Goal: Task Accomplishment & Management: Complete application form

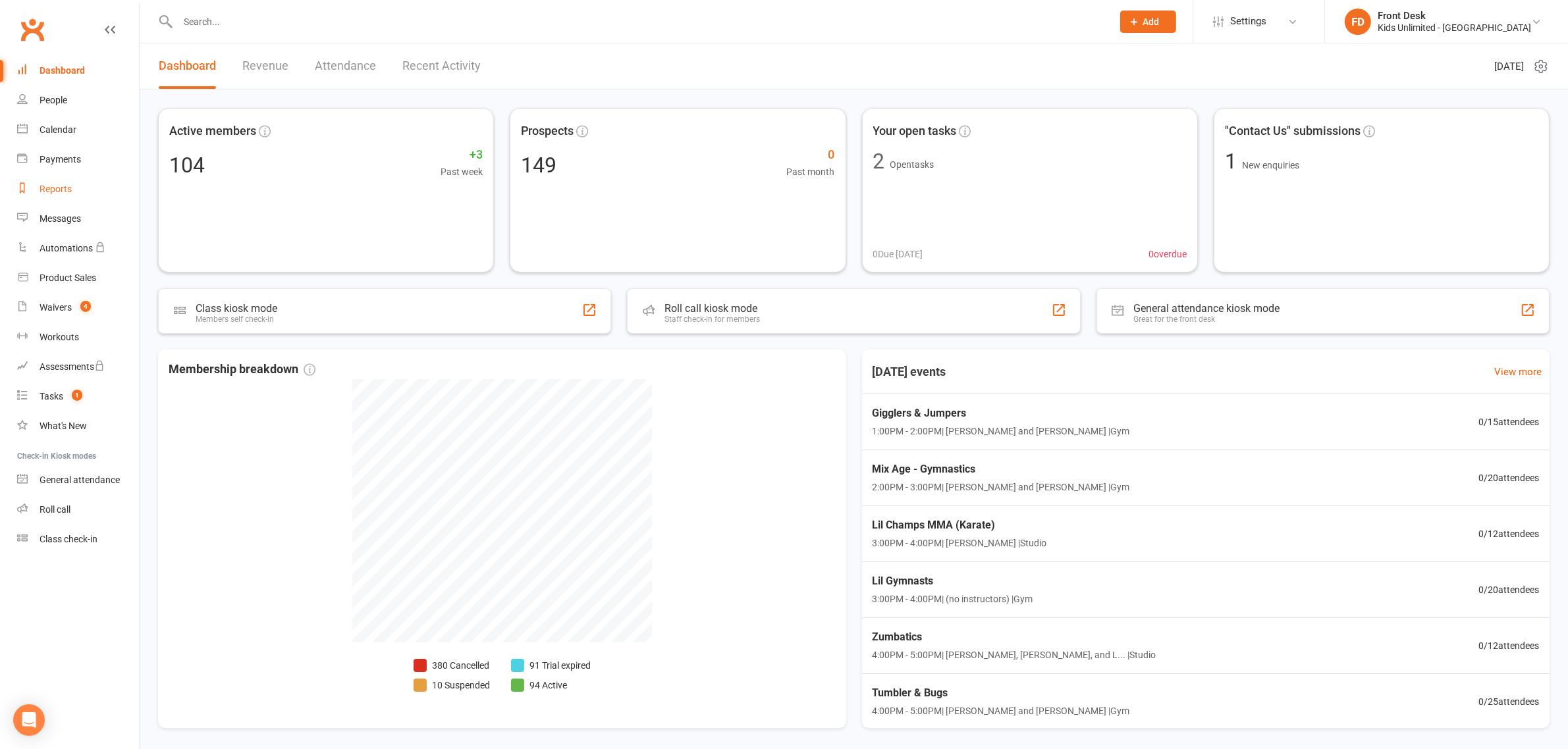
click at [63, 187] on div "Reports" at bounding box center [56, 189] width 33 height 11
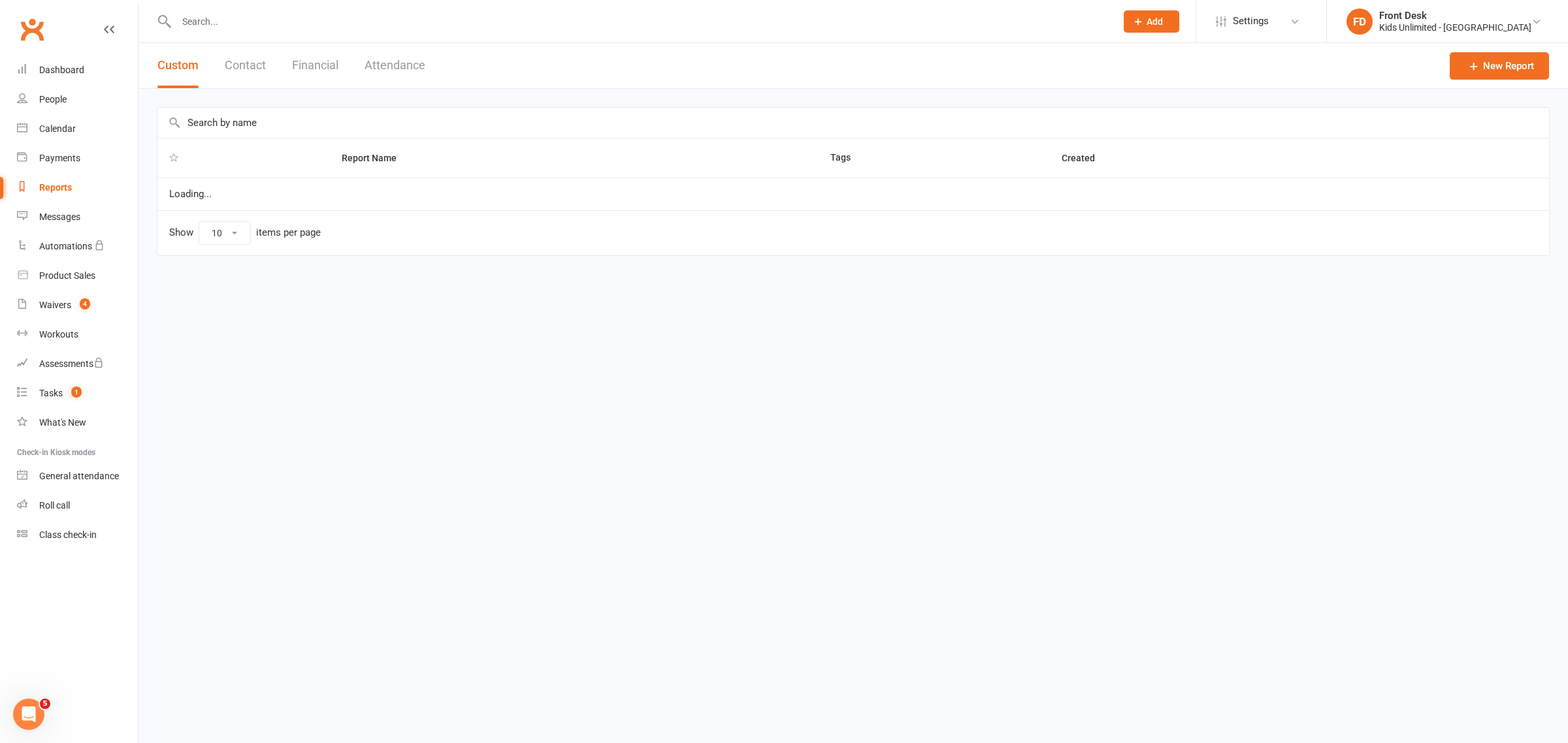
select select "100"
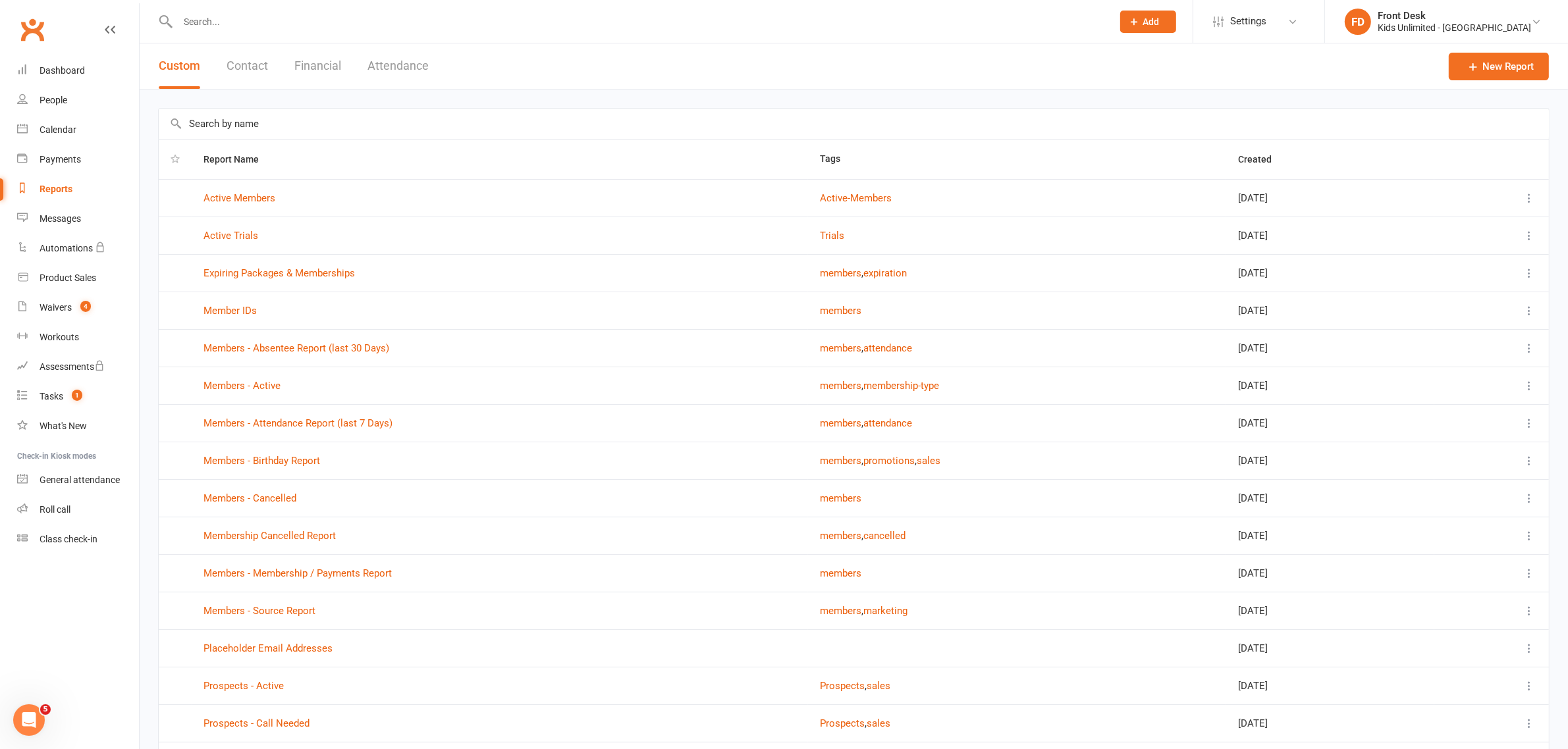
click at [318, 64] on button "Financial" at bounding box center [318, 66] width 47 height 46
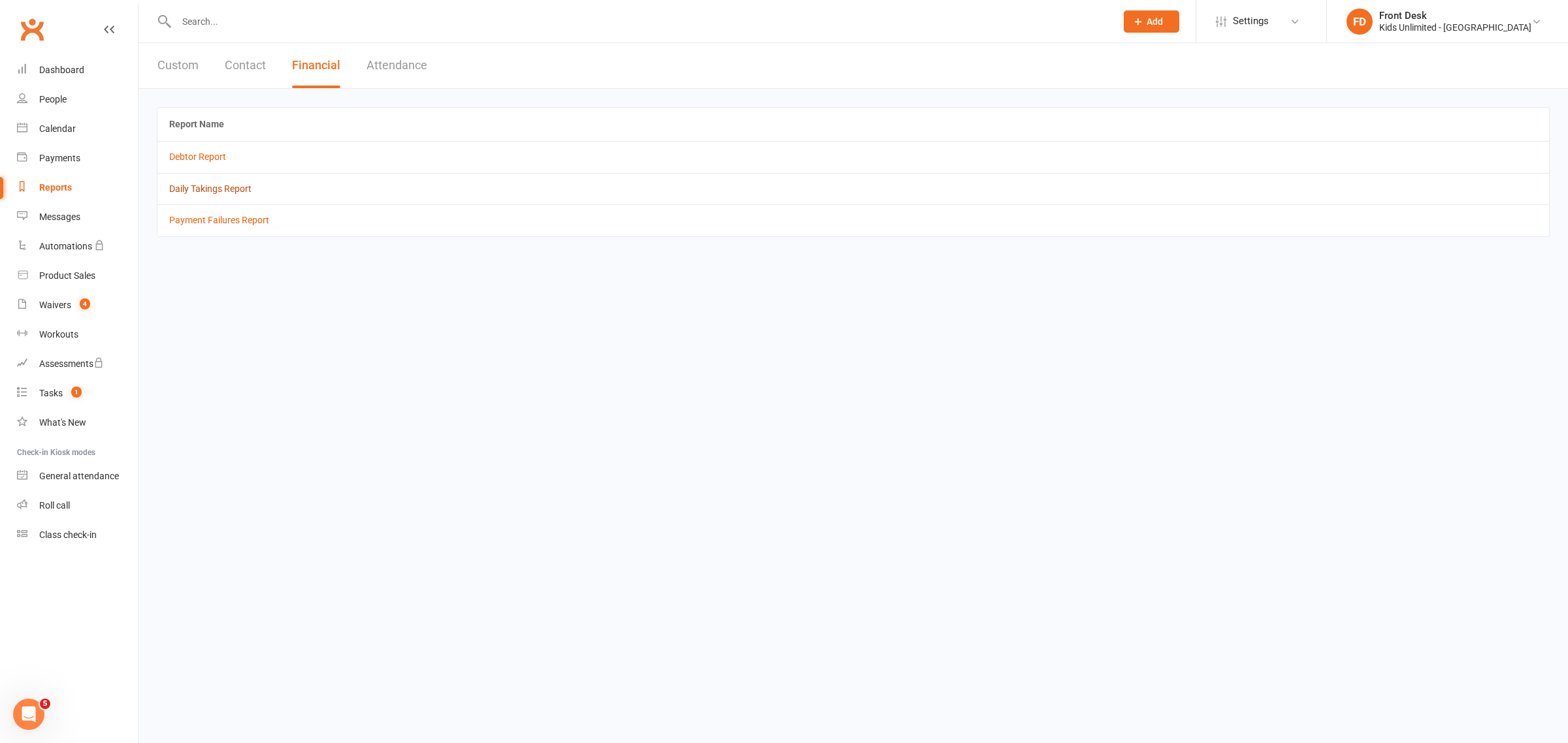
click at [236, 190] on link "Daily Takings Report" at bounding box center [210, 189] width 83 height 11
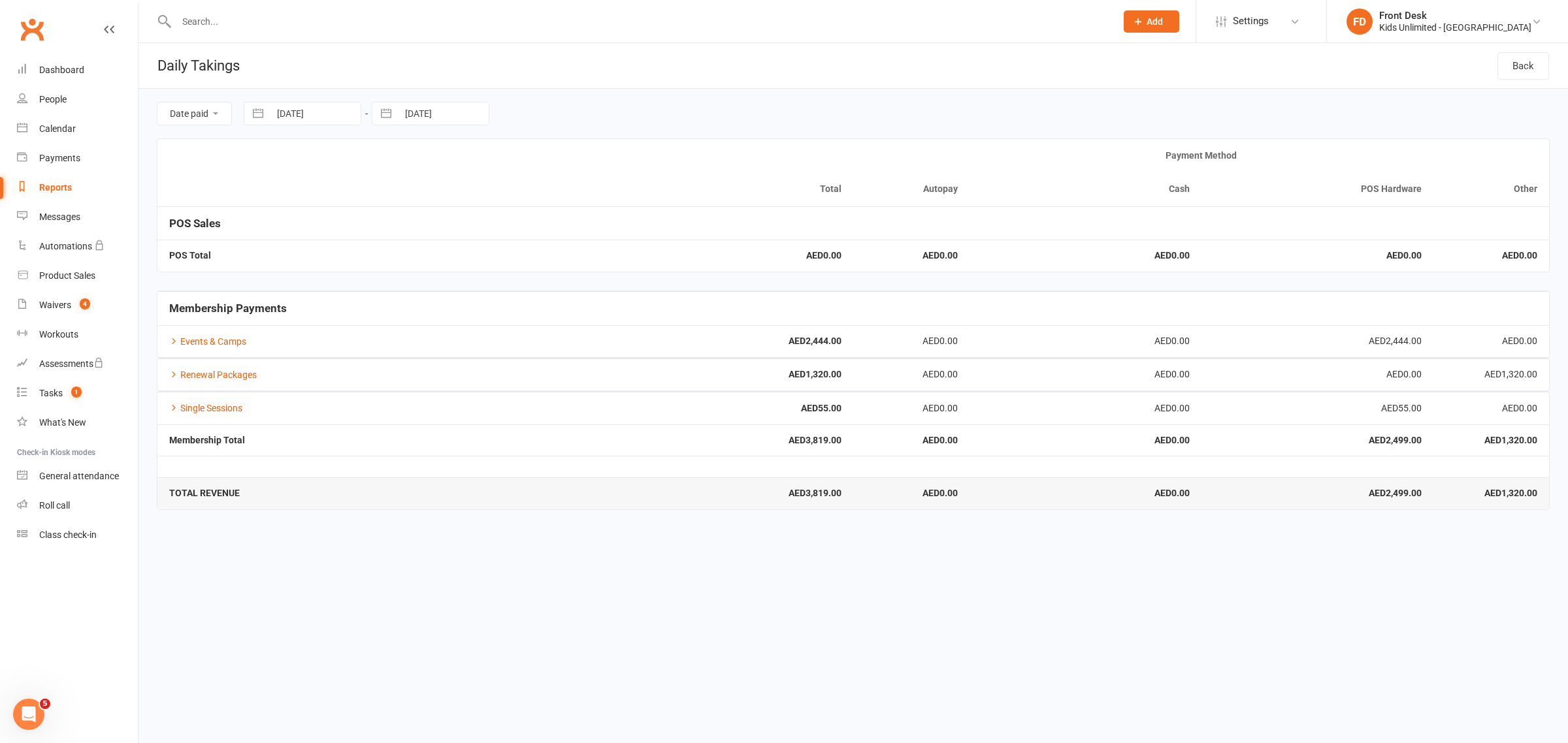
click at [821, 346] on strong "AED2,444.00" at bounding box center [738, 342] width 208 height 10
click at [223, 343] on link "Events & Camps" at bounding box center [208, 342] width 77 height 11
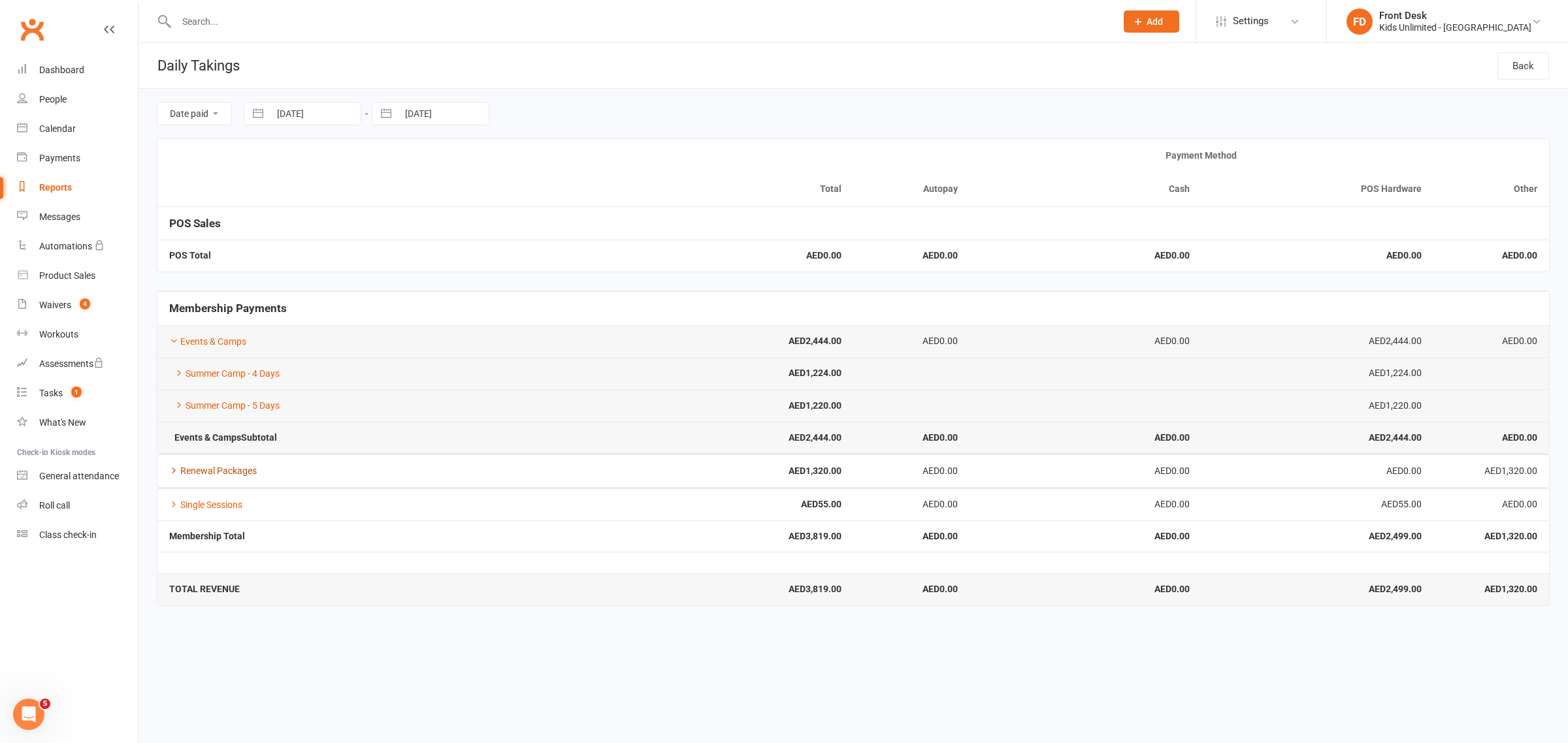
click at [211, 472] on link "Renewal Packages" at bounding box center [213, 471] width 88 height 11
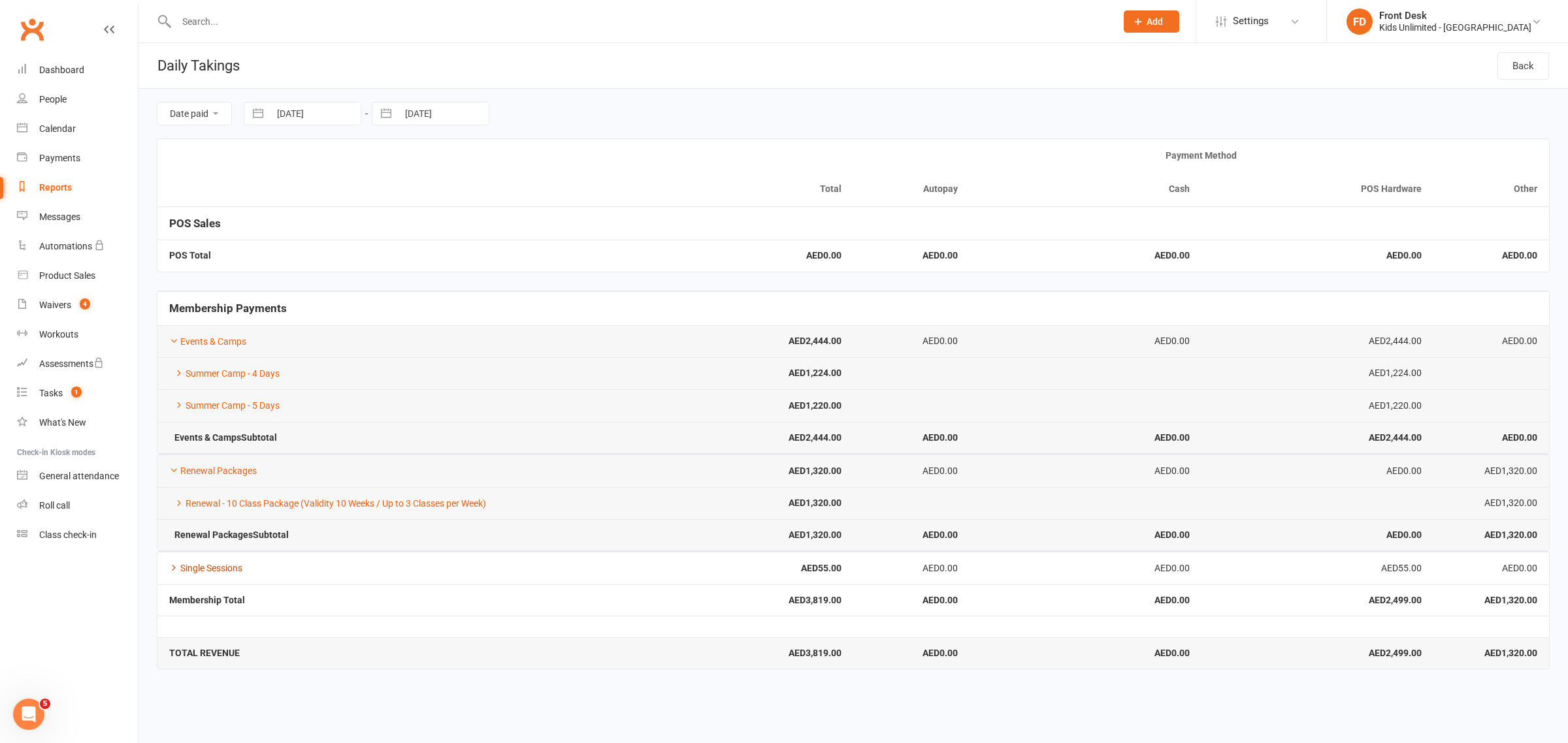
click at [214, 563] on link "Single Sessions" at bounding box center [206, 568] width 73 height 11
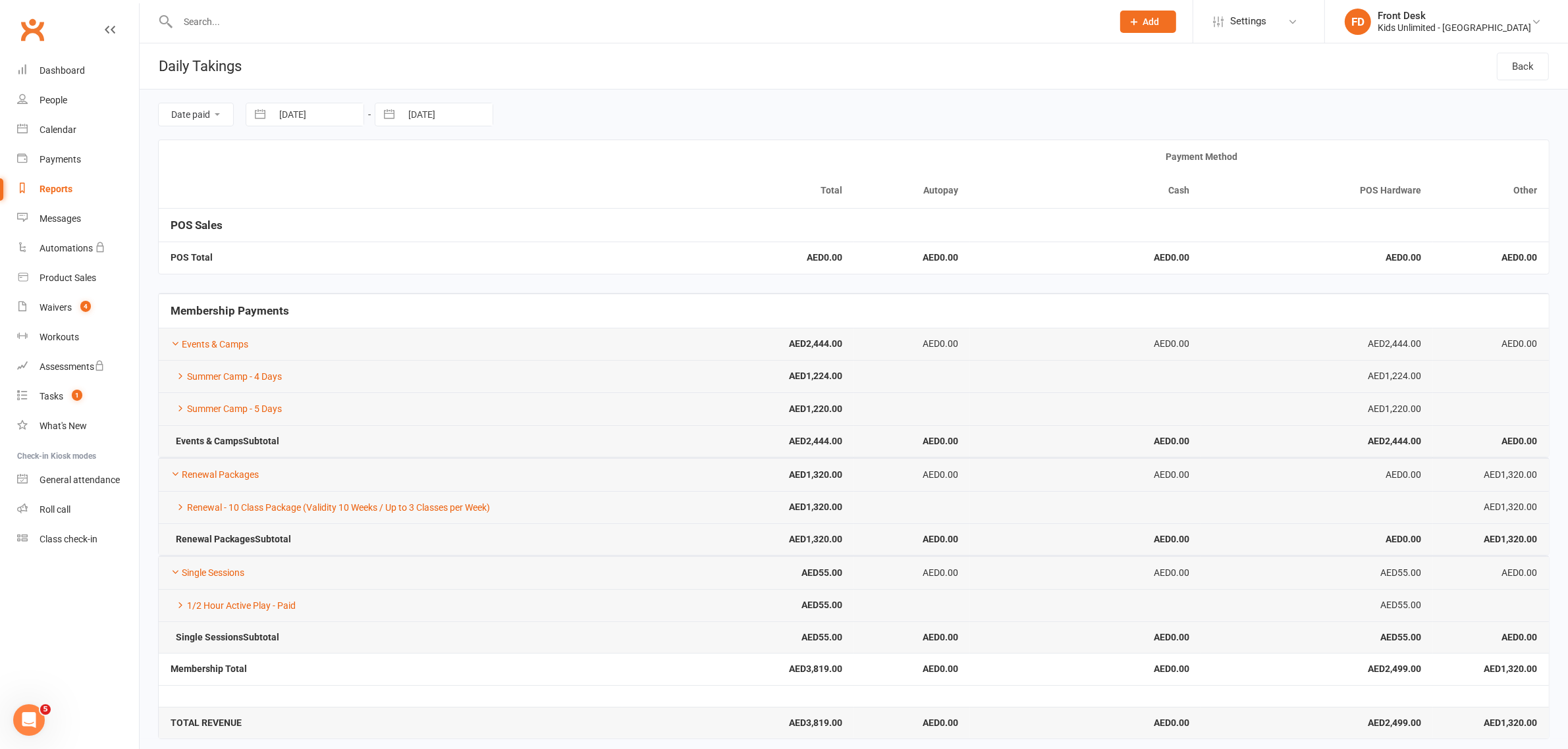
scroll to position [8, 0]
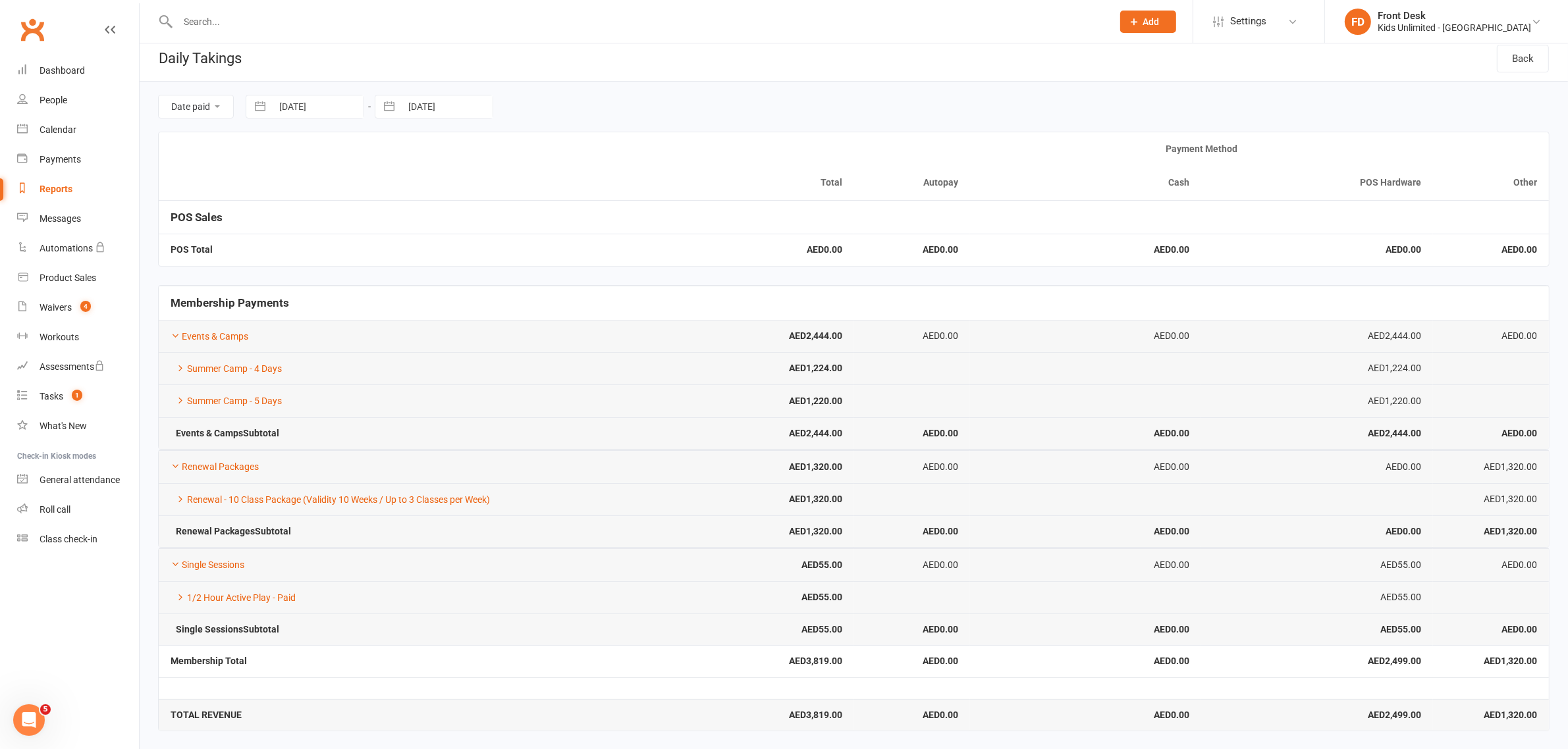
click at [256, 21] on input "text" at bounding box center [638, 21] width 930 height 18
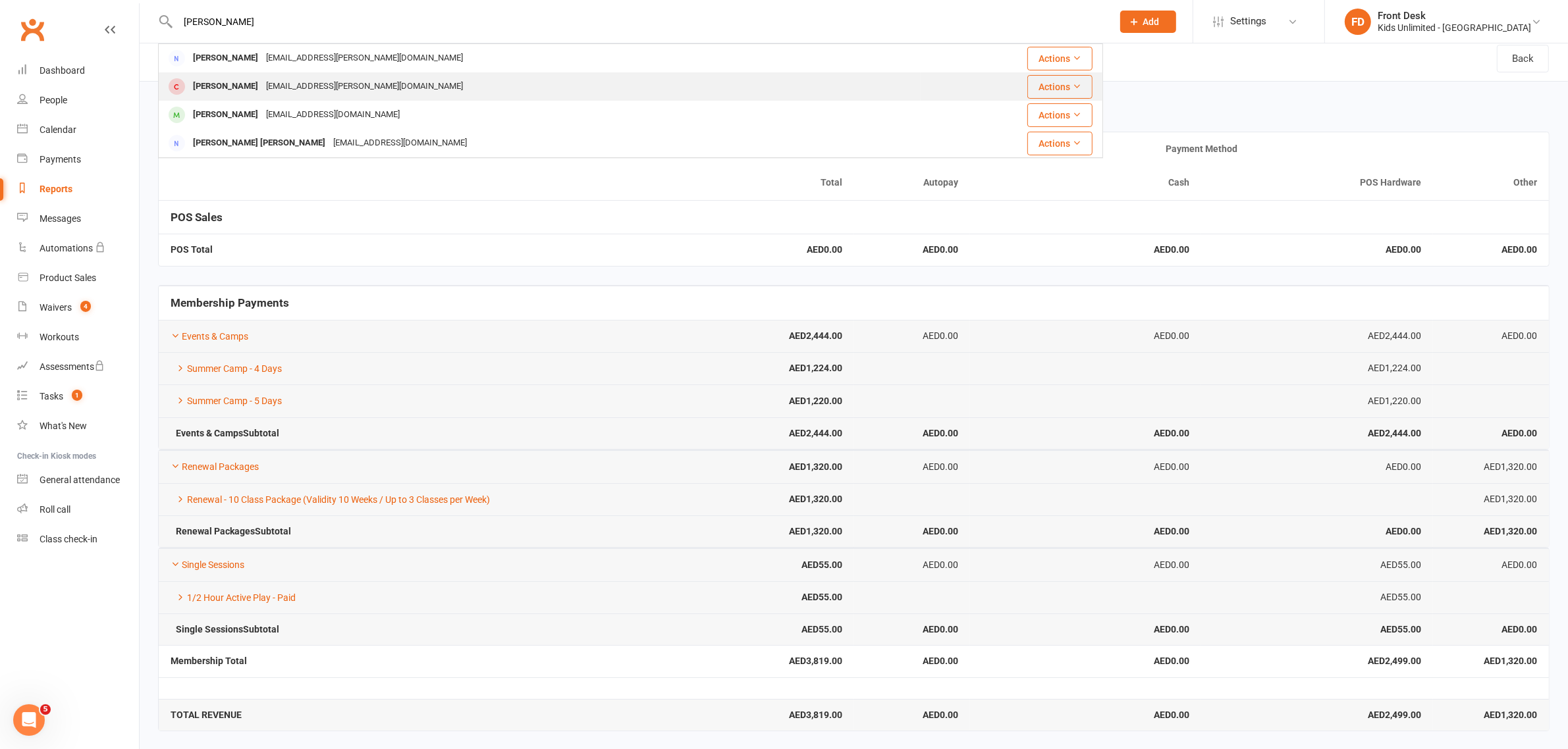
type input "[PERSON_NAME]"
click at [236, 86] on div "[PERSON_NAME]" at bounding box center [225, 86] width 73 height 19
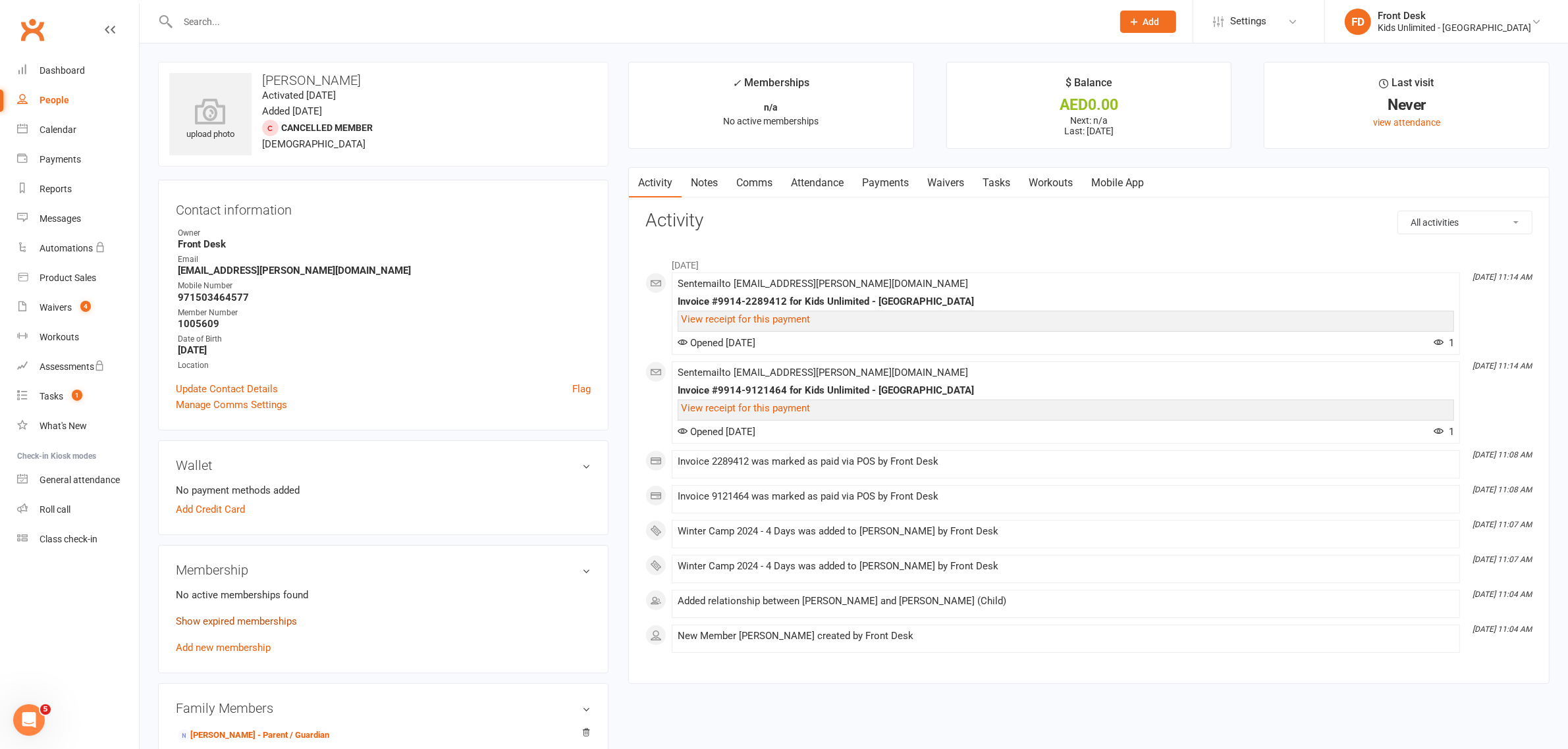
click at [235, 619] on link "Show expired memberships" at bounding box center [236, 622] width 121 height 12
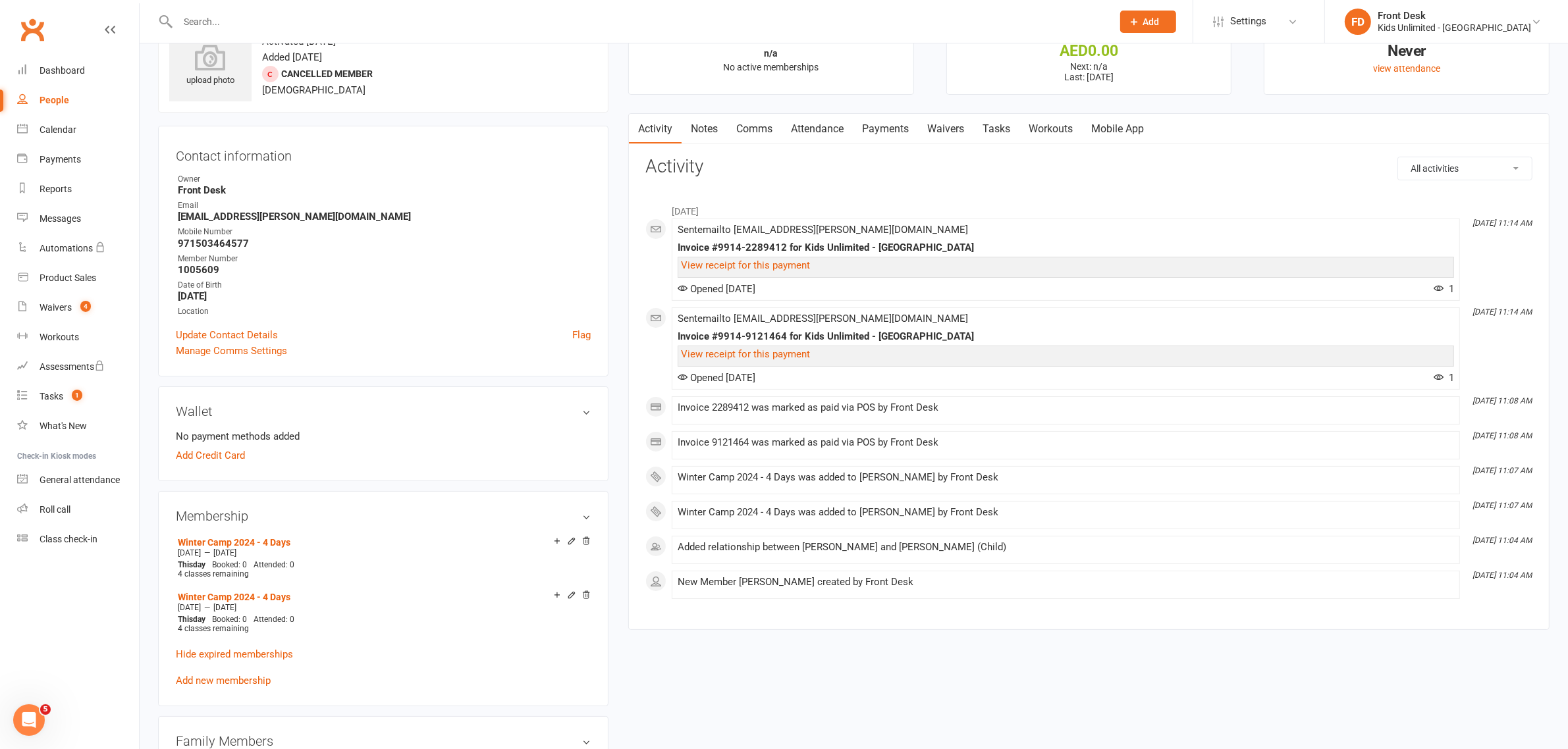
scroll to position [82, 0]
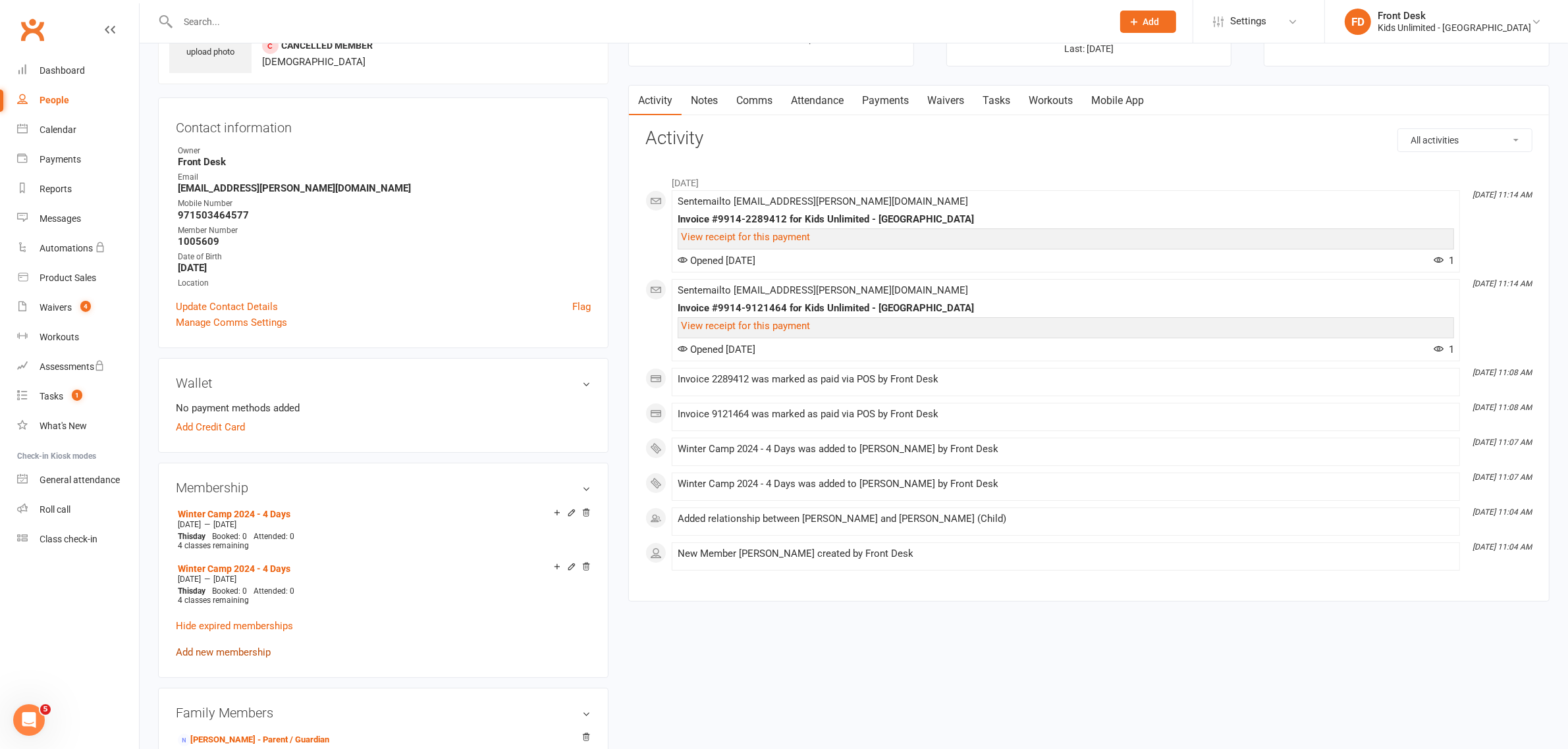
click at [228, 646] on link "Add new membership" at bounding box center [223, 652] width 95 height 12
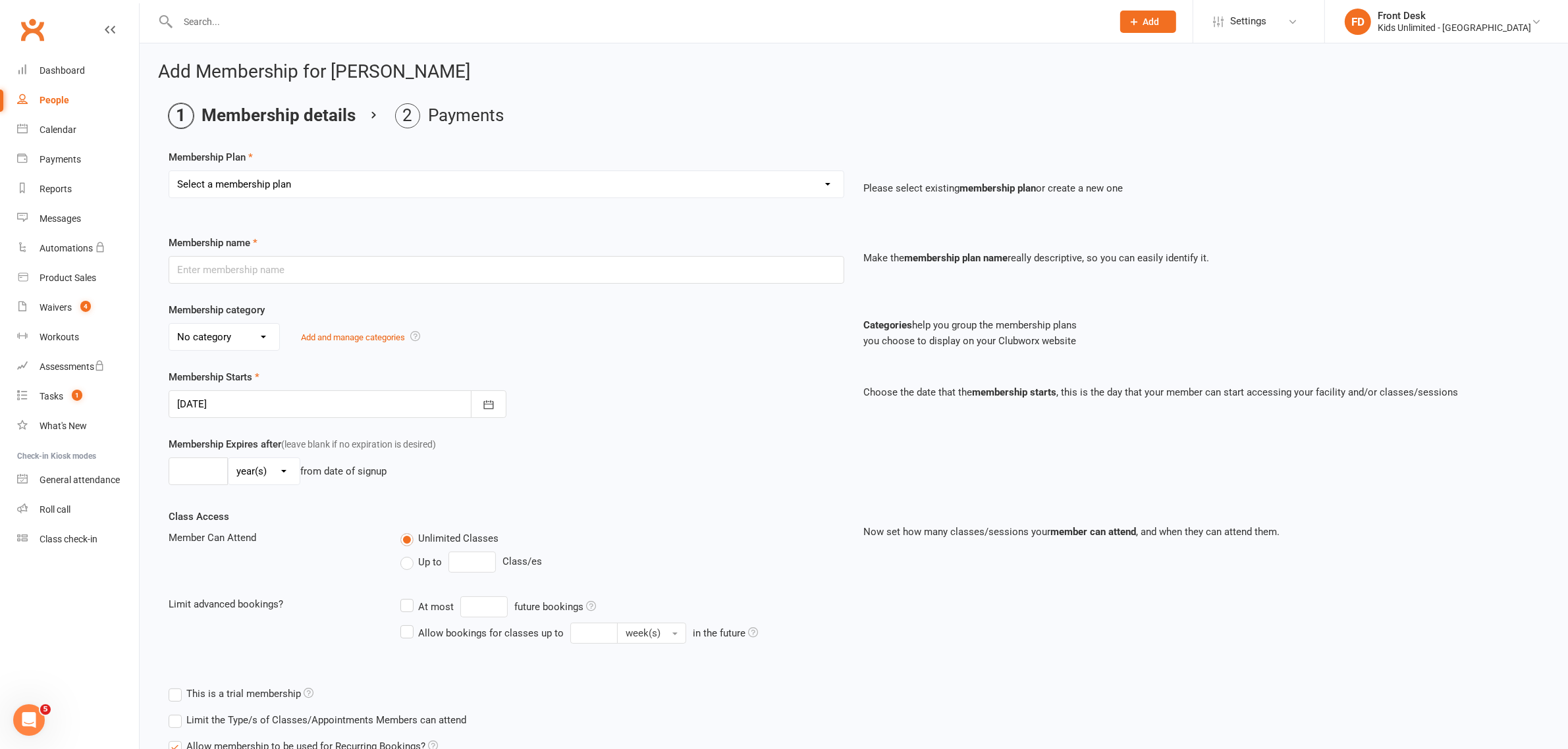
click at [827, 183] on select "Select a membership plan Create new Membership Plan Active Play - Free 1/2 Hour…" at bounding box center [507, 185] width 675 height 26
select select "16"
click at [169, 172] on select "Select a membership plan Create new Membership Plan Active Play - Free 1/2 Hour…" at bounding box center [507, 185] width 675 height 26
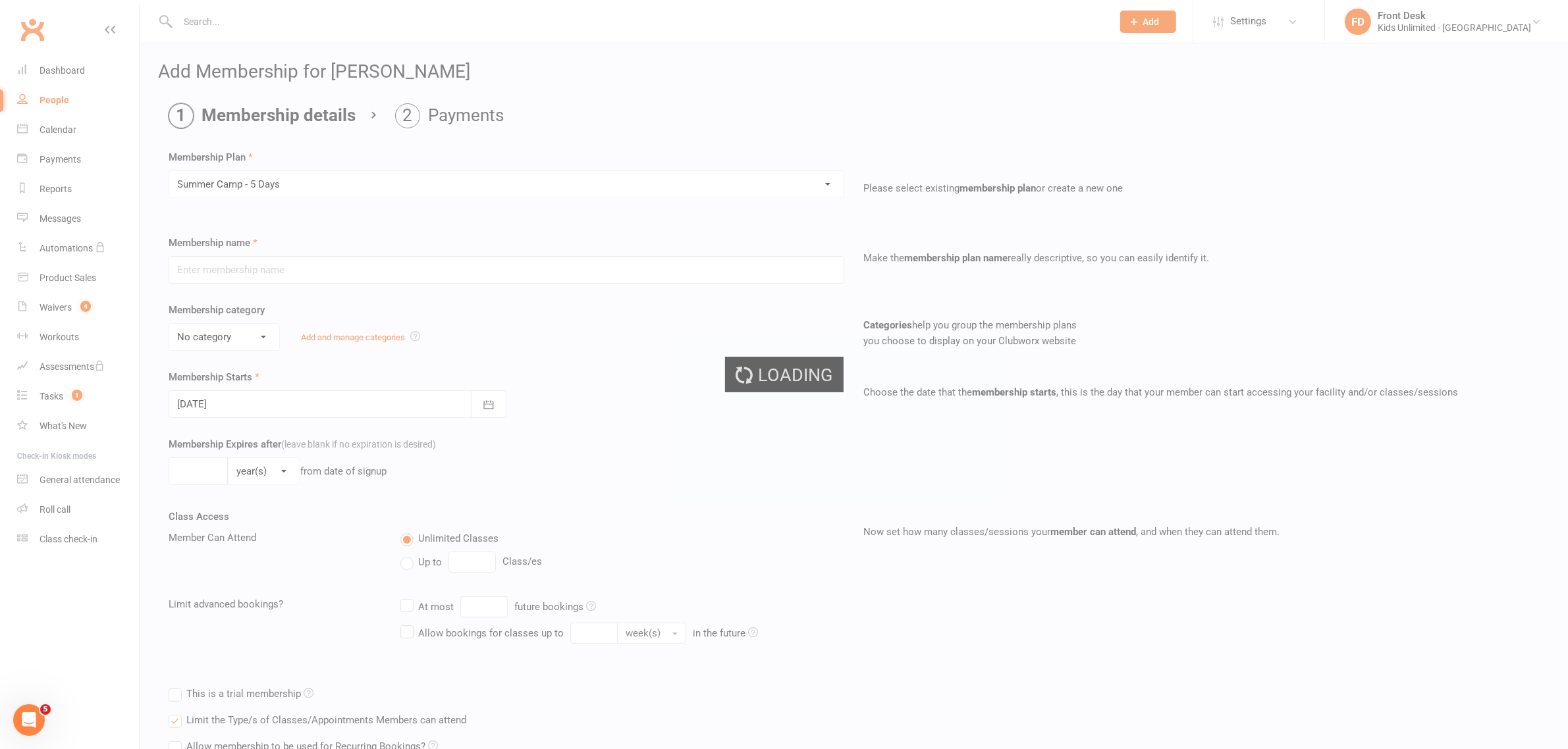
type input "Summer Camp - 5 Days"
select select "1"
type input "60"
select select "0"
type input "5"
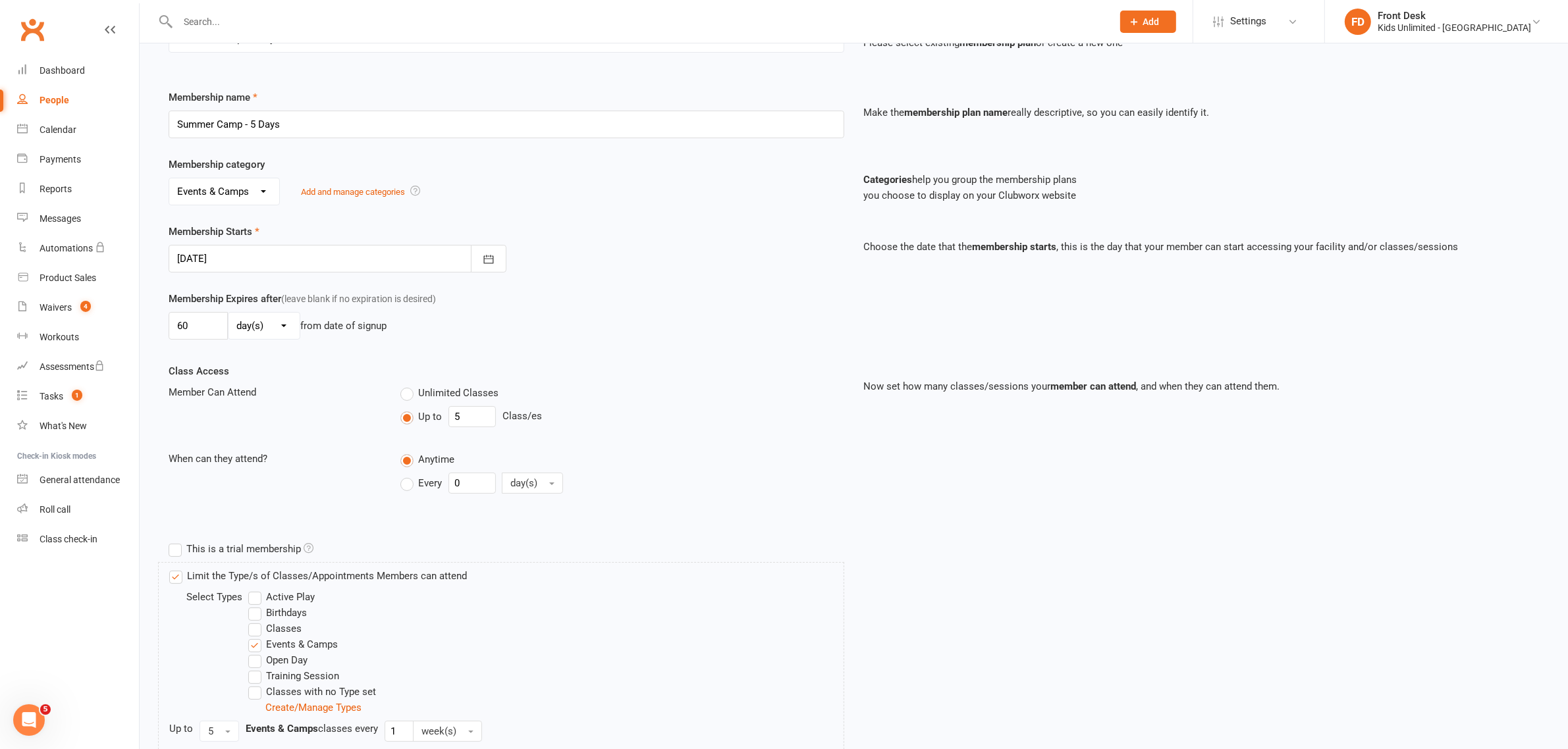
scroll to position [298, 0]
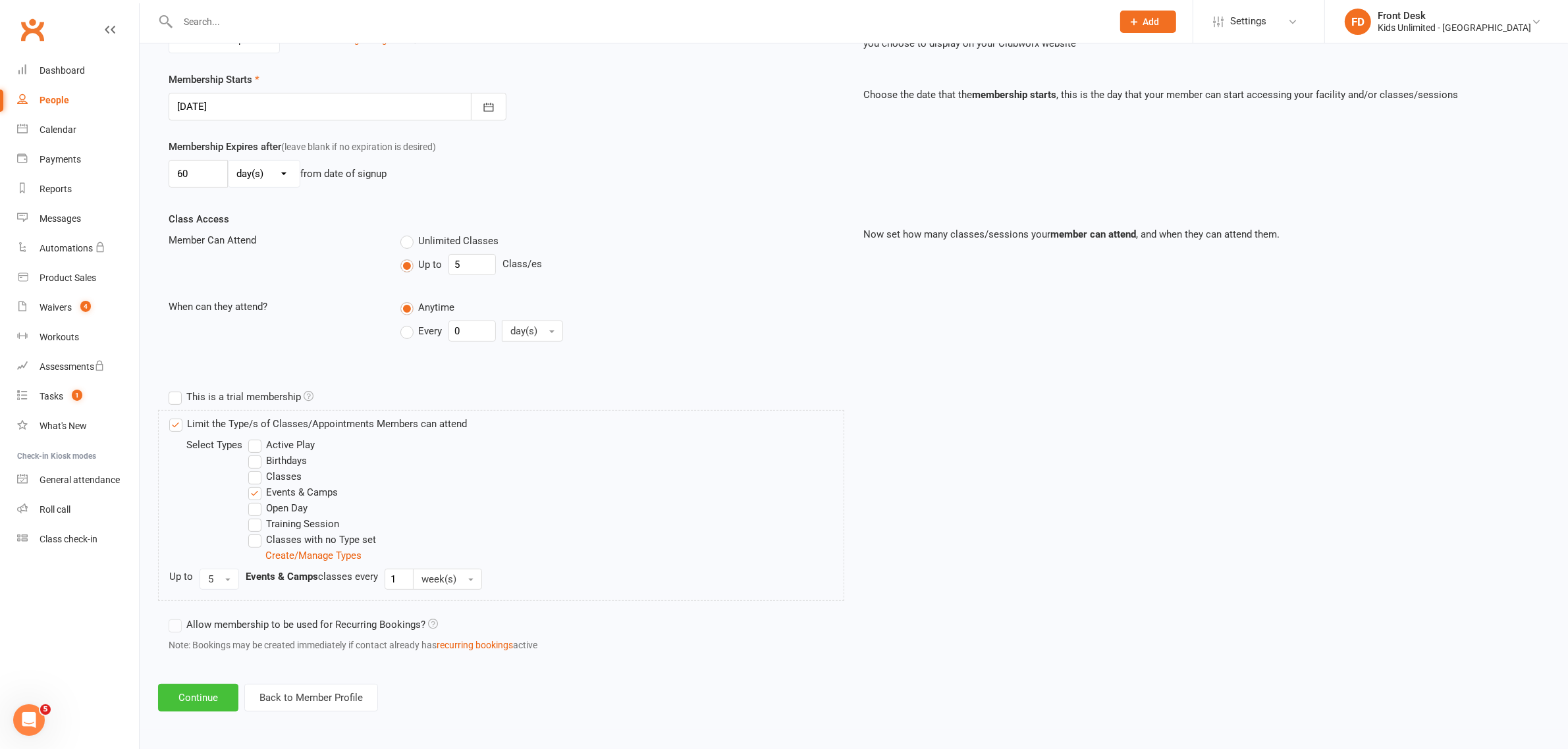
click at [214, 697] on button "Continue" at bounding box center [198, 698] width 80 height 27
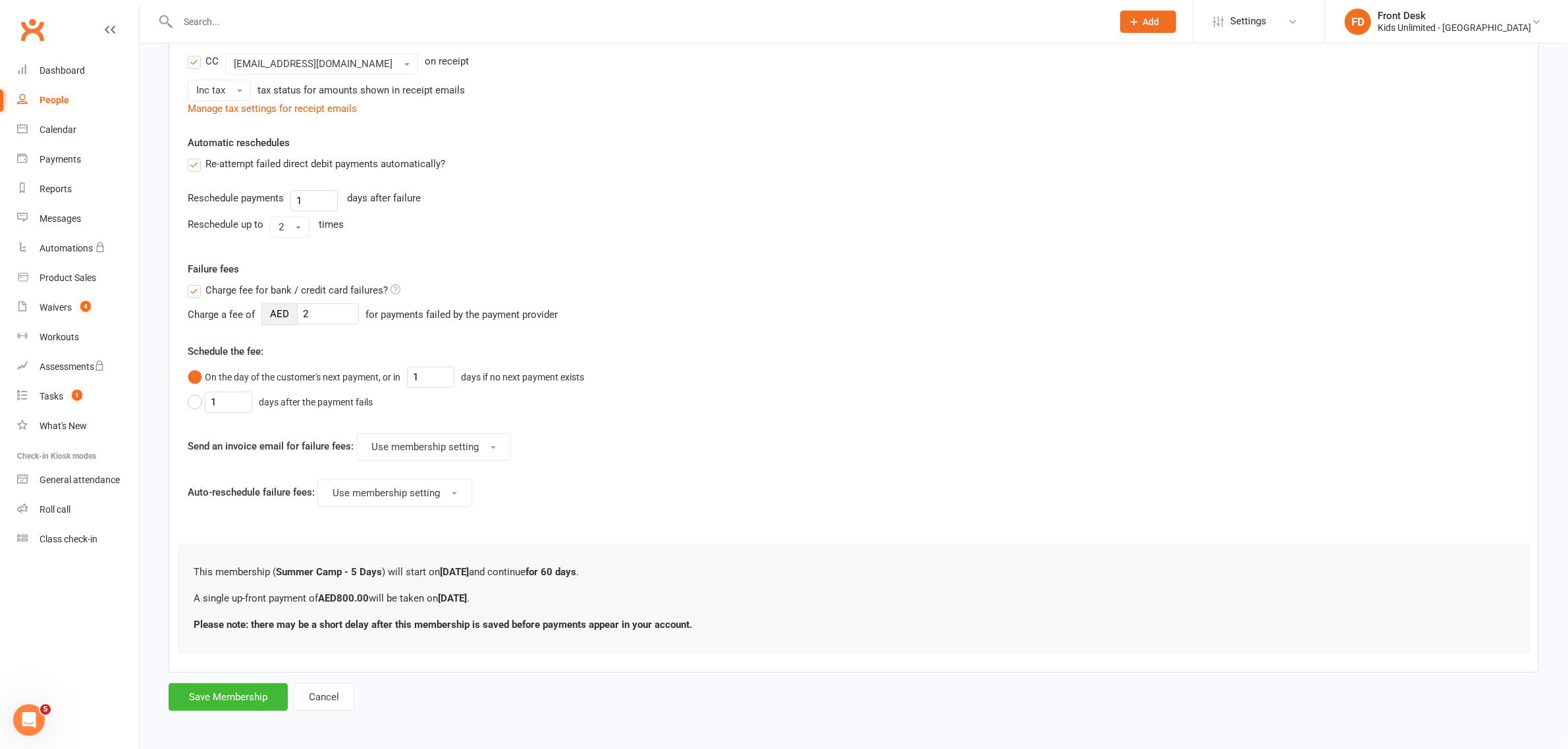
scroll to position [0, 0]
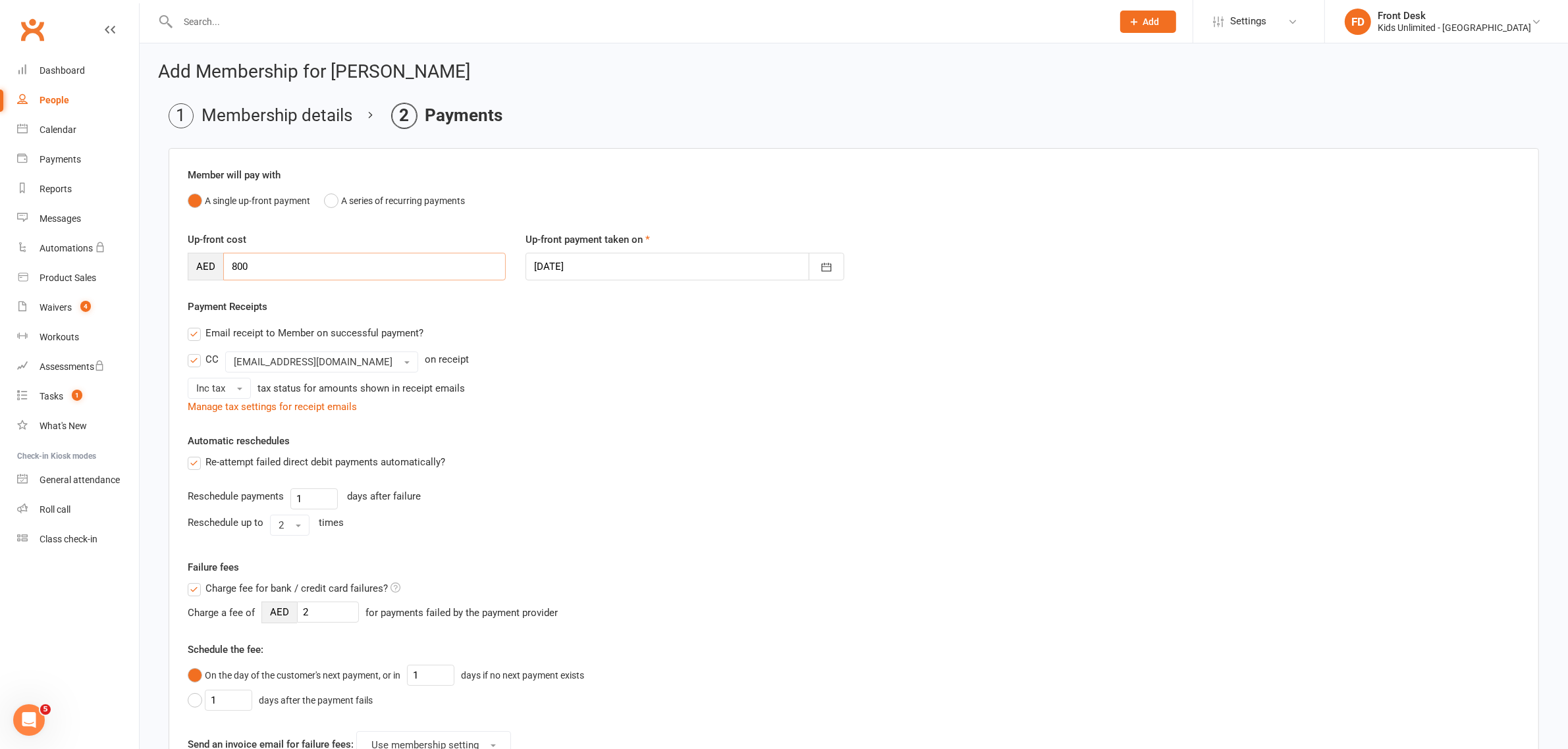
click at [326, 261] on input "800" at bounding box center [364, 266] width 282 height 27
type input "8"
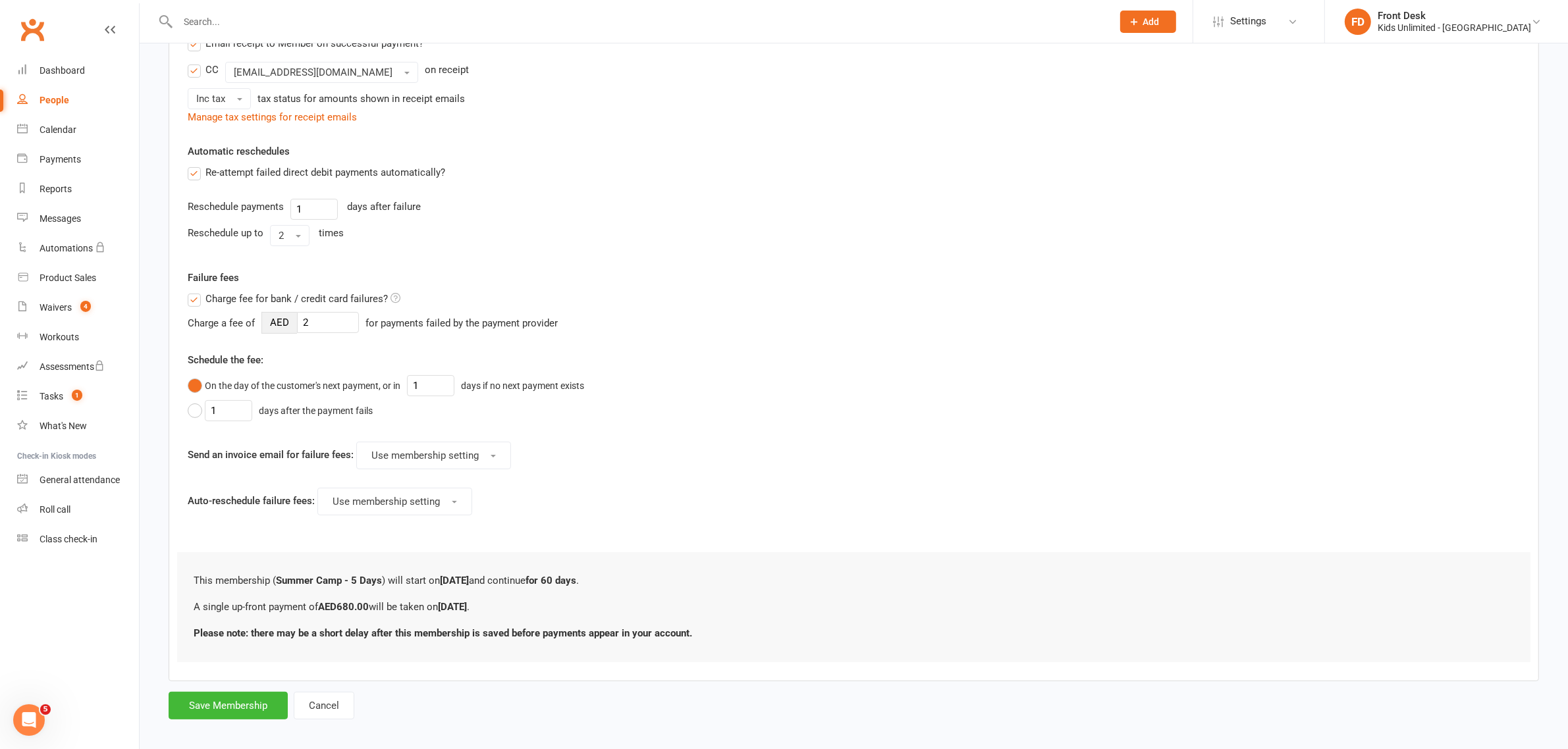
scroll to position [302, 0]
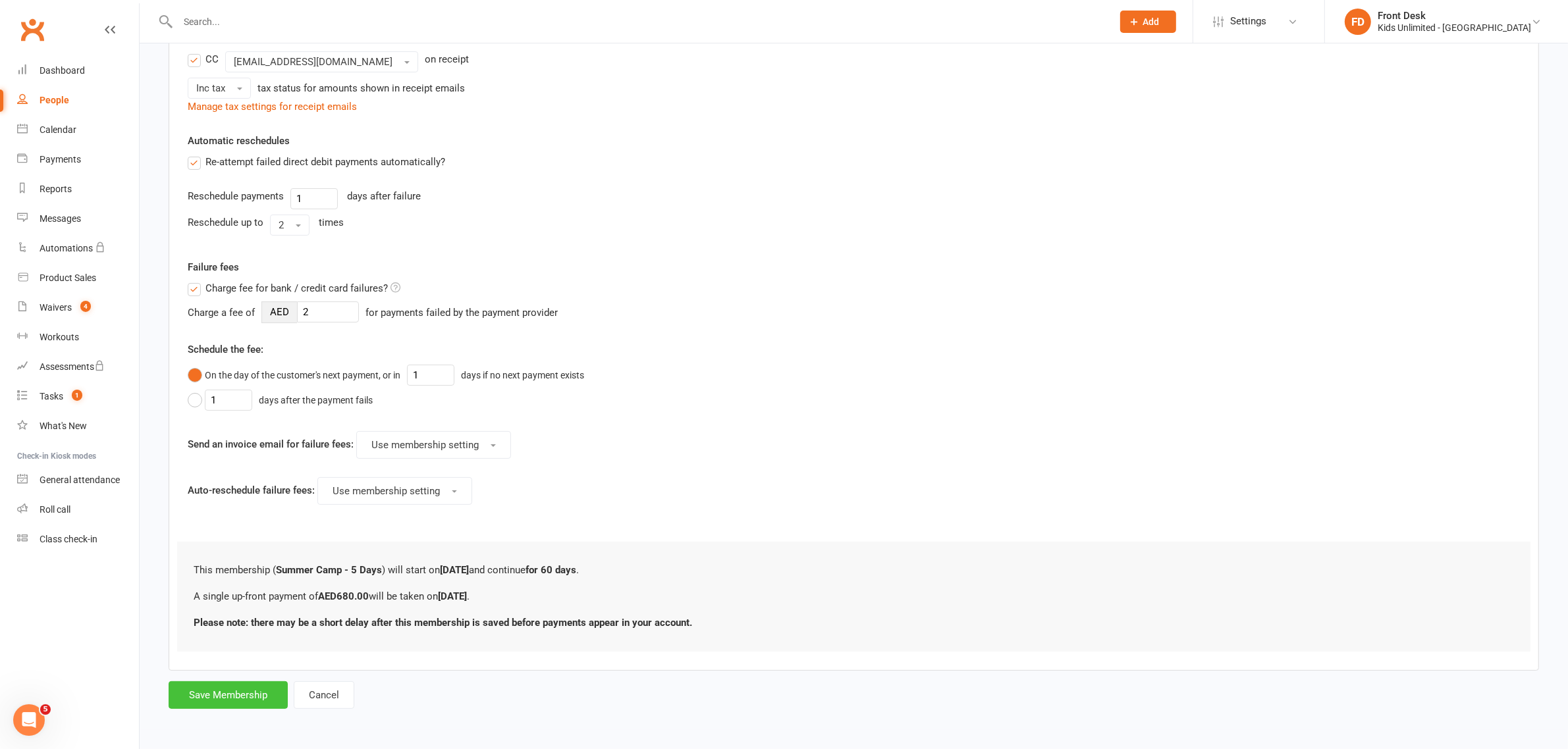
type input "680"
click at [241, 697] on button "Save Membership" at bounding box center [228, 695] width 119 height 27
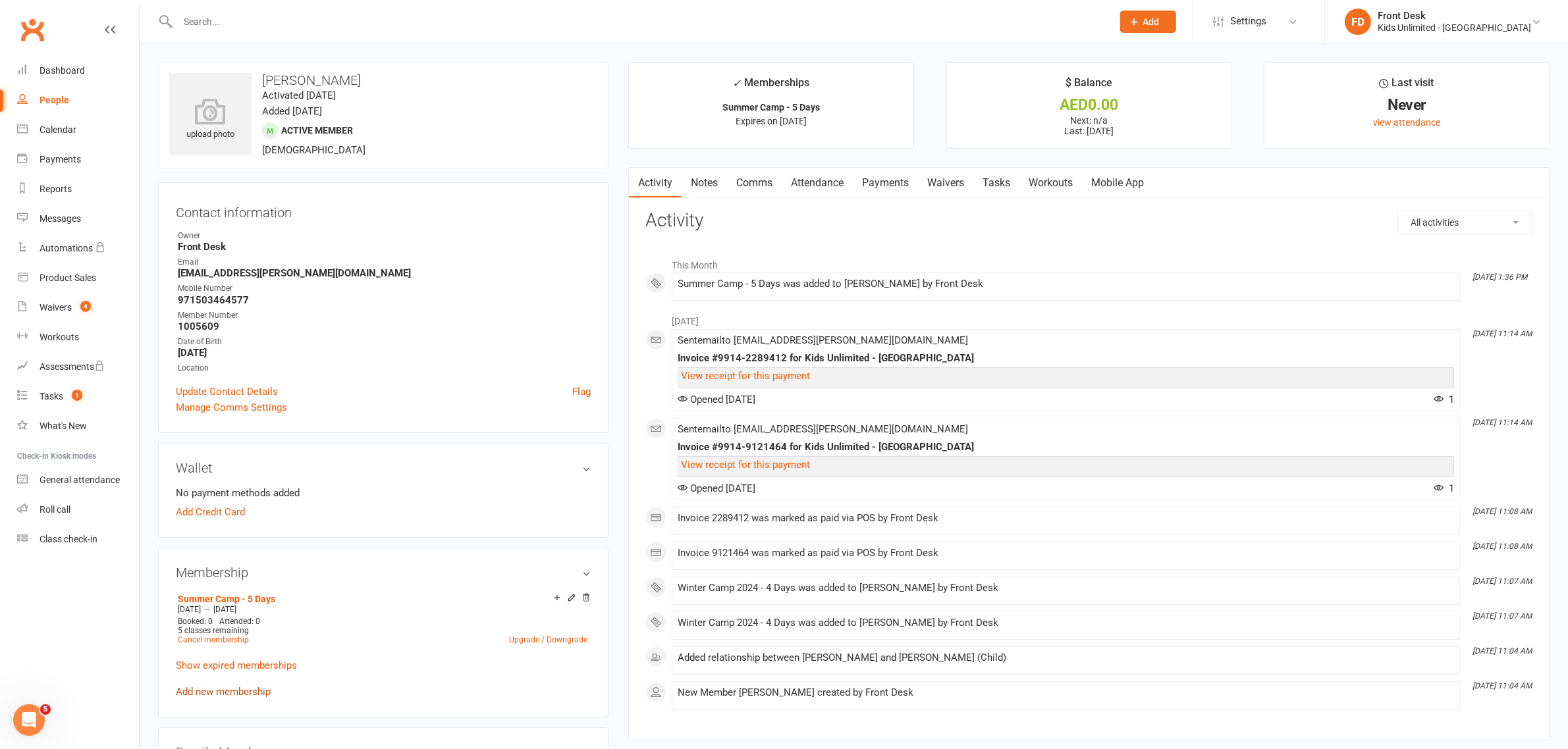
click at [231, 690] on link "Add new membership" at bounding box center [223, 692] width 95 height 12
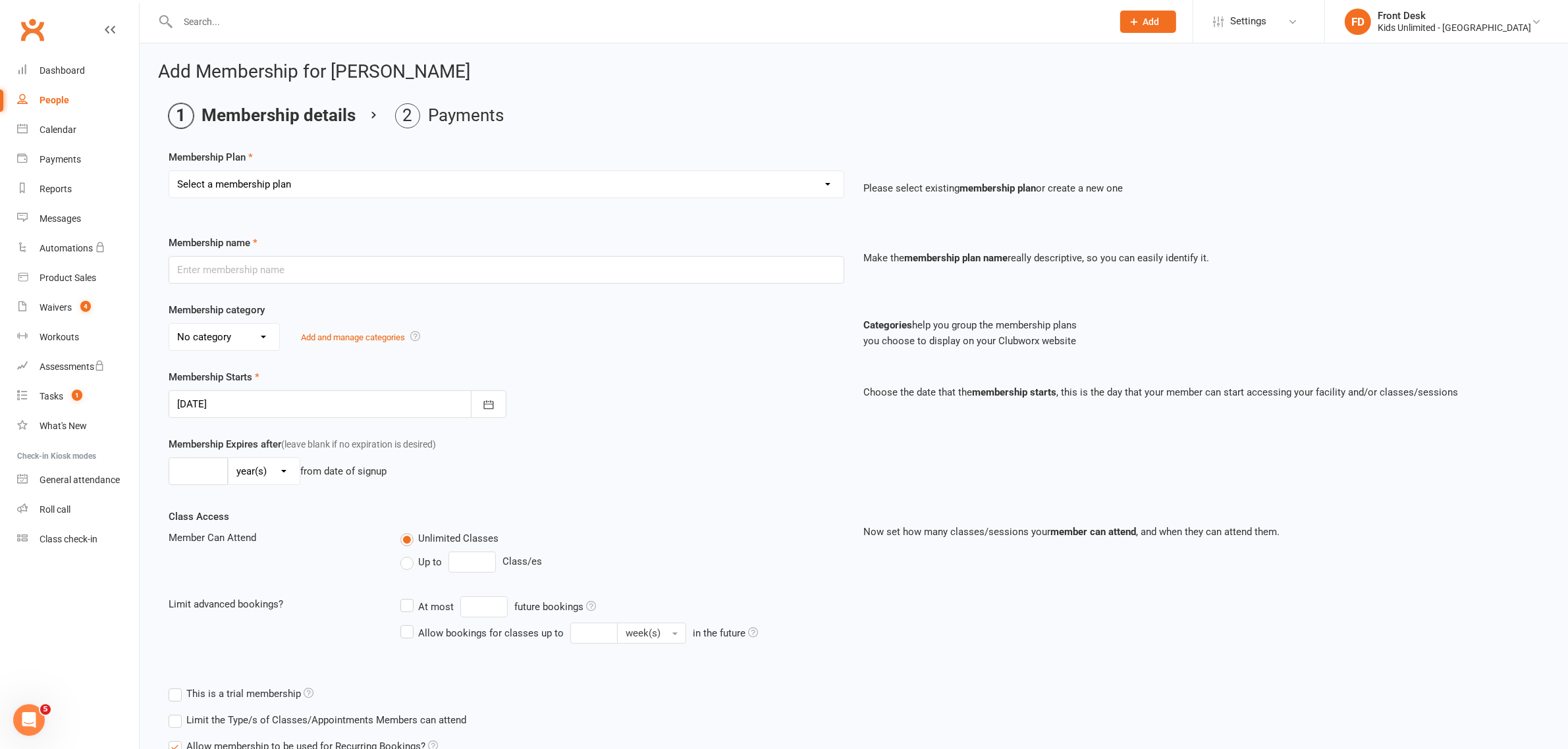
click at [827, 179] on select "Select a membership plan Create new Membership Plan Active Play - Free 1/2 Hour…" at bounding box center [507, 185] width 675 height 26
select select "16"
click at [169, 172] on select "Select a membership plan Create new Membership Plan Active Play - Free 1/2 Hour…" at bounding box center [507, 185] width 675 height 26
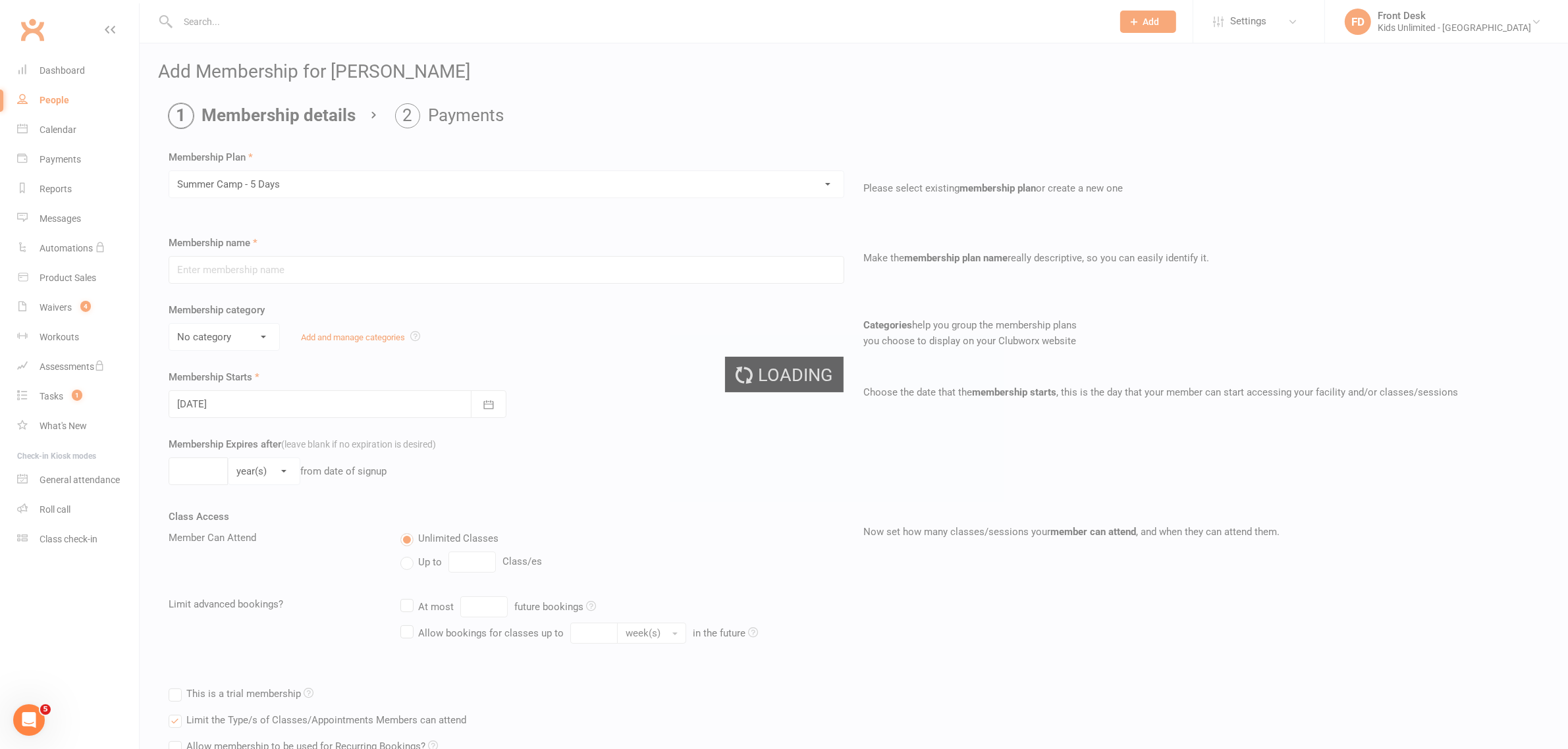
type input "Summer Camp - 5 Days"
select select "1"
type input "60"
select select "0"
type input "5"
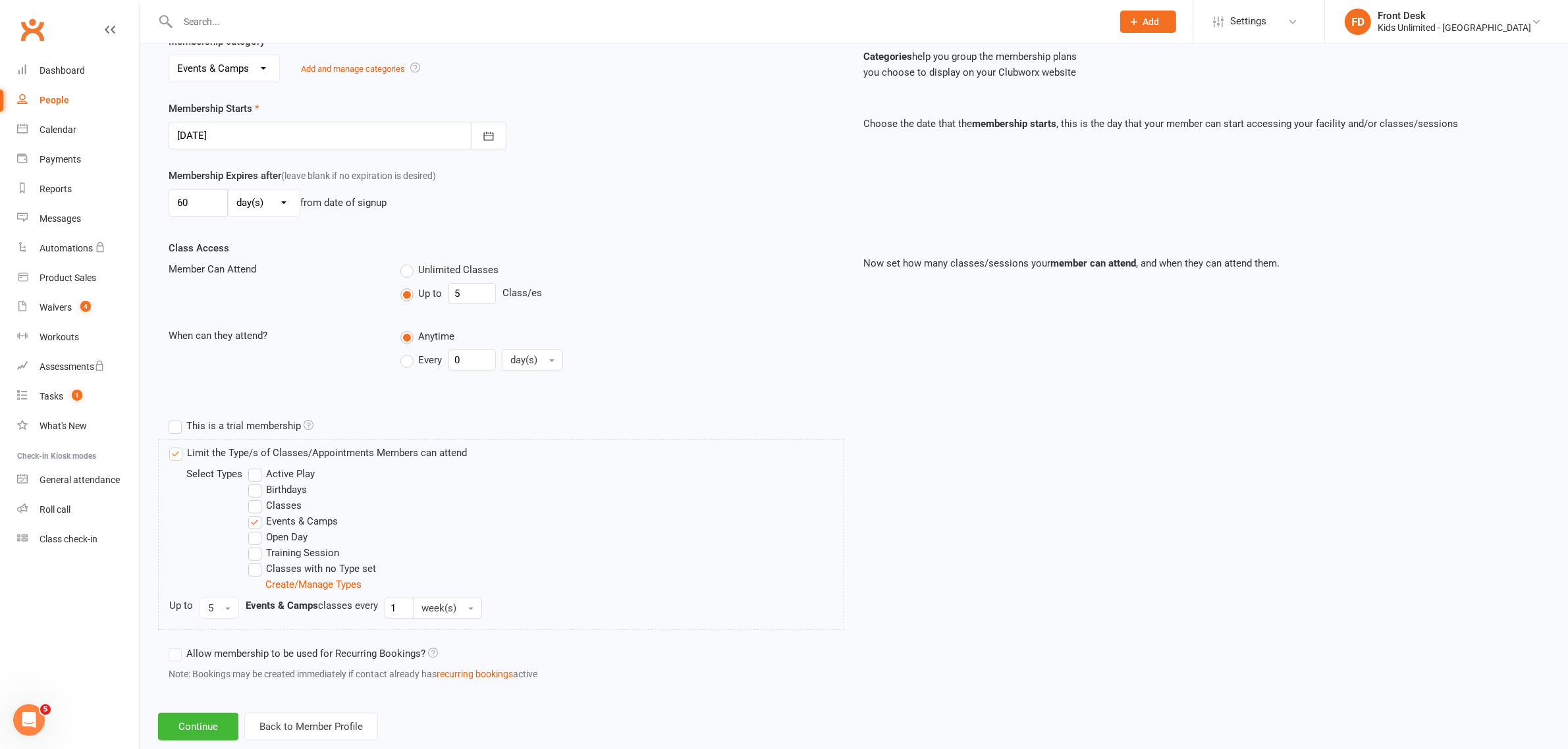
scroll to position [298, 0]
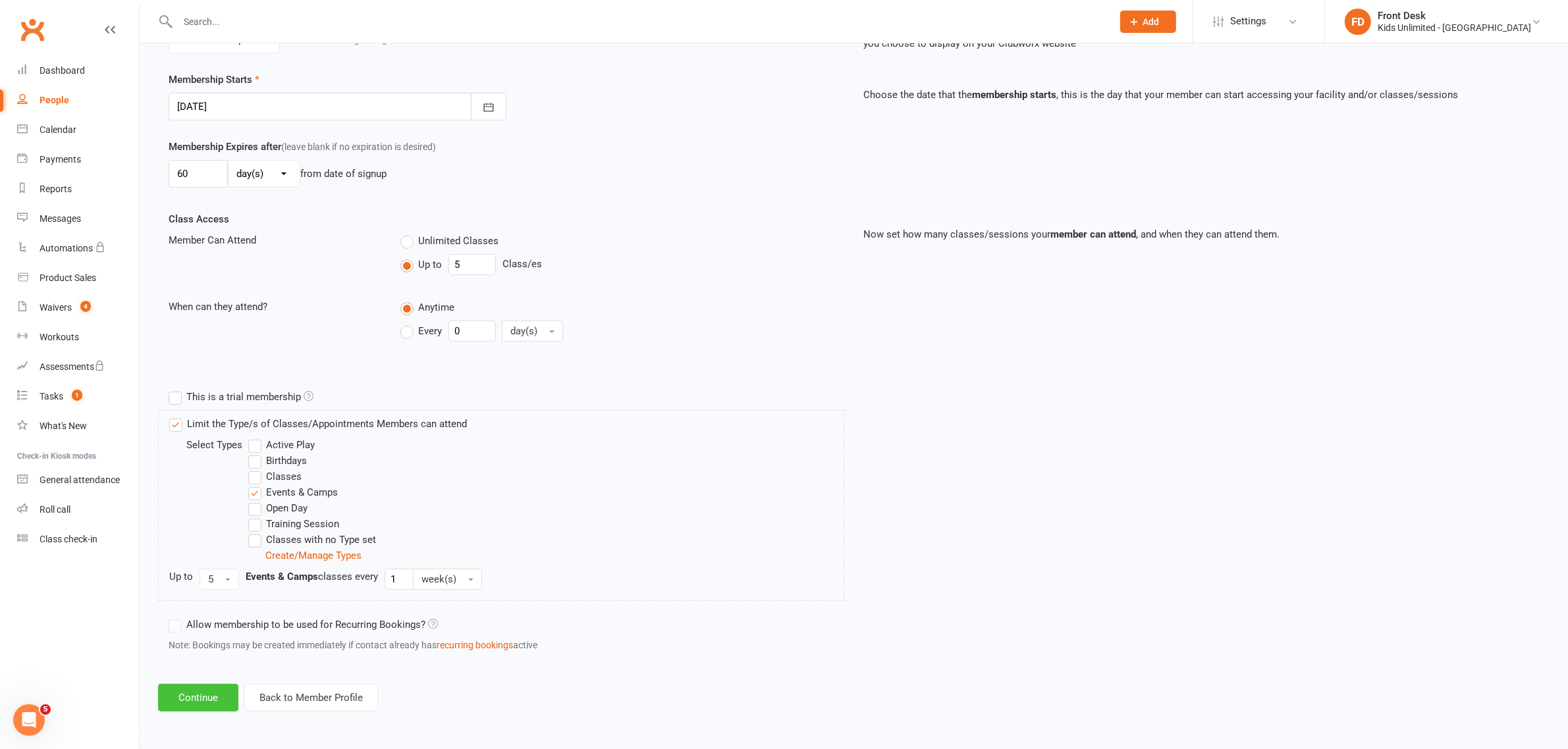
click at [177, 692] on button "Continue" at bounding box center [198, 698] width 80 height 27
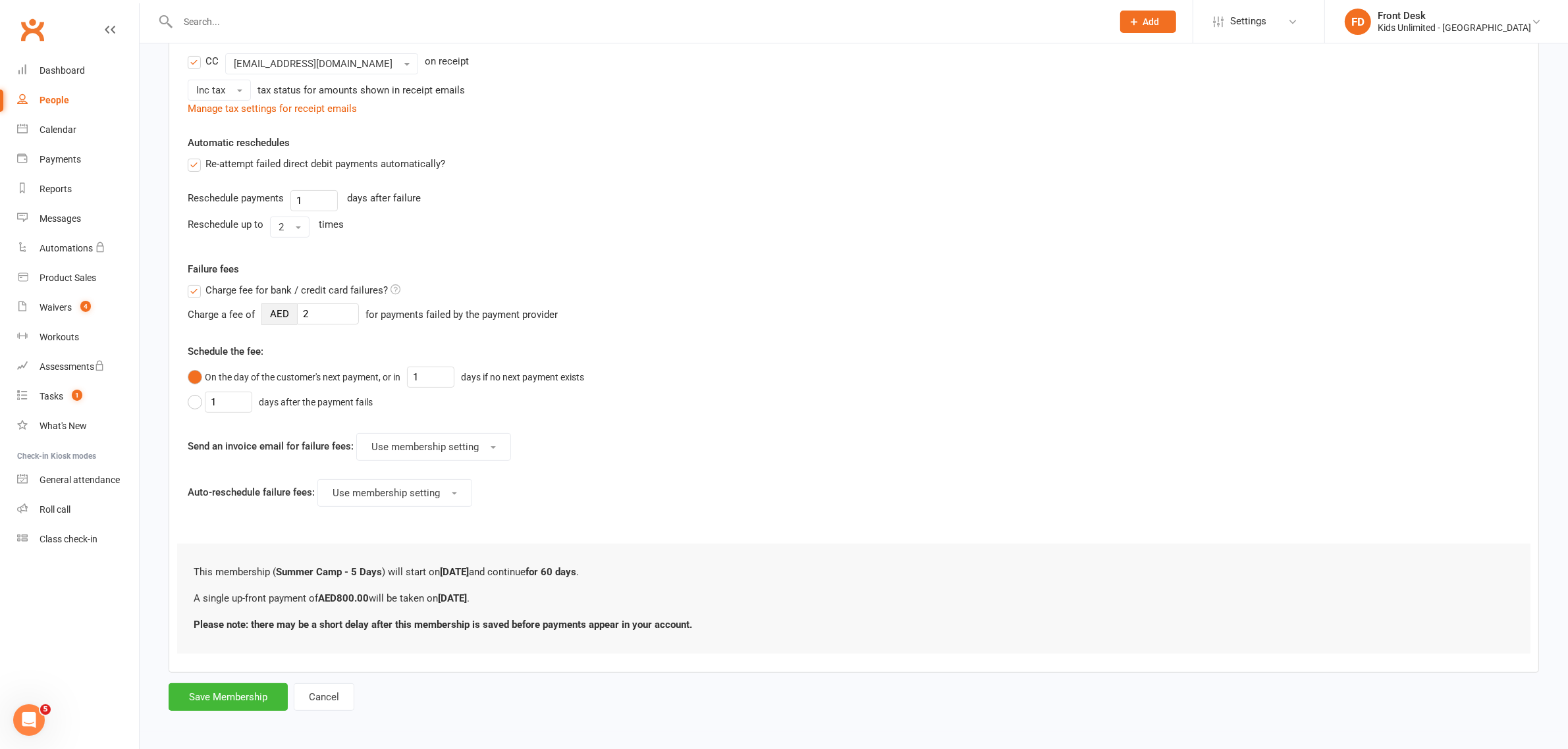
scroll to position [0, 0]
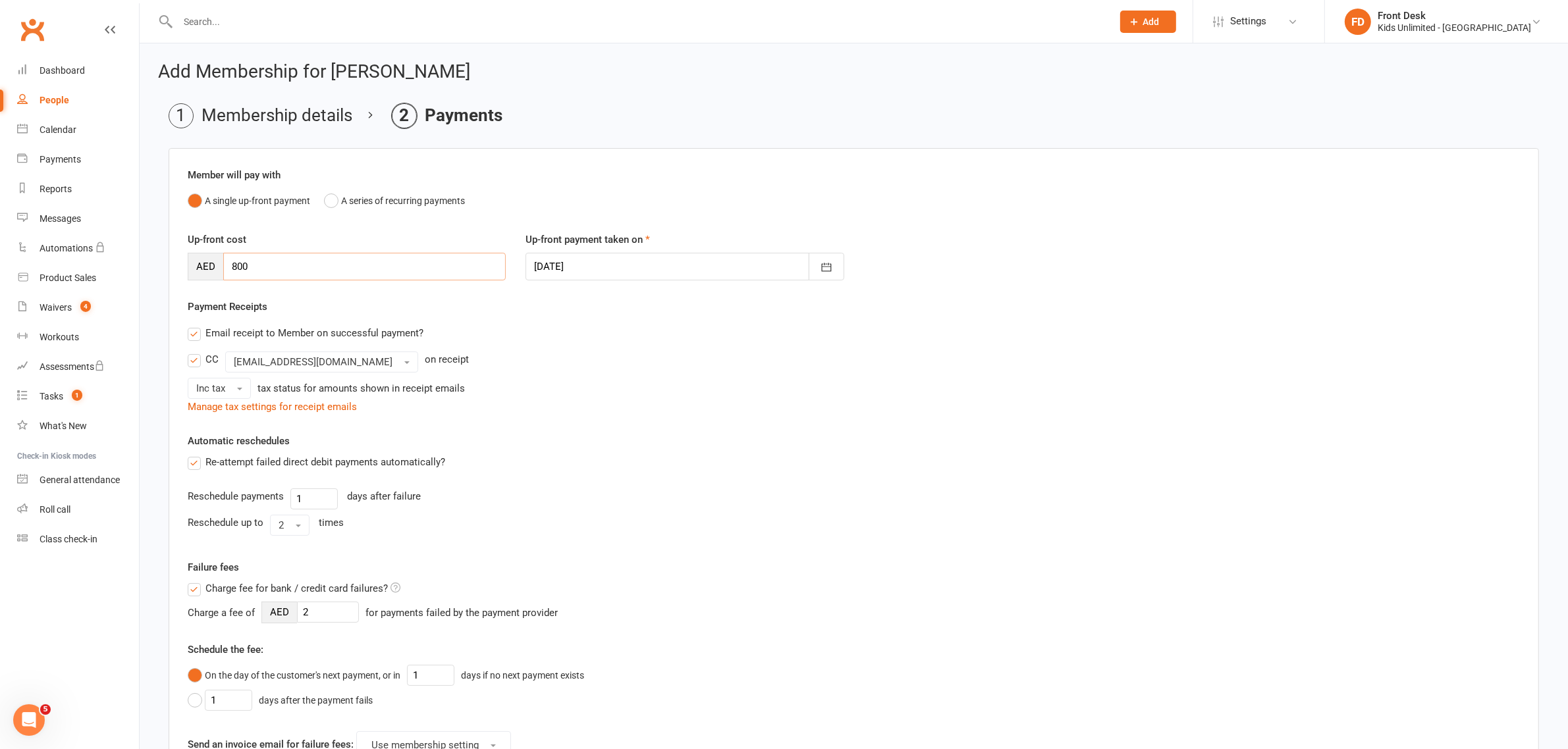
click at [259, 267] on input "800" at bounding box center [364, 266] width 282 height 27
type input "8"
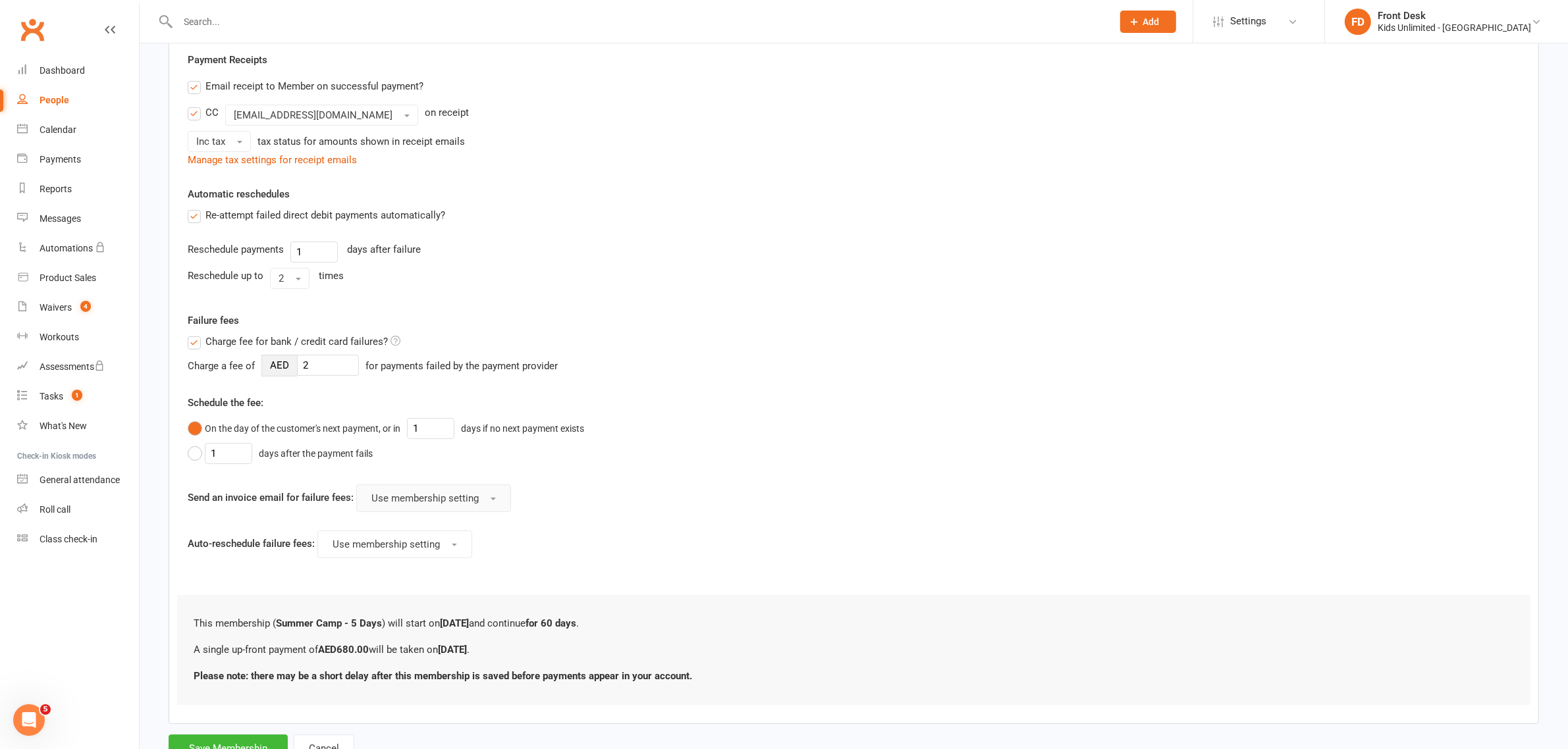
scroll to position [302, 0]
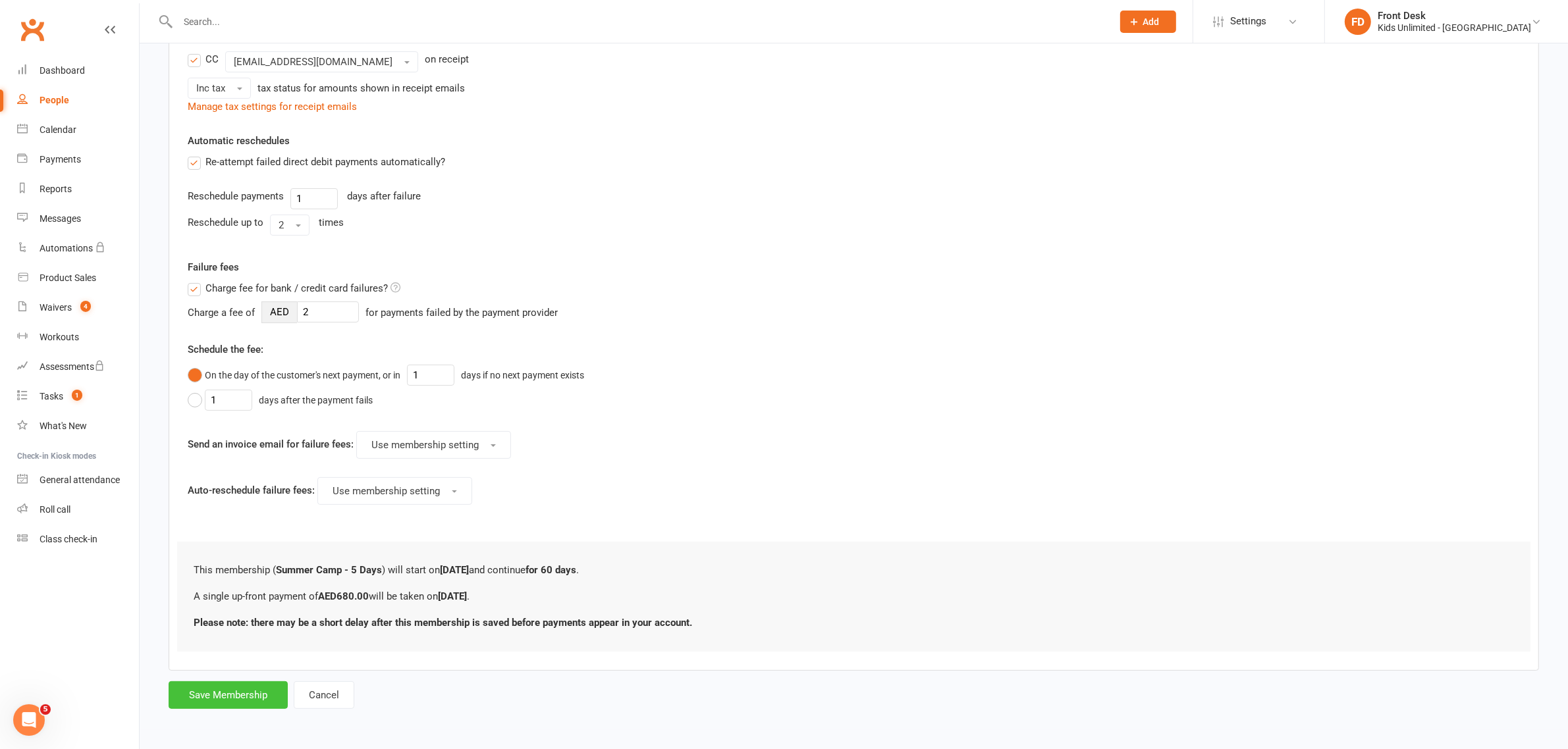
type input "680"
click at [232, 690] on button "Save Membership" at bounding box center [228, 695] width 119 height 27
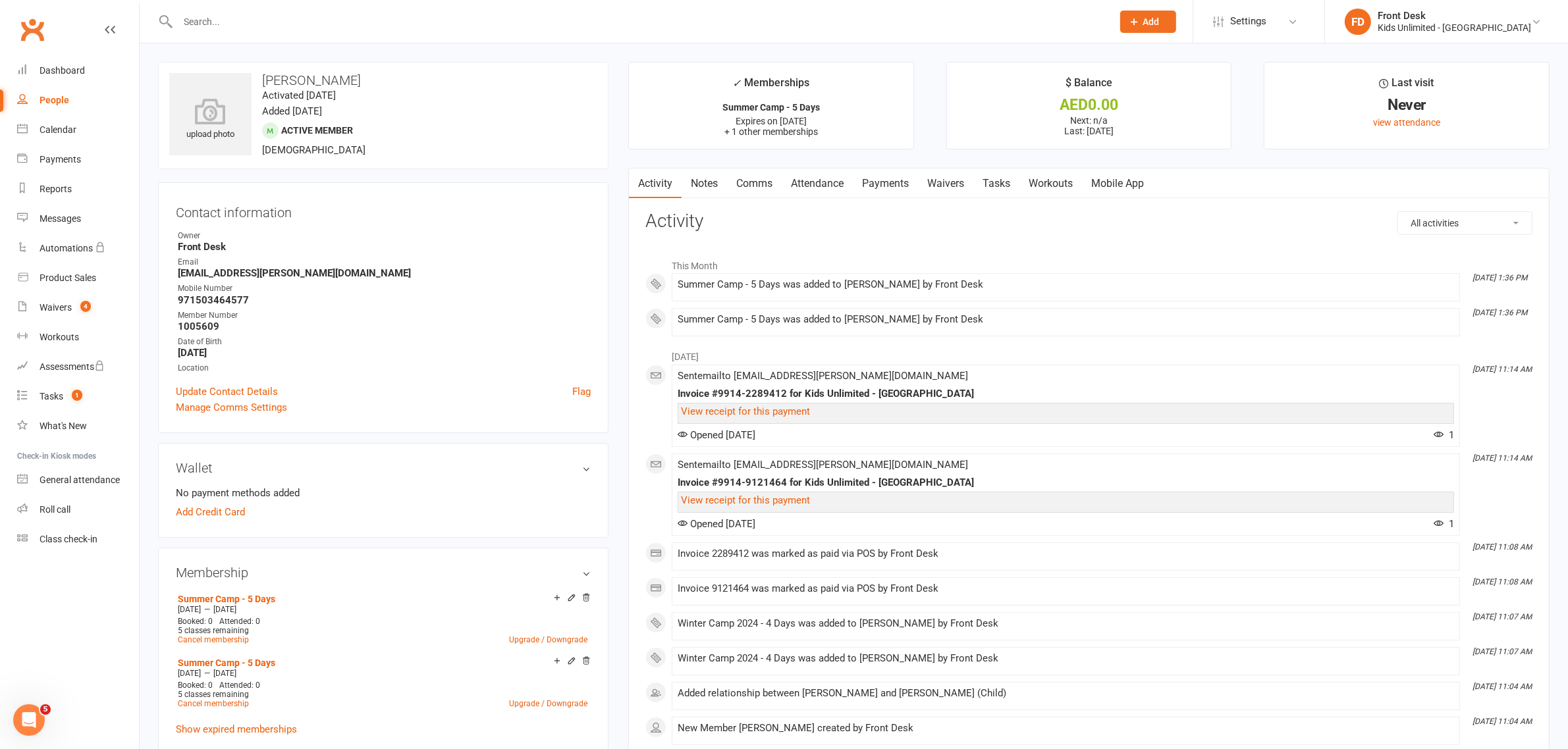
click at [709, 182] on link "Notes" at bounding box center [704, 184] width 46 height 30
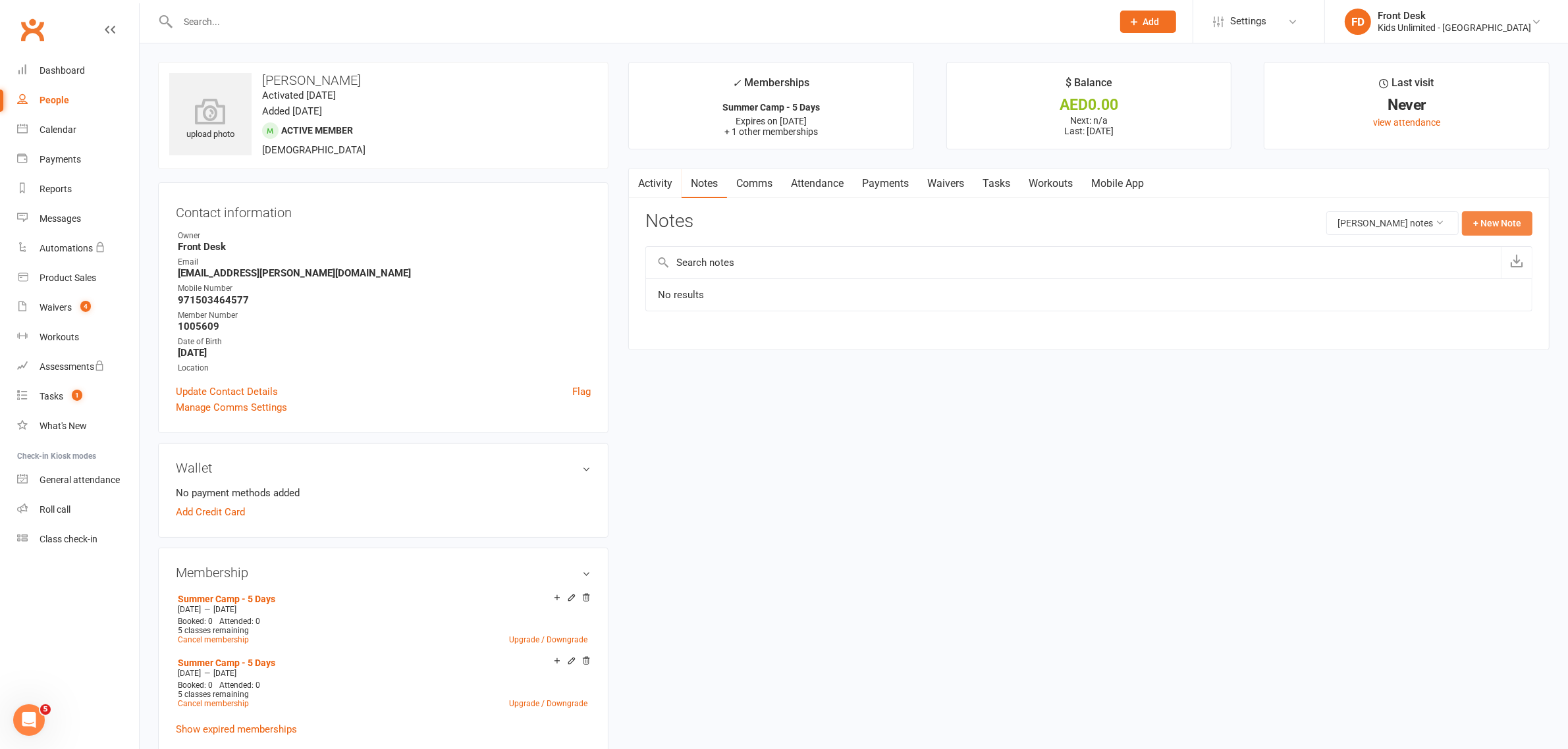
click at [1480, 224] on button "+ New Note" at bounding box center [1497, 223] width 70 height 24
click at [834, 282] on input "text" at bounding box center [1089, 277] width 887 height 27
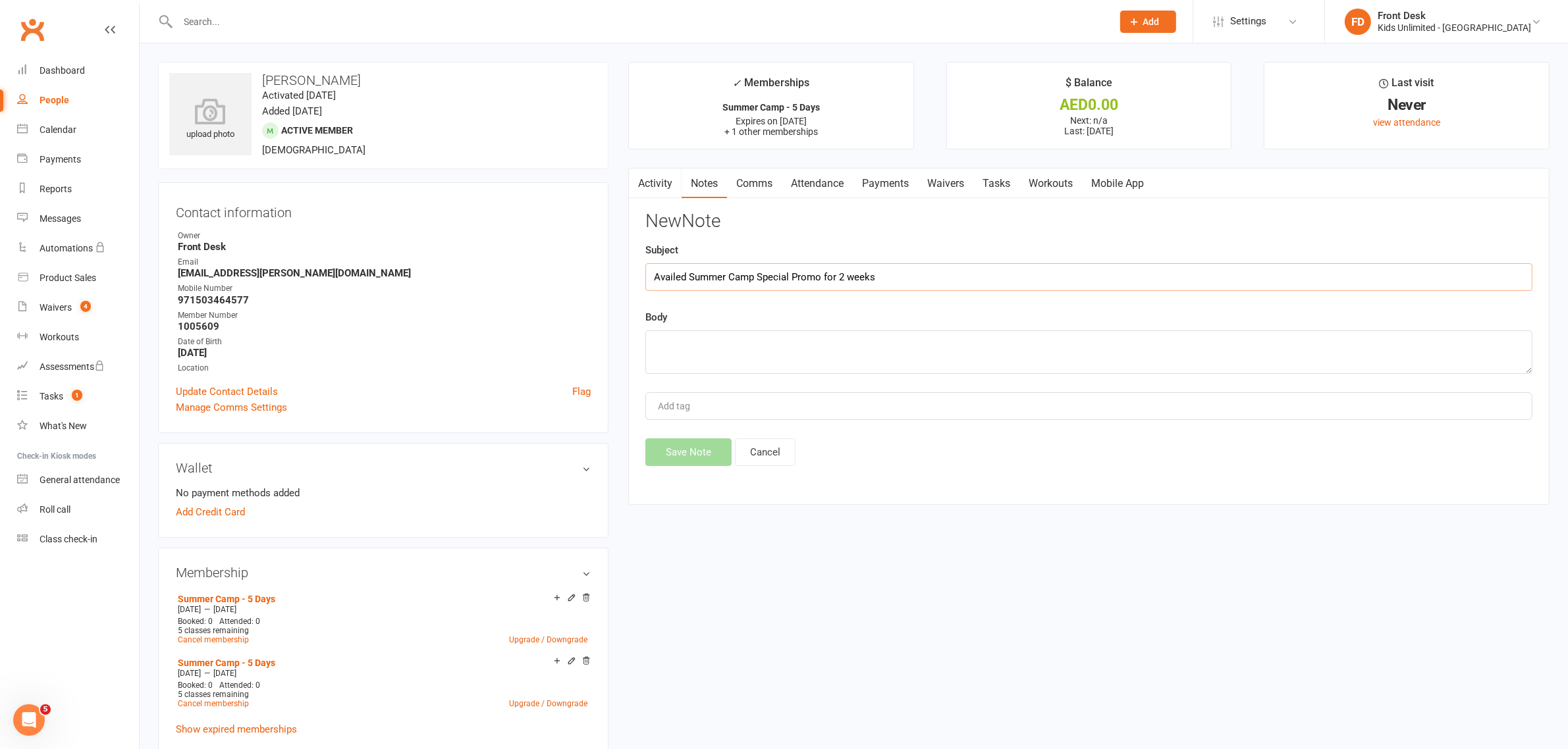
type input "Availed Summer Camp Special Promo for 2 weeks"
click at [704, 349] on textarea at bounding box center [1089, 352] width 887 height 43
type textarea "4 plus 1 day free"
click at [690, 458] on button "Save Note" at bounding box center [688, 452] width 86 height 27
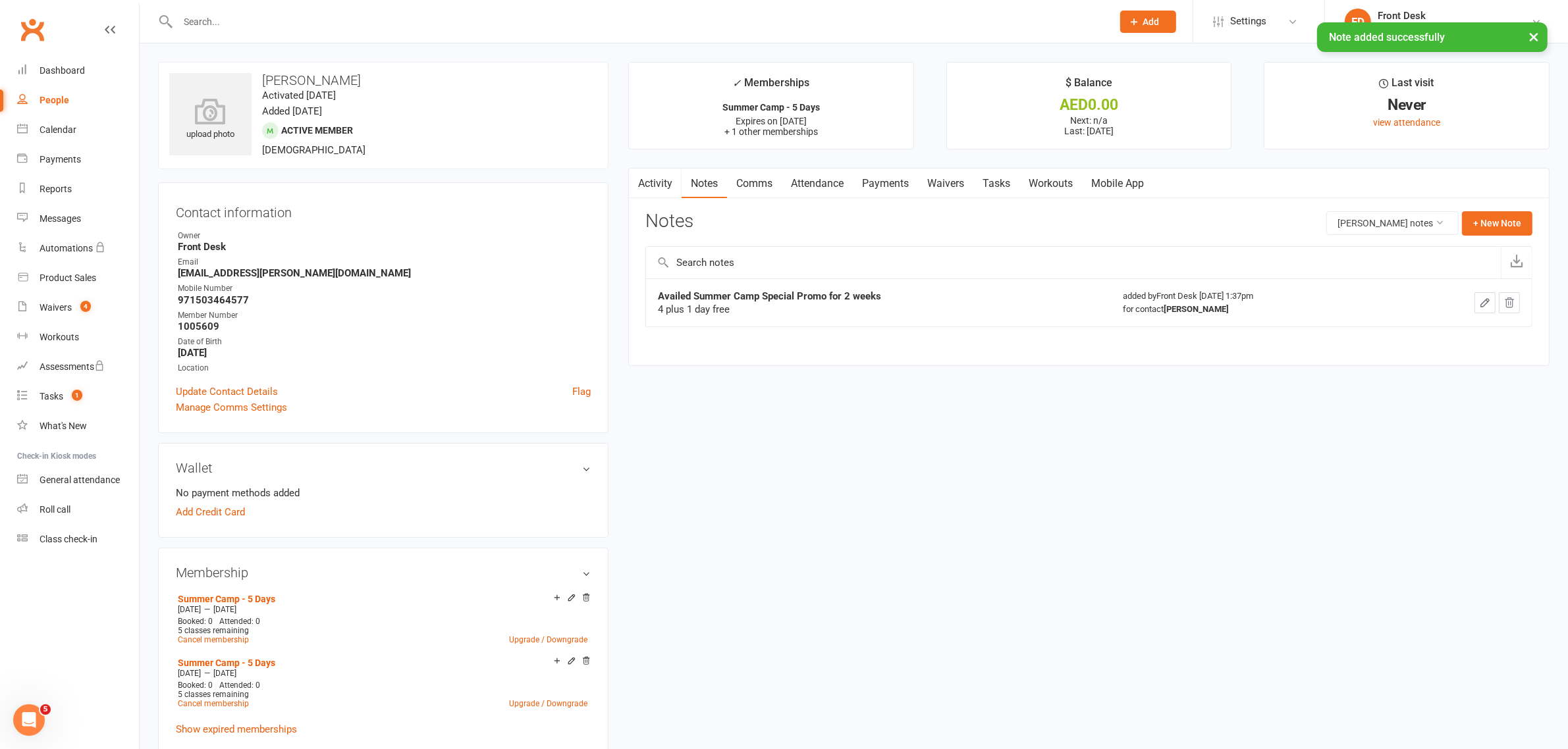
click at [890, 182] on link "Payments" at bounding box center [885, 184] width 65 height 30
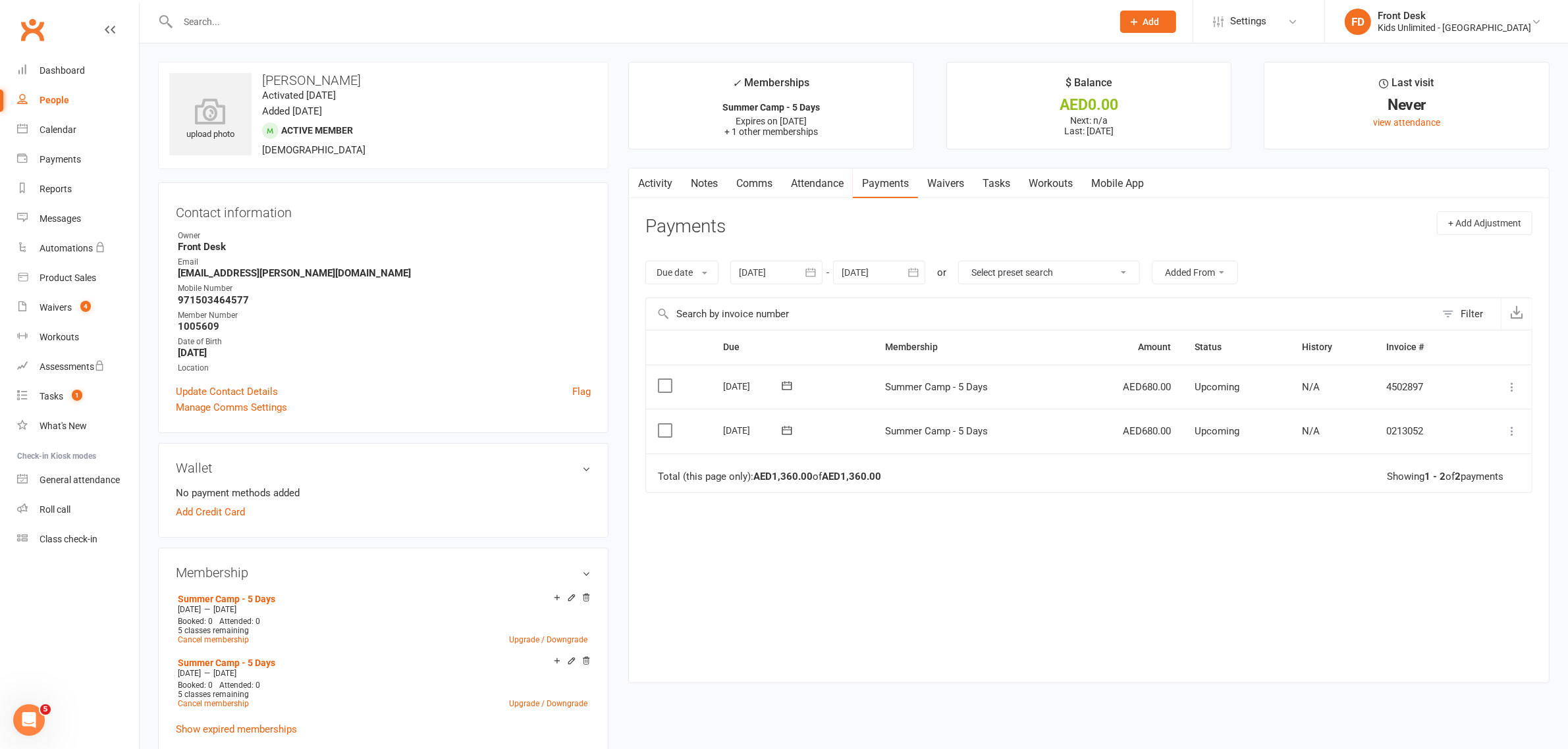
click at [665, 383] on label at bounding box center [667, 386] width 18 height 13
click at [665, 379] on input "checkbox" at bounding box center [662, 379] width 9 height 0
click at [666, 429] on label at bounding box center [667, 431] width 18 height 13
click at [666, 424] on input "checkbox" at bounding box center [662, 424] width 9 height 0
click at [1530, 718] on icon "button" at bounding box center [1530, 718] width 10 height 10
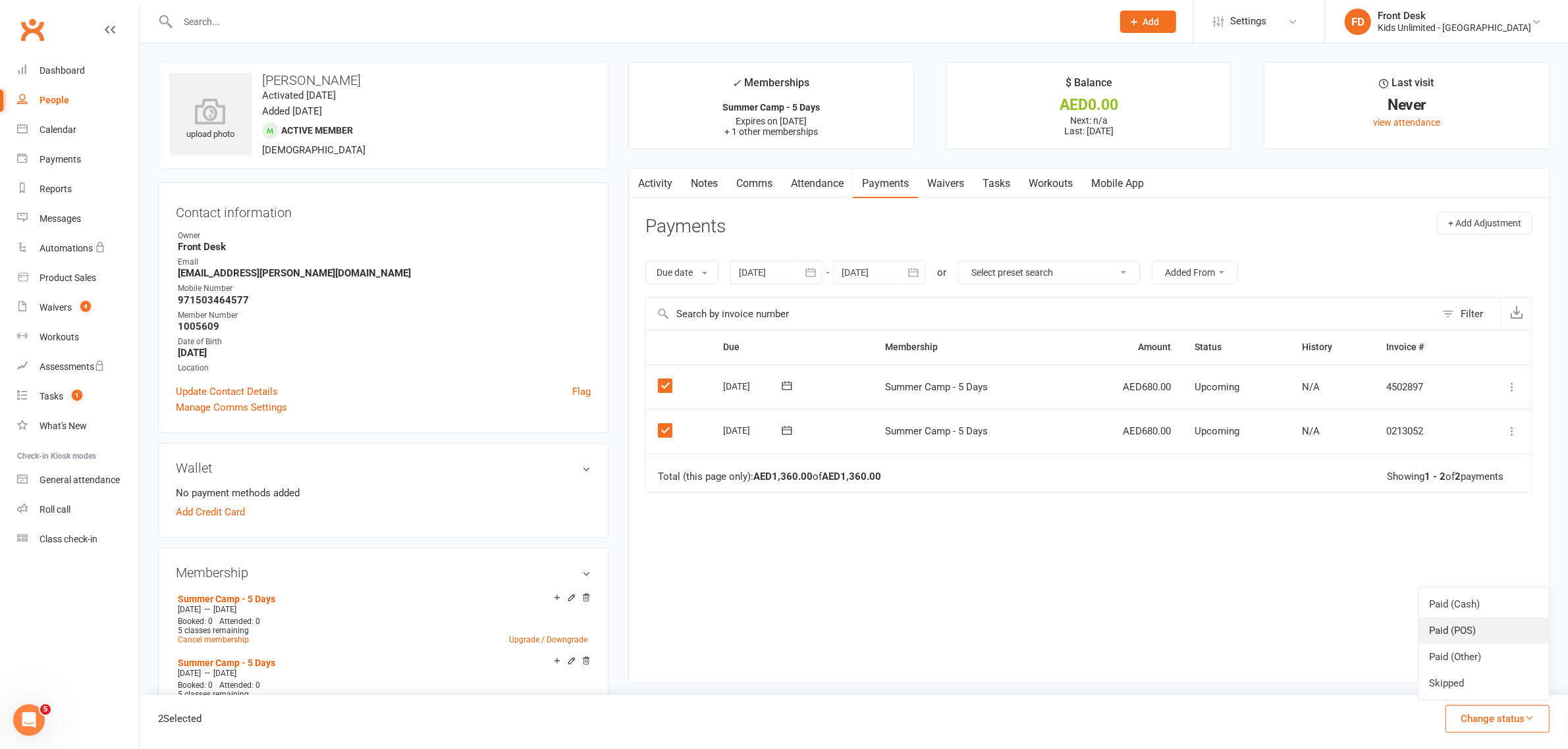
click at [1453, 627] on link "Paid (POS)" at bounding box center [1484, 630] width 130 height 26
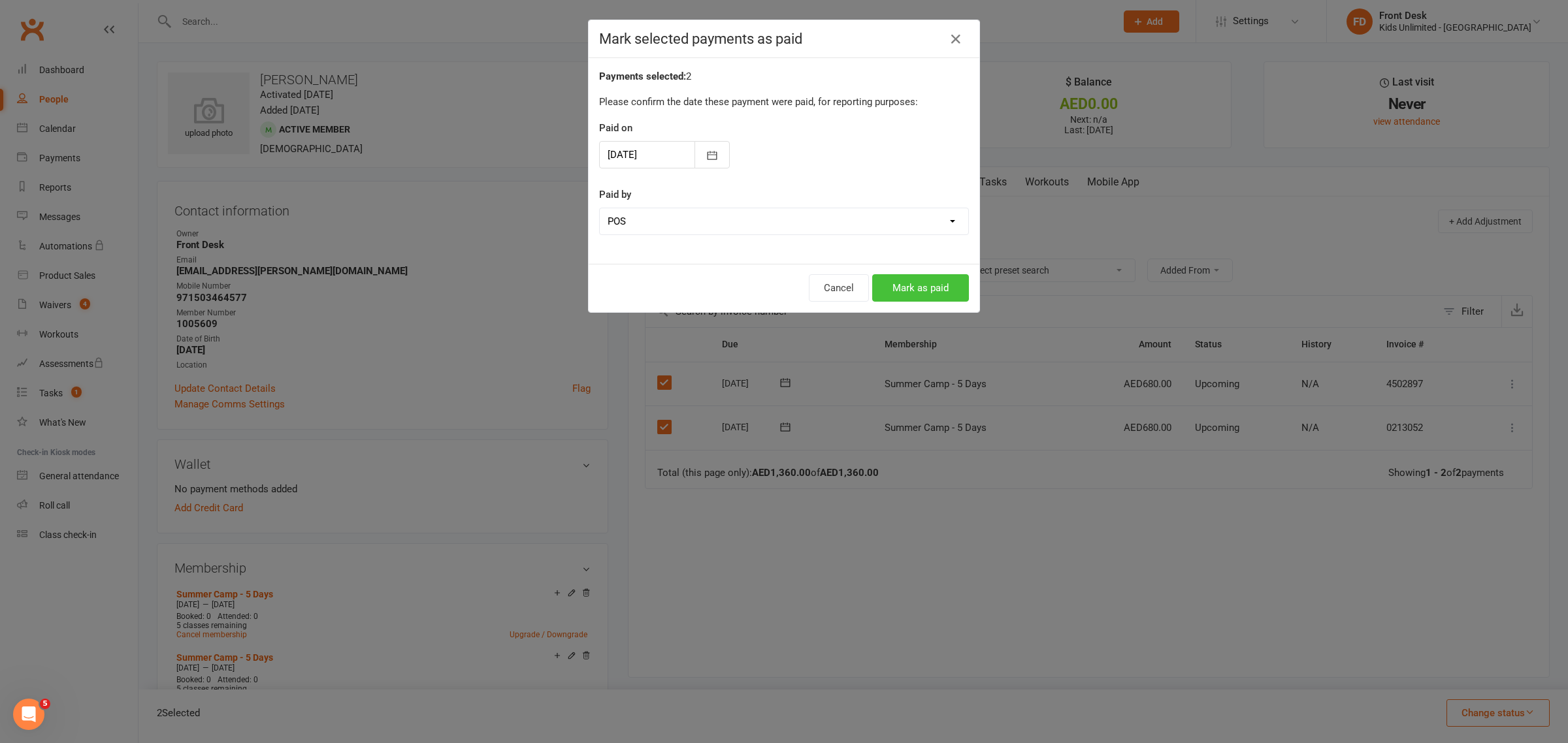
click at [924, 291] on button "Mark as paid" at bounding box center [921, 288] width 97 height 27
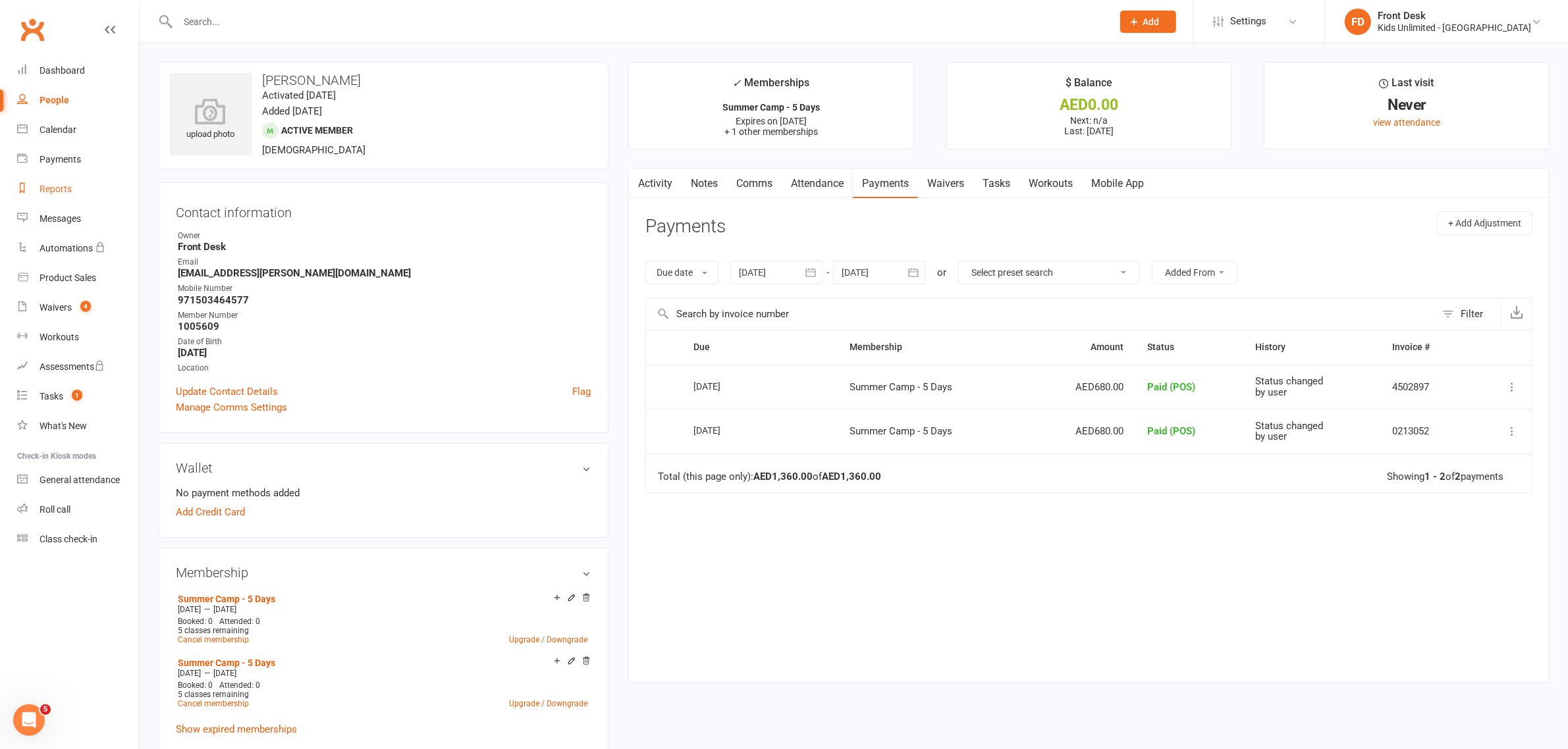
click at [58, 187] on div "Reports" at bounding box center [56, 189] width 33 height 11
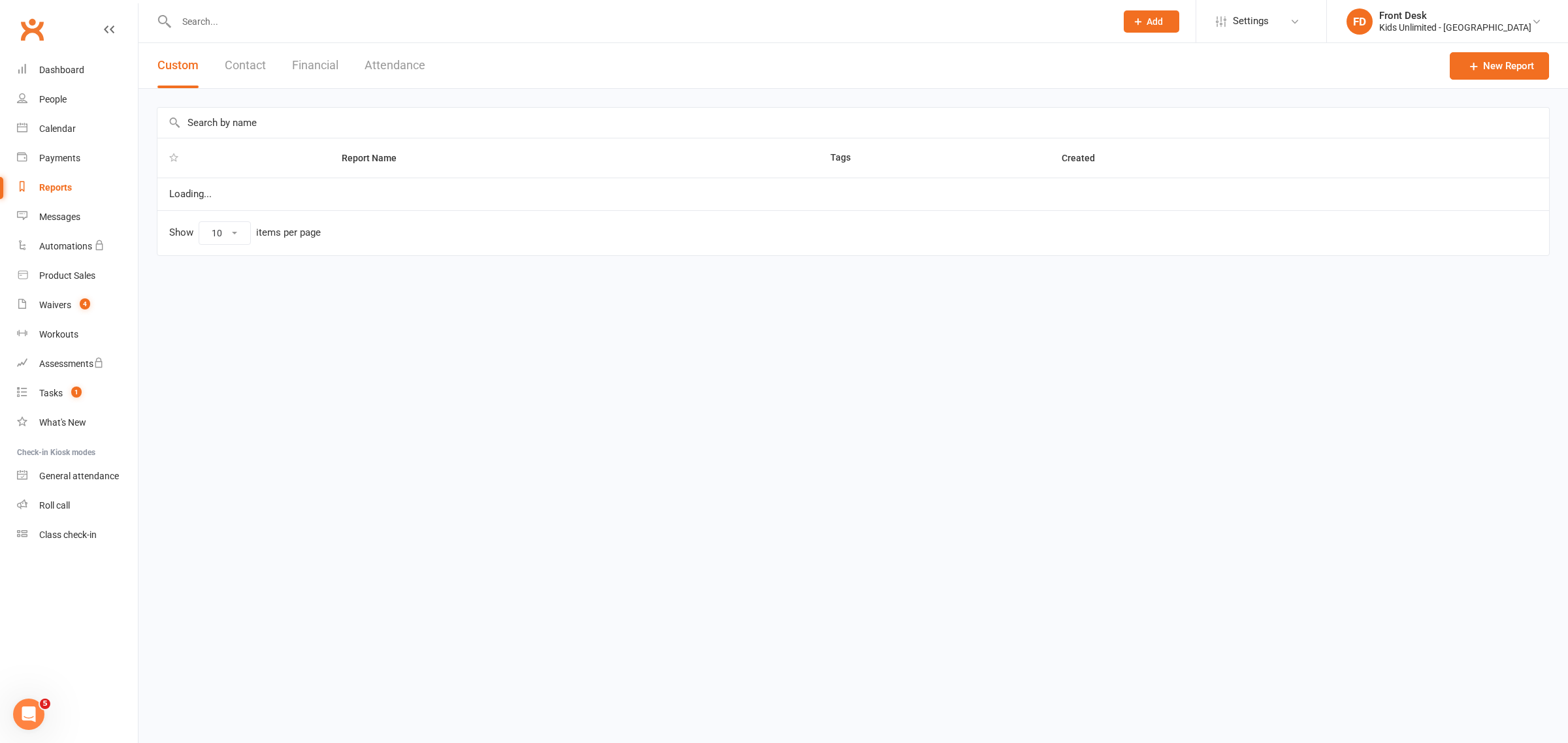
select select "100"
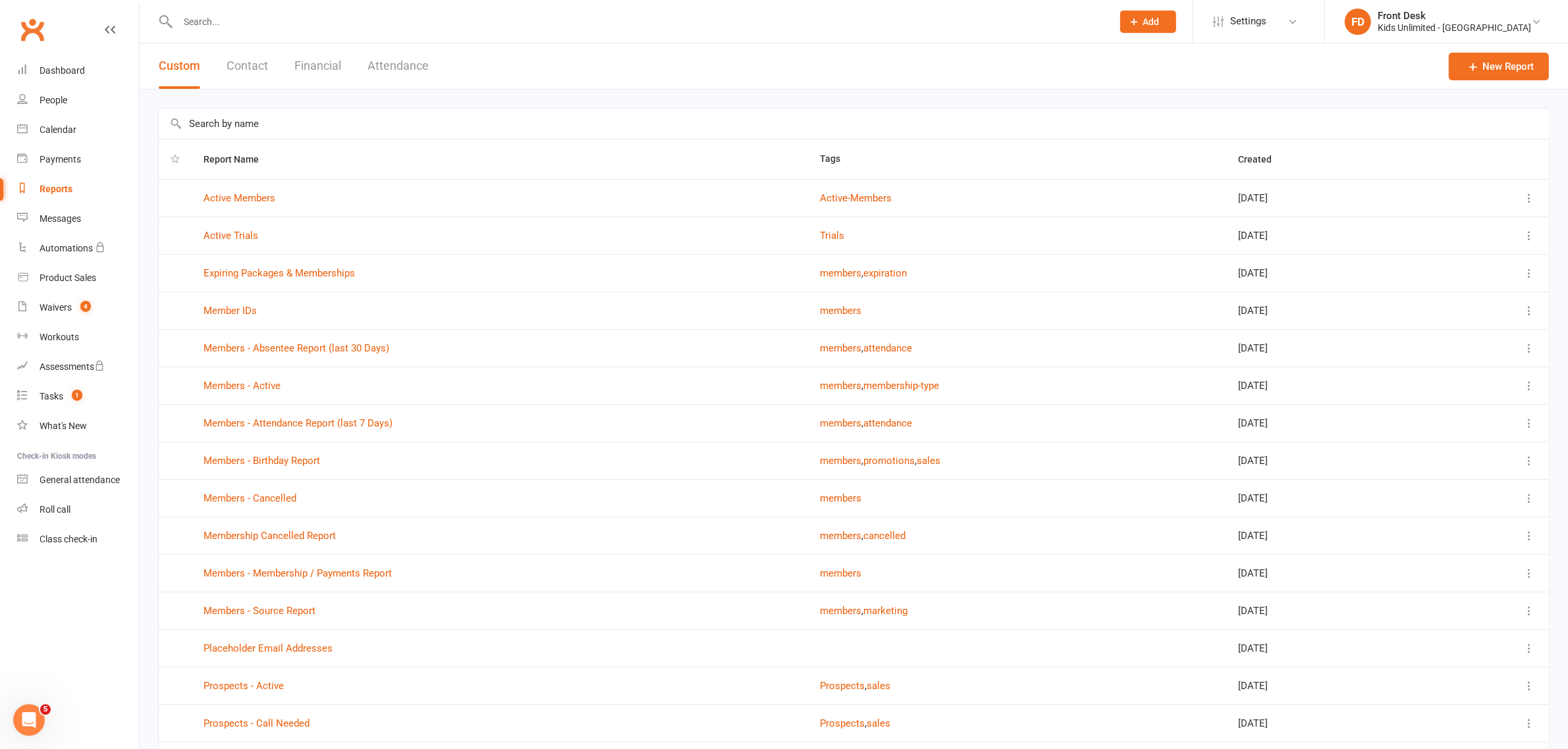
click at [331, 63] on button "Financial" at bounding box center [318, 66] width 47 height 46
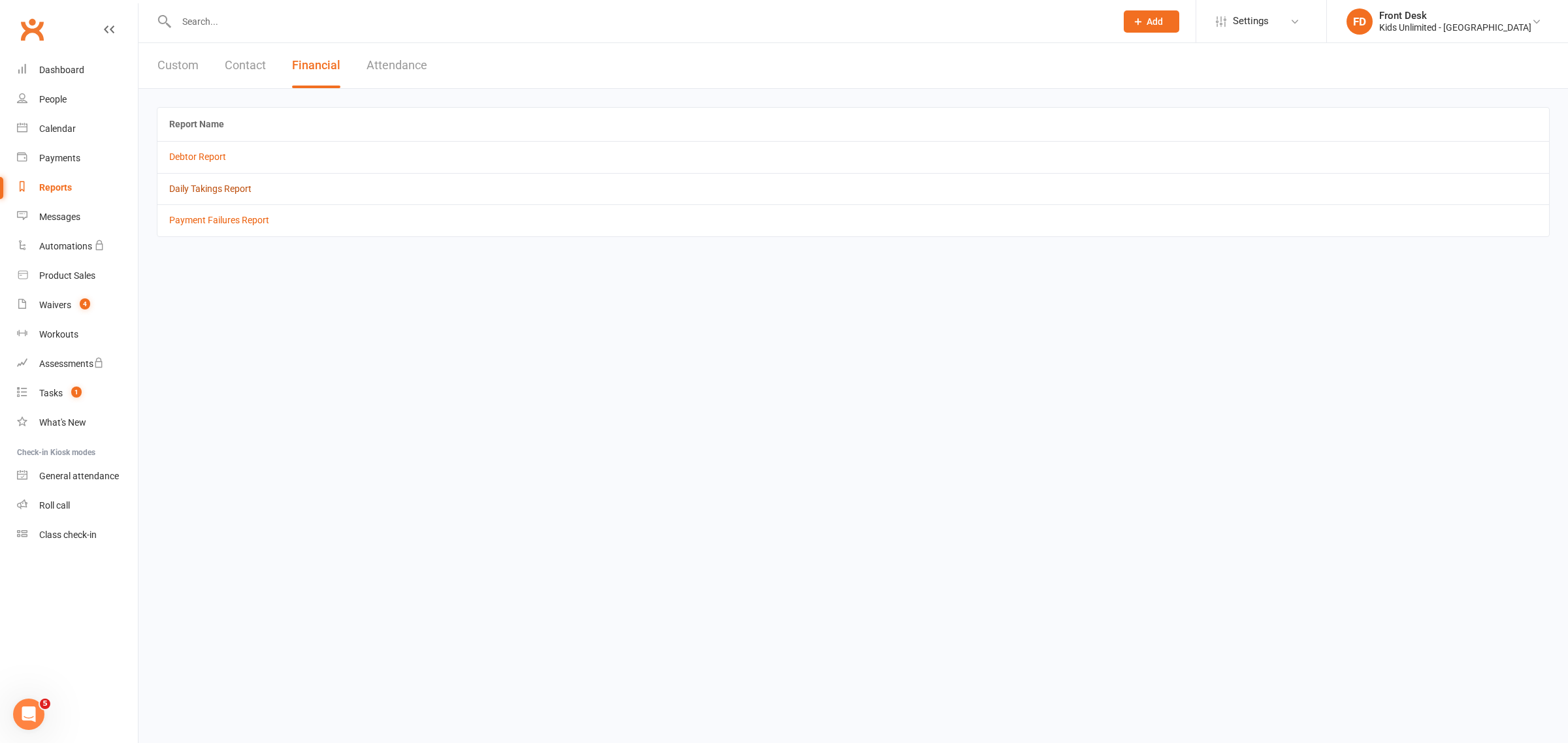
click at [216, 186] on link "Daily Takings Report" at bounding box center [210, 189] width 83 height 11
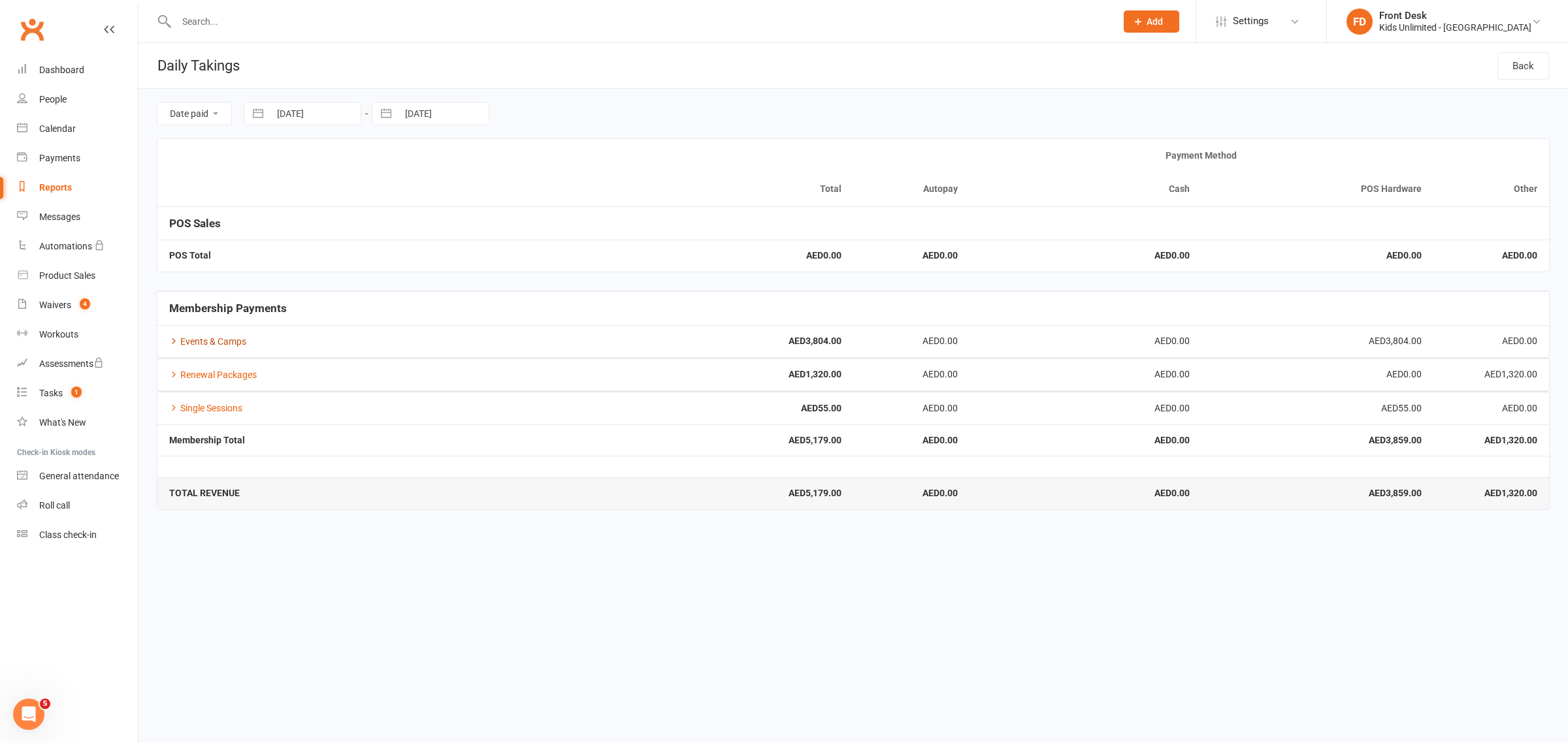
click at [216, 341] on link "Events & Camps" at bounding box center [208, 342] width 77 height 11
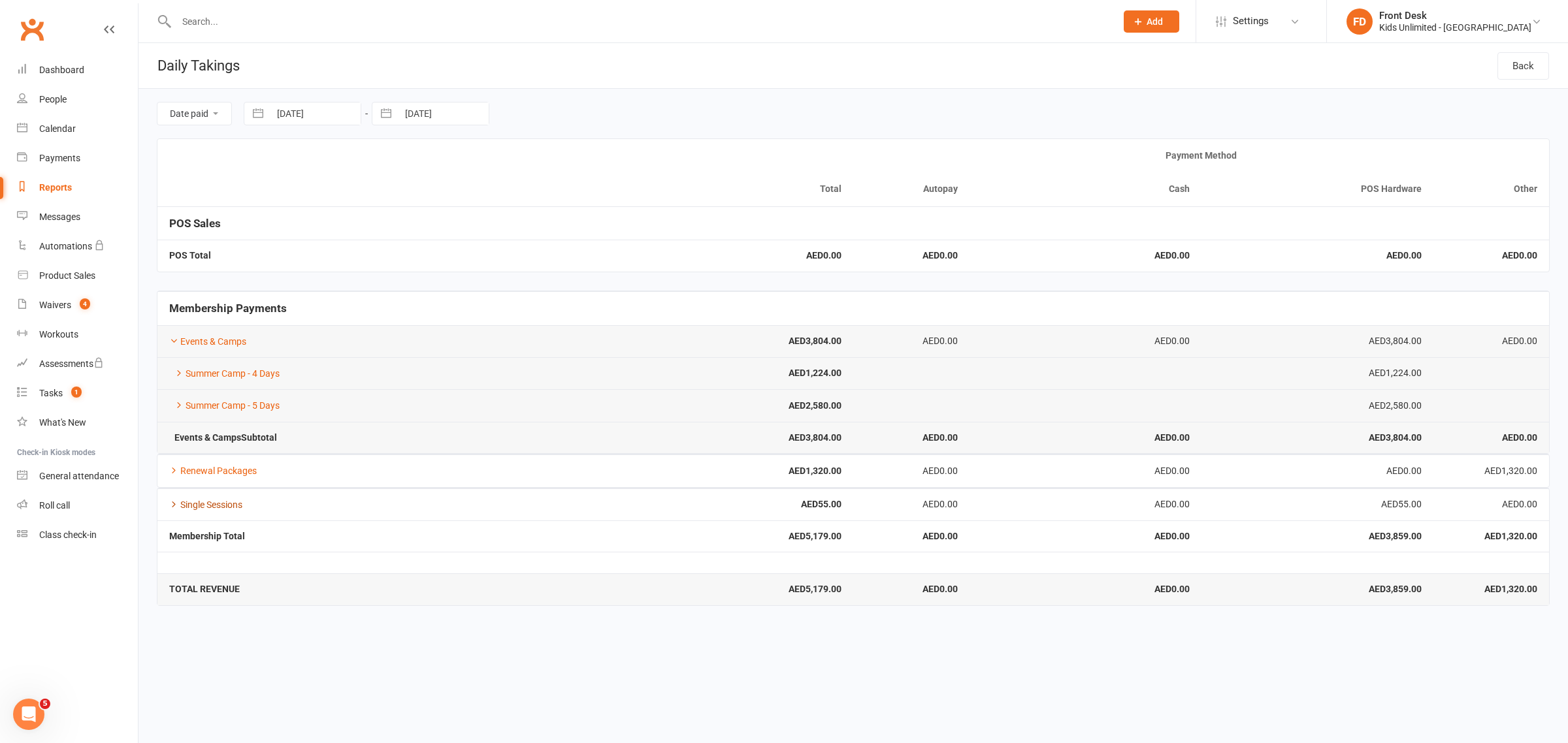
click at [219, 500] on link "Single Sessions" at bounding box center [206, 505] width 73 height 11
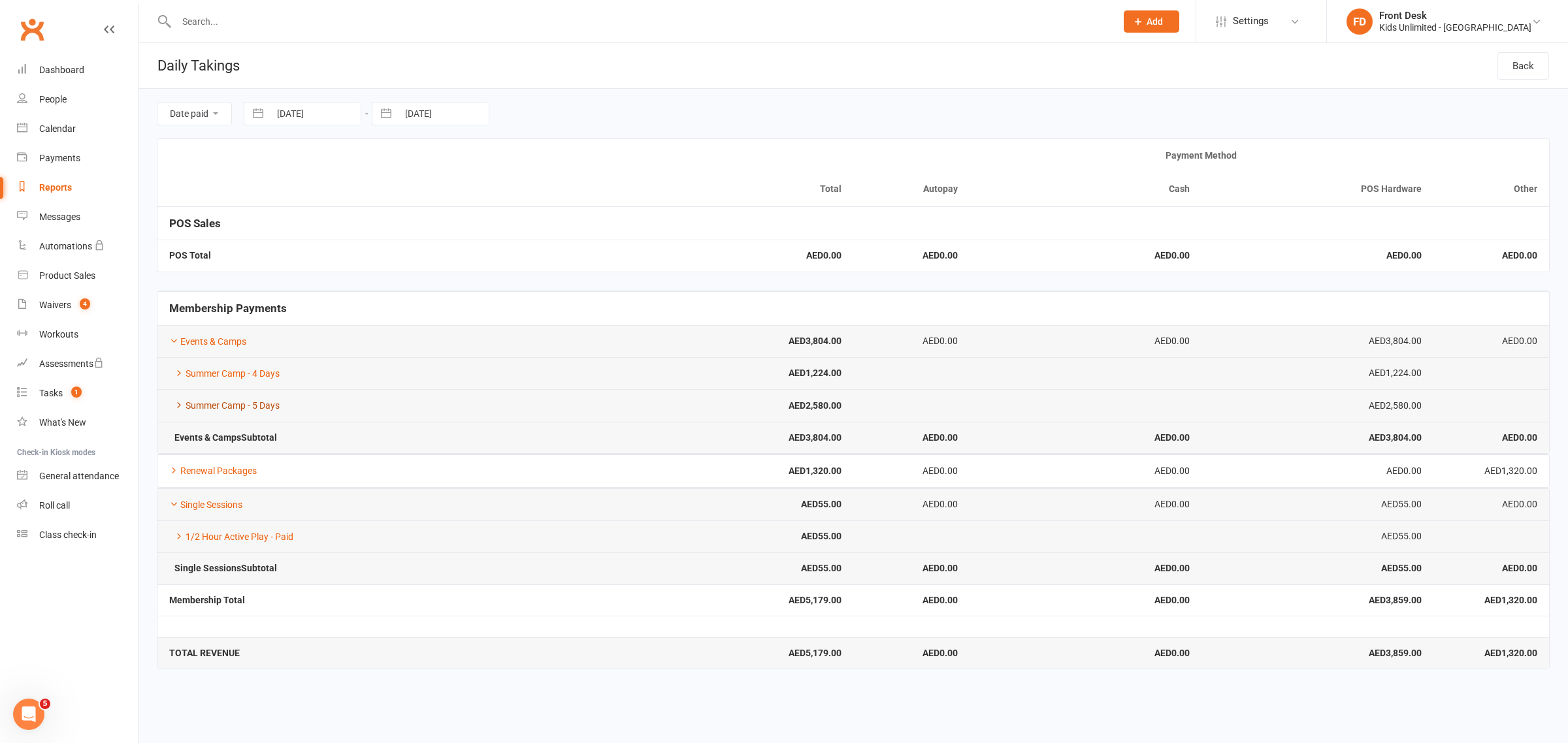
click at [251, 406] on link "Summer Camp - 5 Days" at bounding box center [225, 406] width 111 height 11
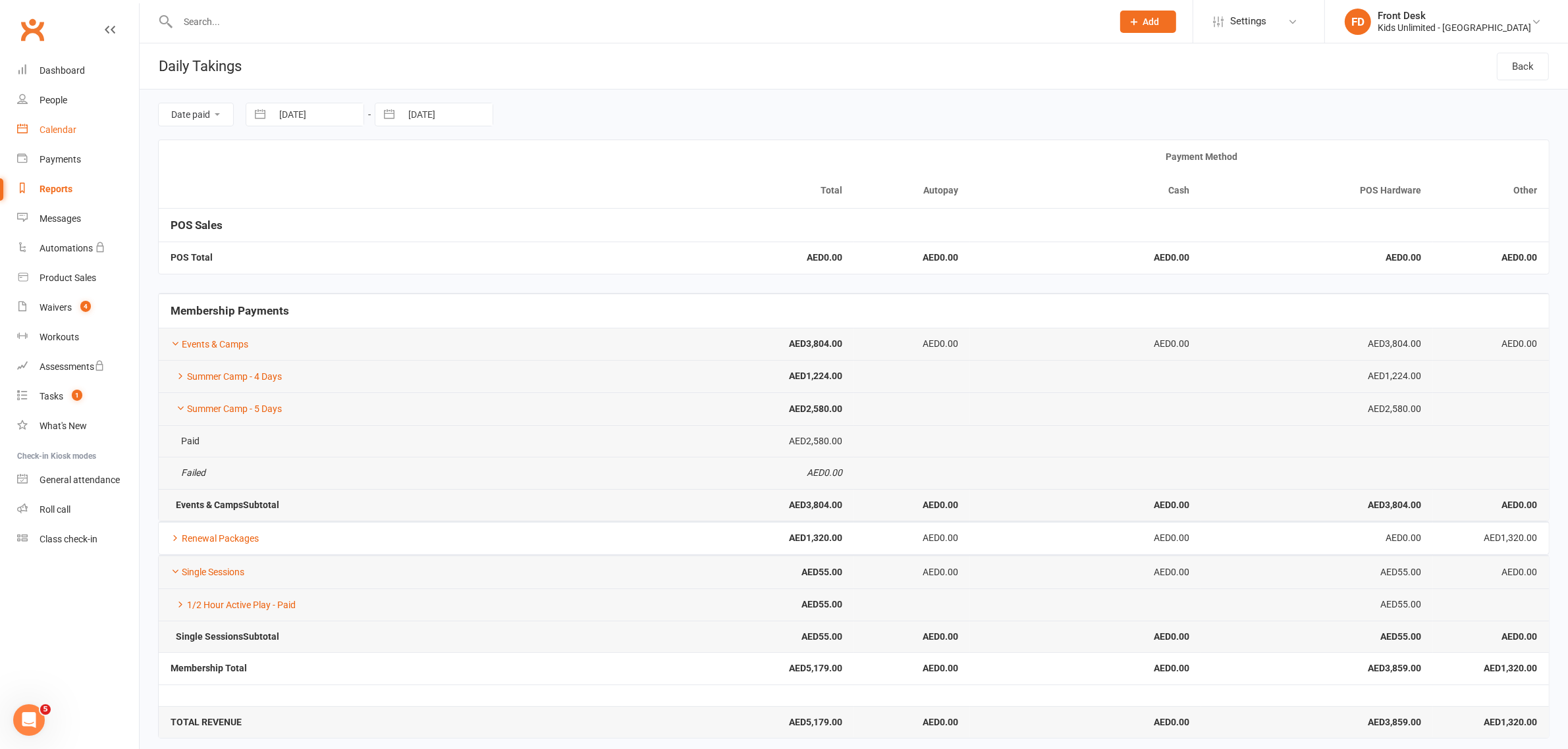
click at [54, 130] on div "Calendar" at bounding box center [58, 130] width 37 height 11
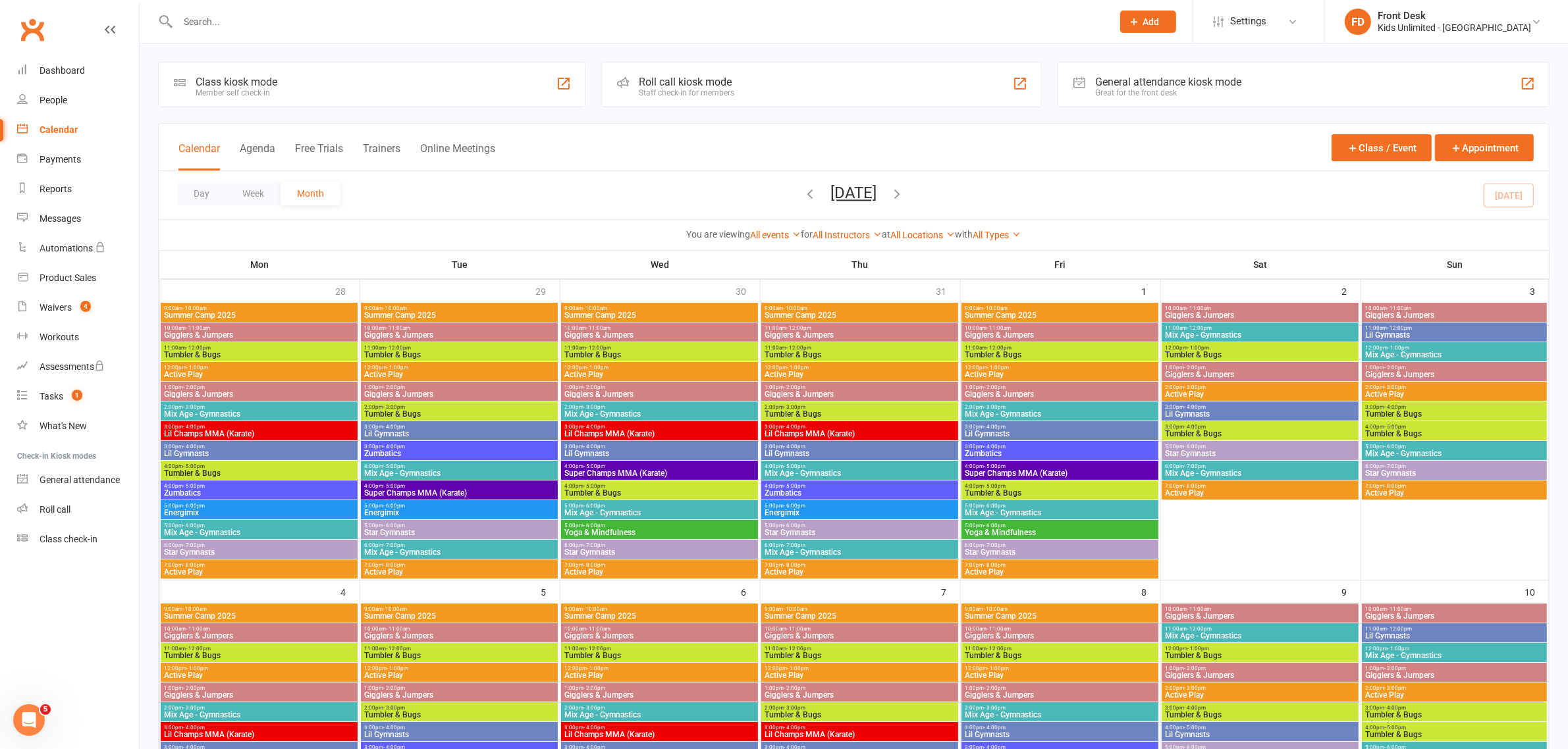
click at [69, 127] on div "Calendar" at bounding box center [59, 130] width 38 height 11
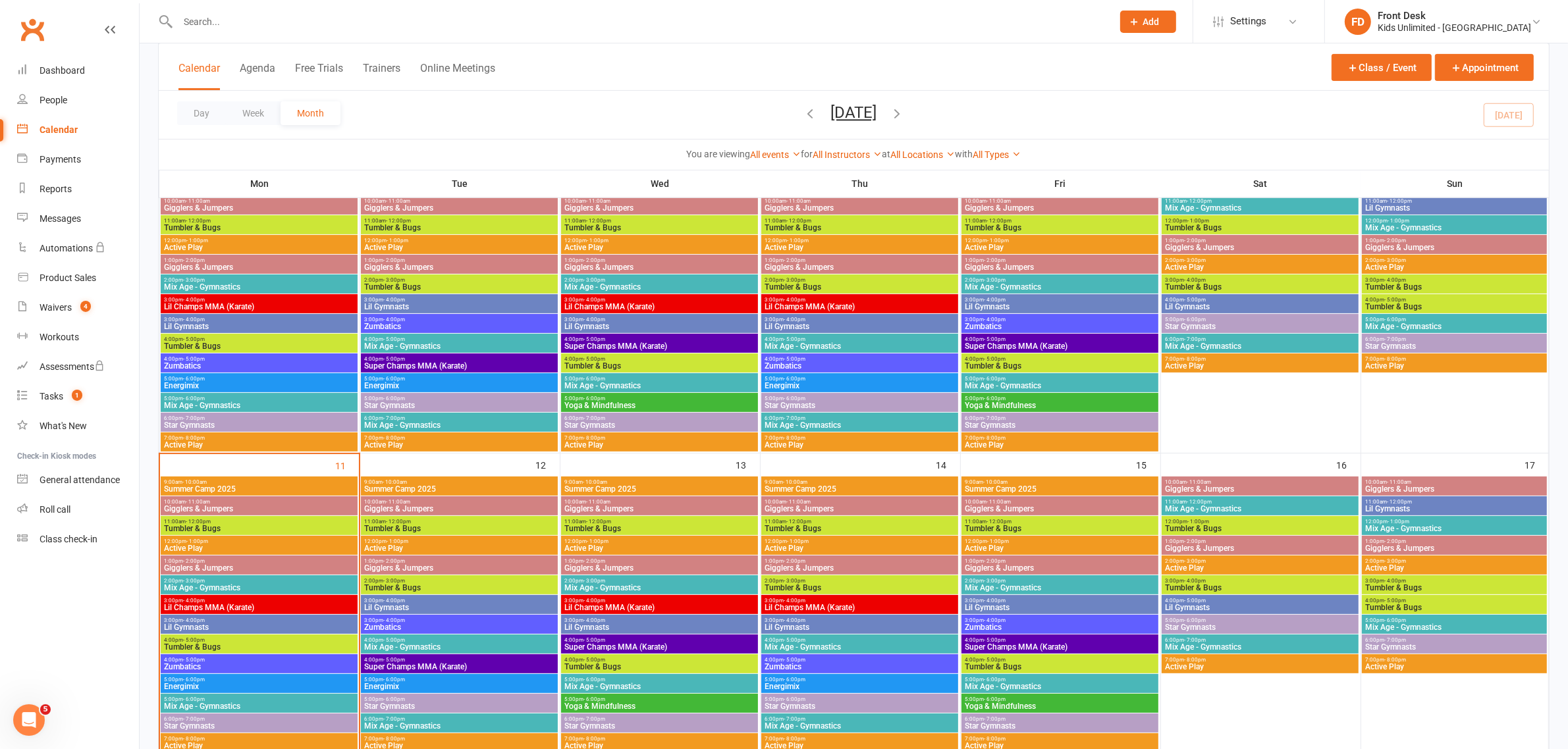
scroll to position [329, 0]
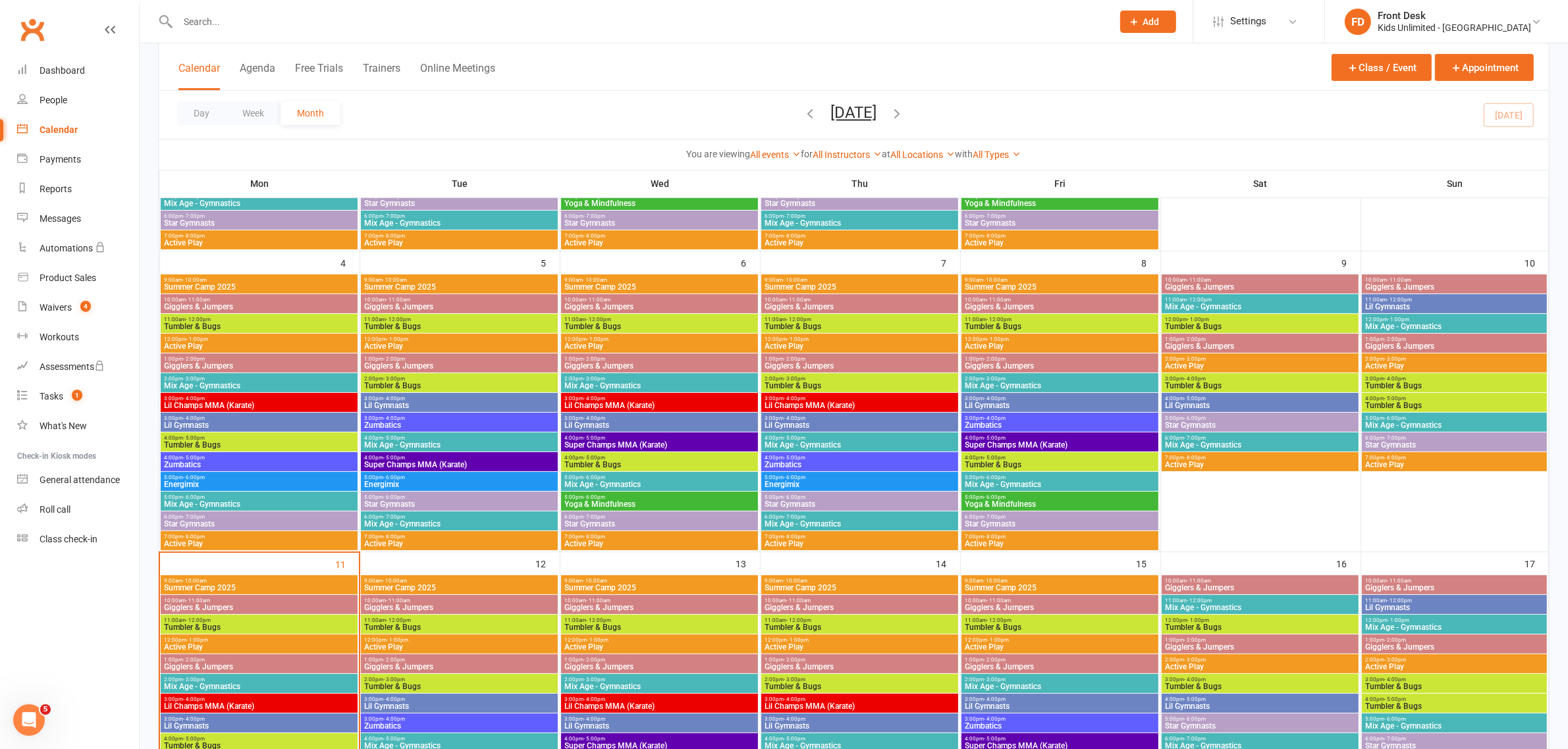
click at [222, 26] on input "text" at bounding box center [638, 21] width 930 height 18
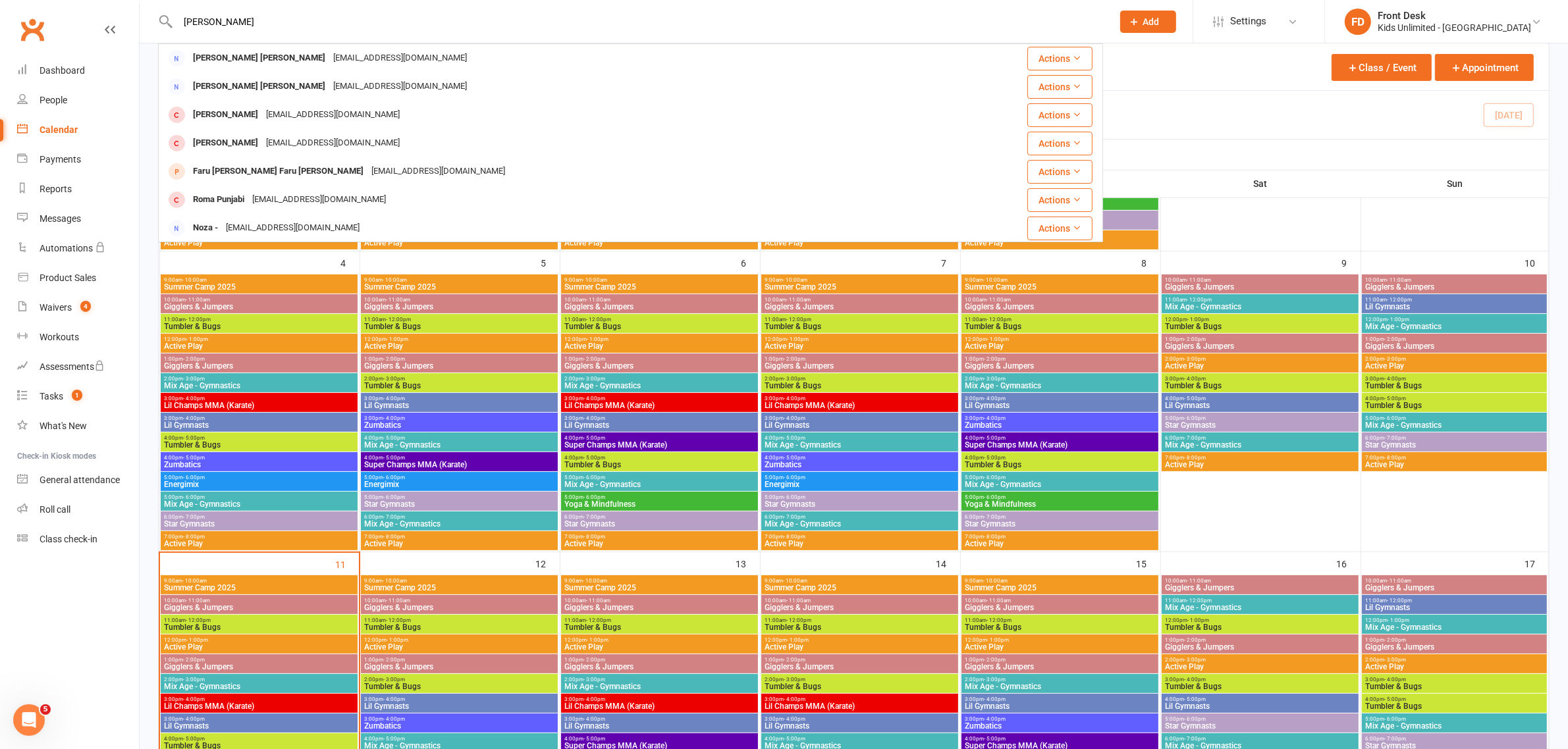
type input "[PERSON_NAME]"
click at [1141, 17] on icon at bounding box center [1134, 22] width 12 height 12
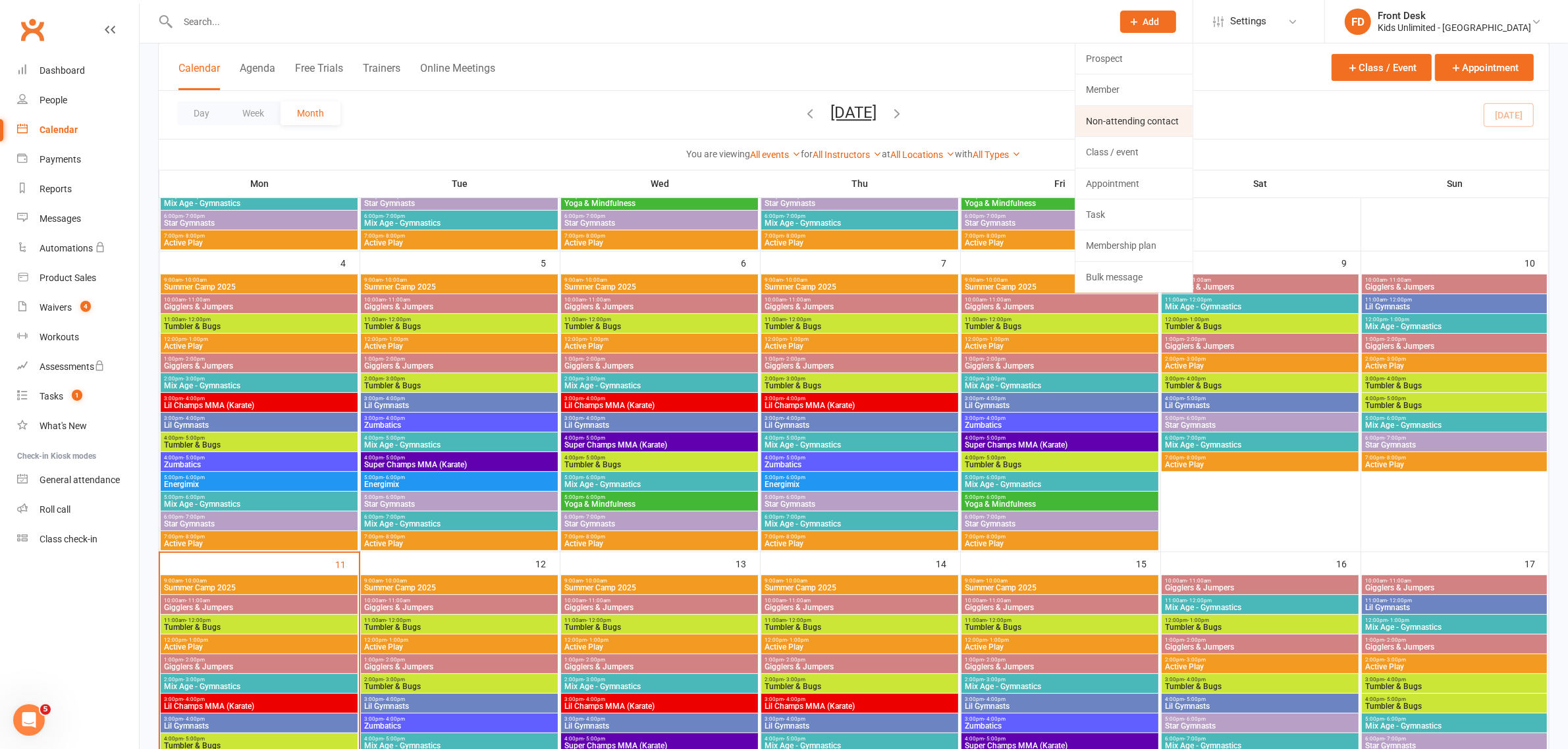
click at [1166, 117] on link "Non-attending contact" at bounding box center [1134, 121] width 117 height 30
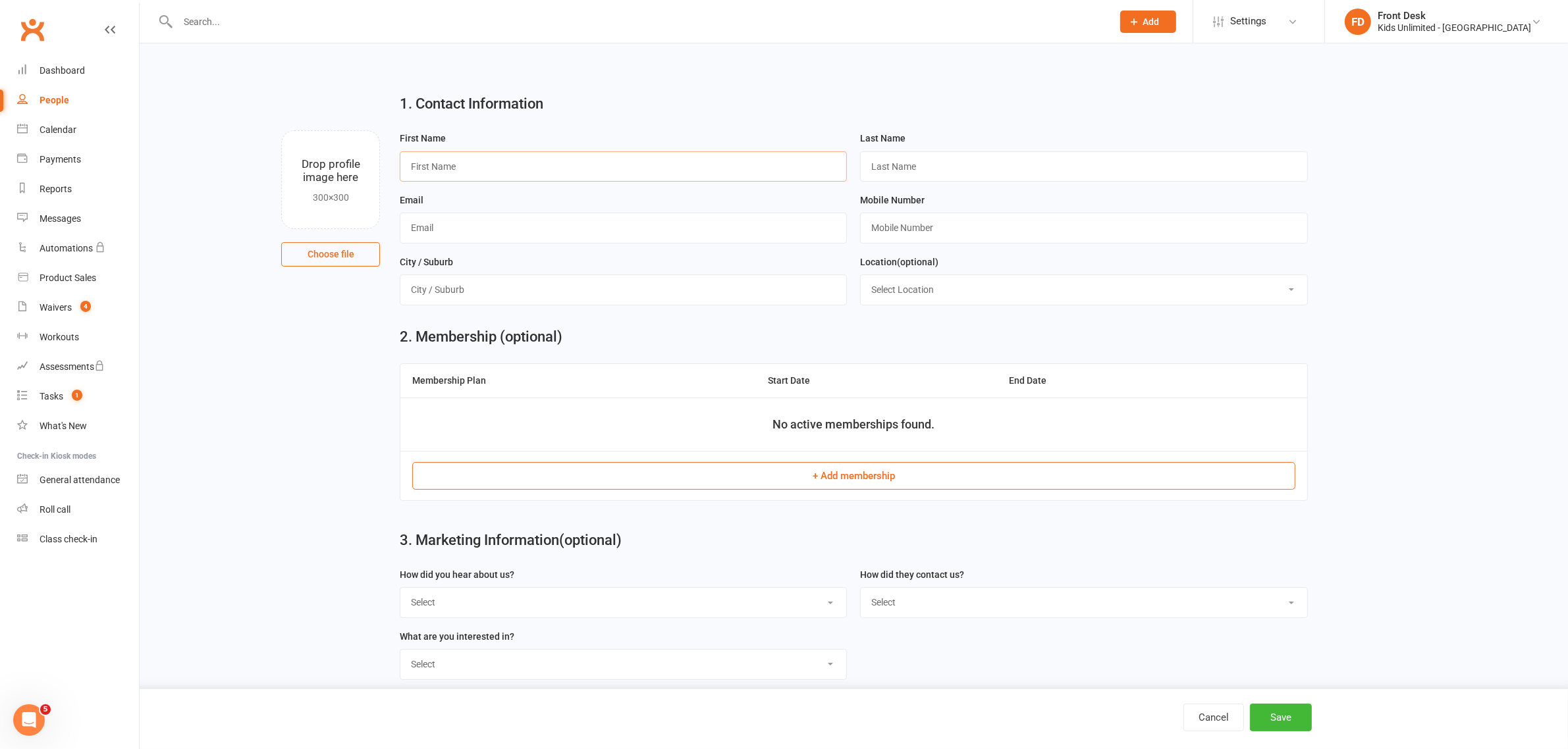
click at [465, 166] on input "text" at bounding box center [623, 166] width 447 height 30
type input "[PERSON_NAME]"
click at [880, 174] on input "text" at bounding box center [1084, 166] width 447 height 30
type input "Gow"
click at [771, 237] on input "text" at bounding box center [623, 228] width 447 height 30
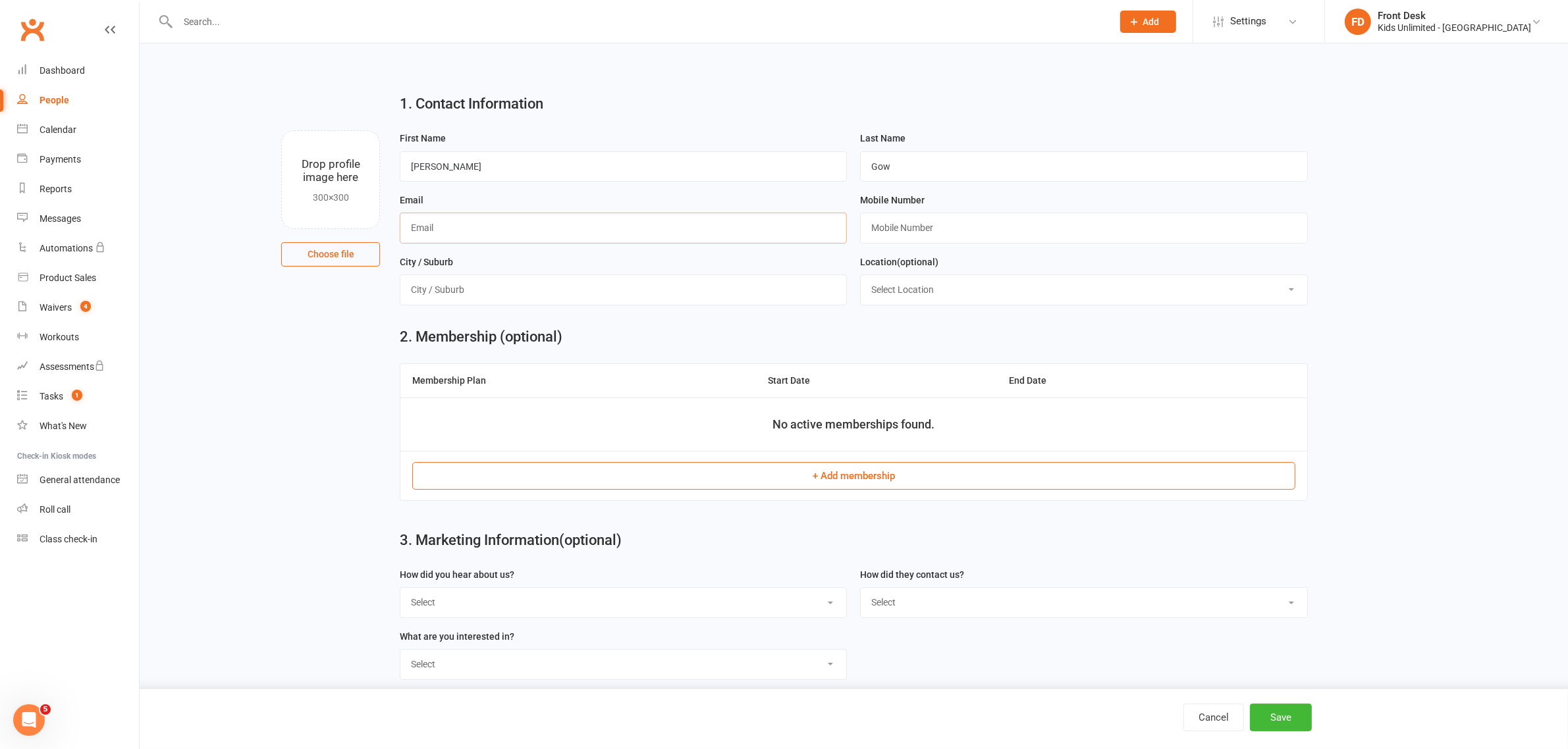
type input "[EMAIL_ADDRESS][DOMAIN_NAME]"
click at [917, 226] on input "text" at bounding box center [1084, 228] width 447 height 30
paste input "[PHONE_NUMBER]"
type input "[PHONE_NUMBER]"
click at [562, 288] on input "text" at bounding box center [623, 289] width 447 height 30
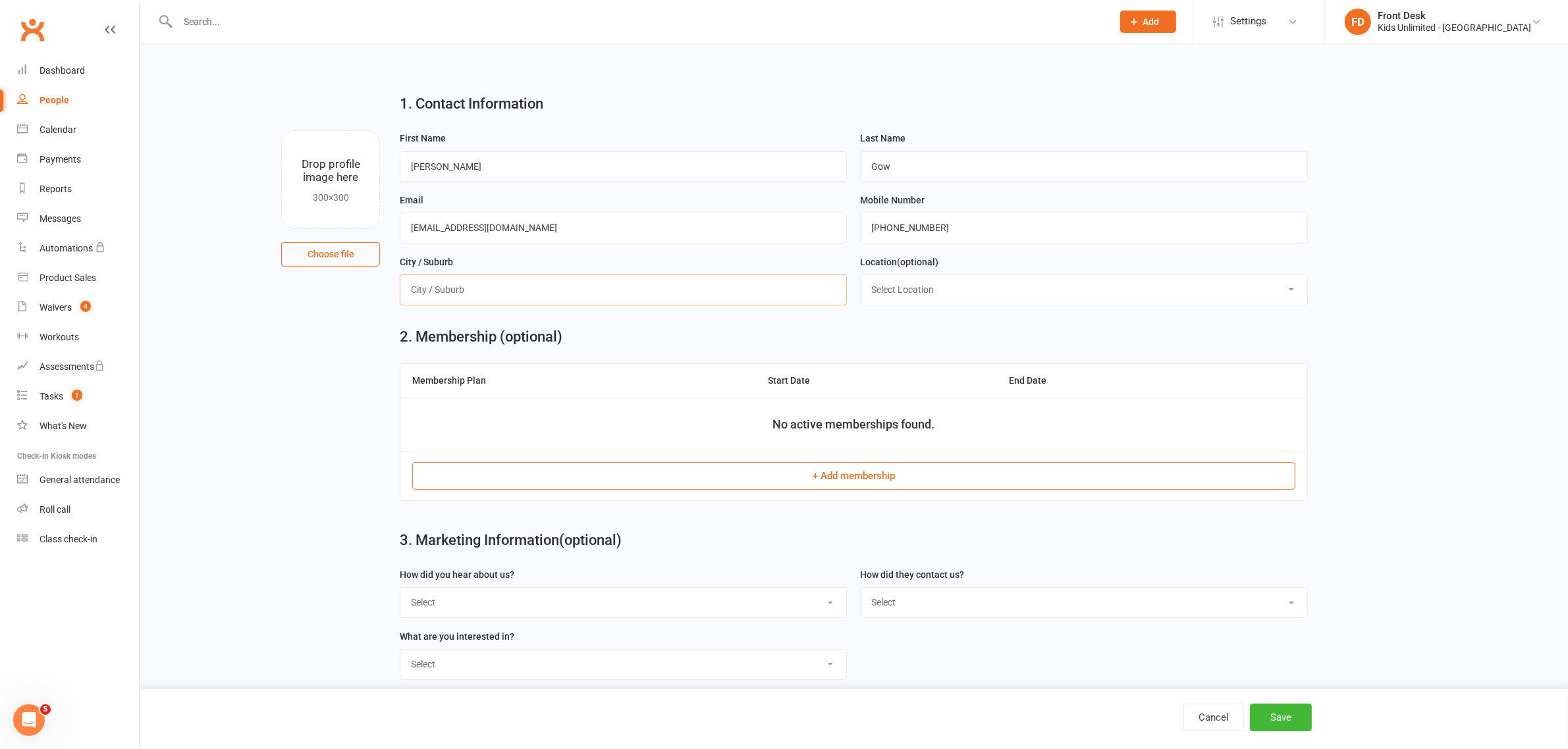
type input "[GEOGRAPHIC_DATA]"
click at [1273, 719] on button "Save" at bounding box center [1281, 718] width 62 height 27
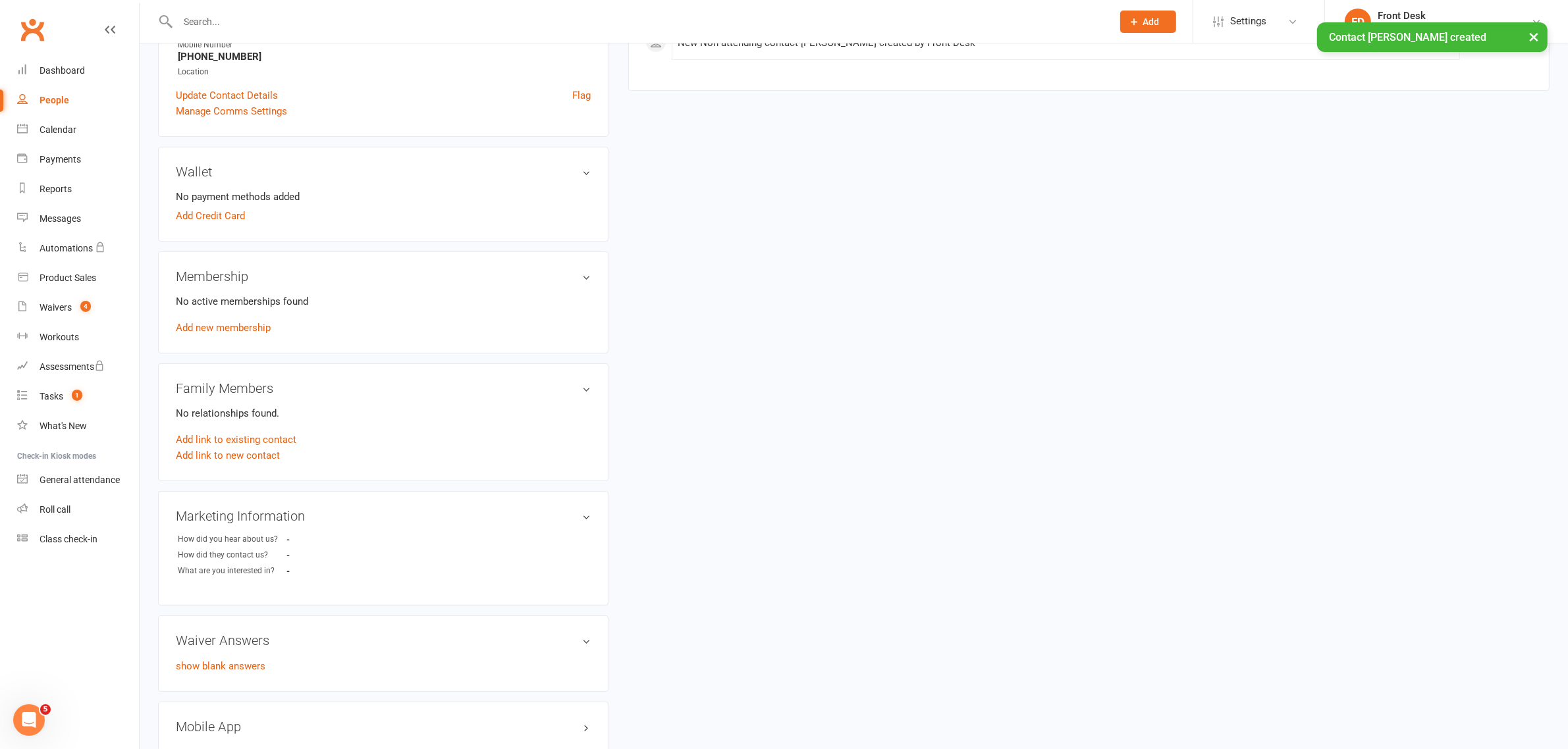
scroll to position [247, 0]
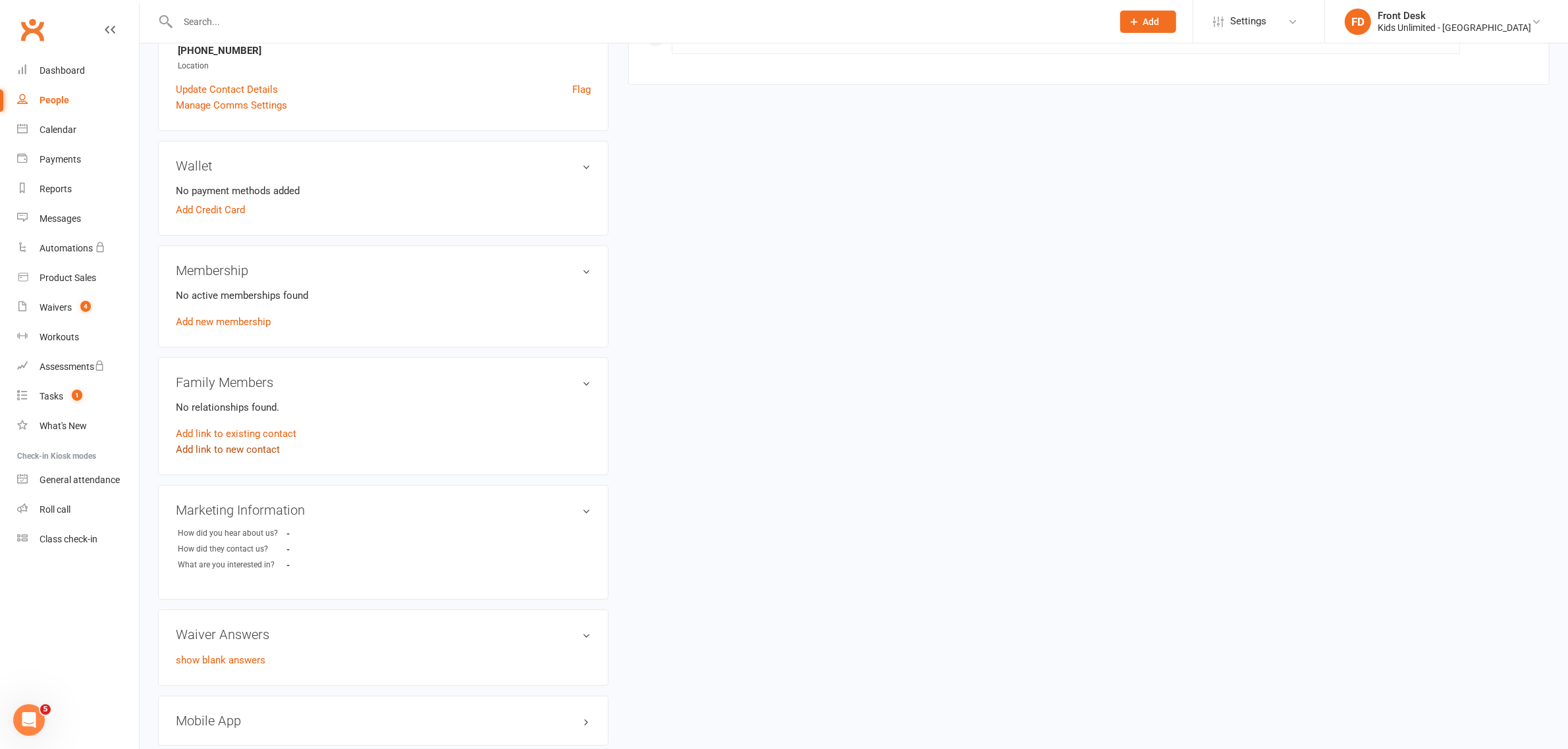
click at [242, 447] on link "Add link to new contact" at bounding box center [228, 449] width 104 height 16
click at [492, 433] on button "Continue" at bounding box center [483, 436] width 41 height 16
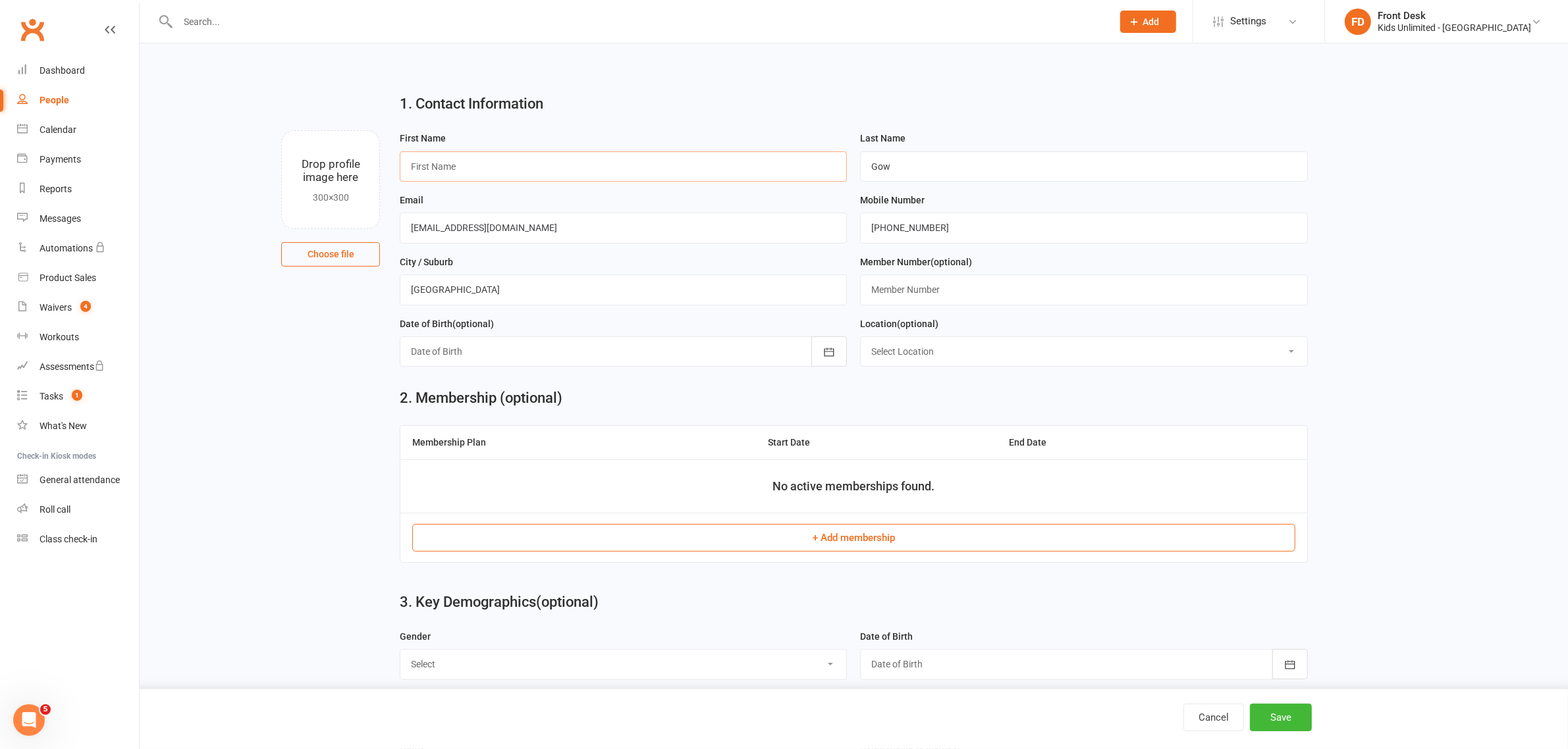
click at [491, 160] on input "text" at bounding box center [623, 166] width 447 height 30
type input "[PERSON_NAME]"
click at [829, 354] on icon "button" at bounding box center [829, 352] width 13 height 13
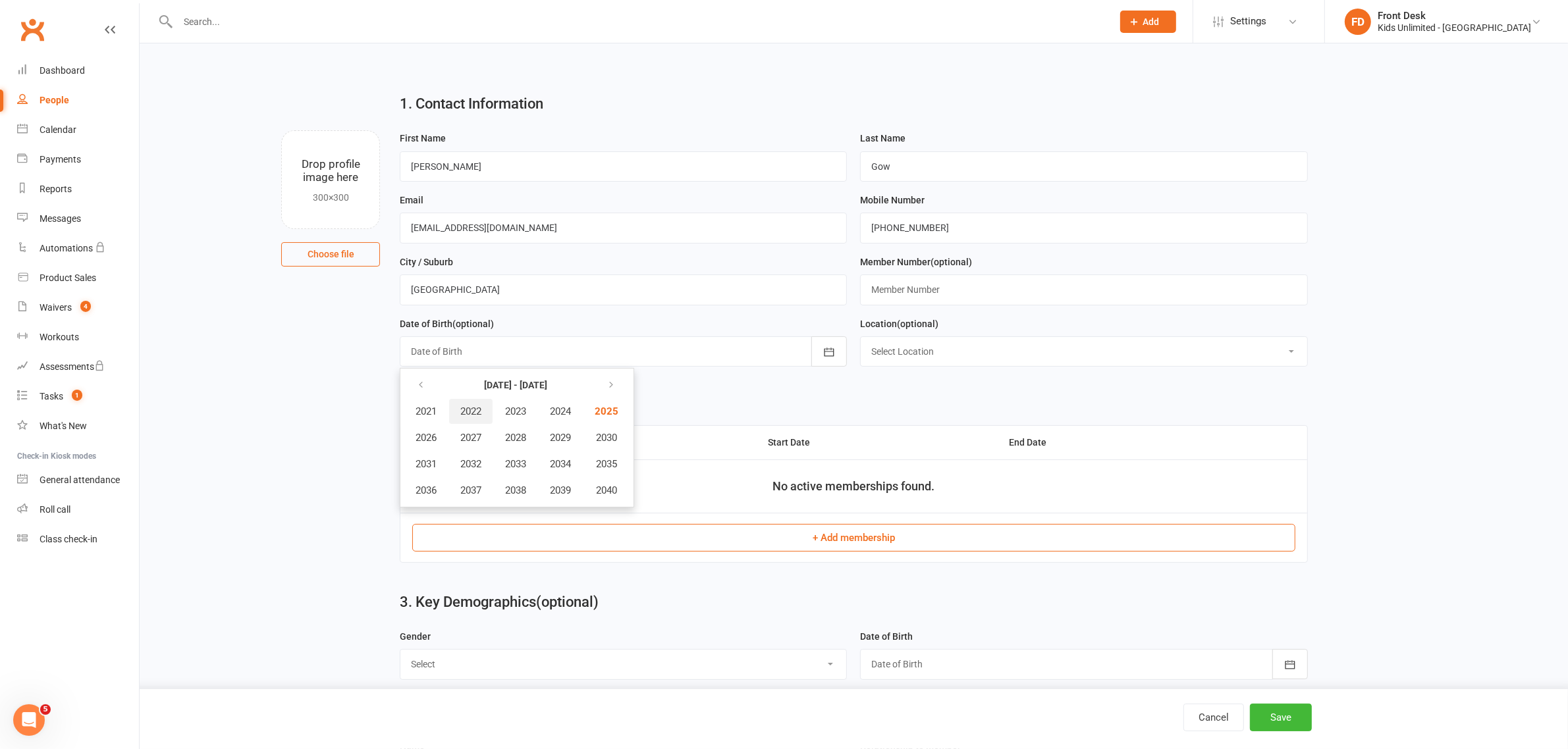
click at [473, 410] on span "2022" at bounding box center [471, 411] width 21 height 12
click at [502, 462] on span "August" at bounding box center [497, 464] width 31 height 12
click at [598, 433] on span "05" at bounding box center [598, 437] width 11 height 11
type input "[DATE]"
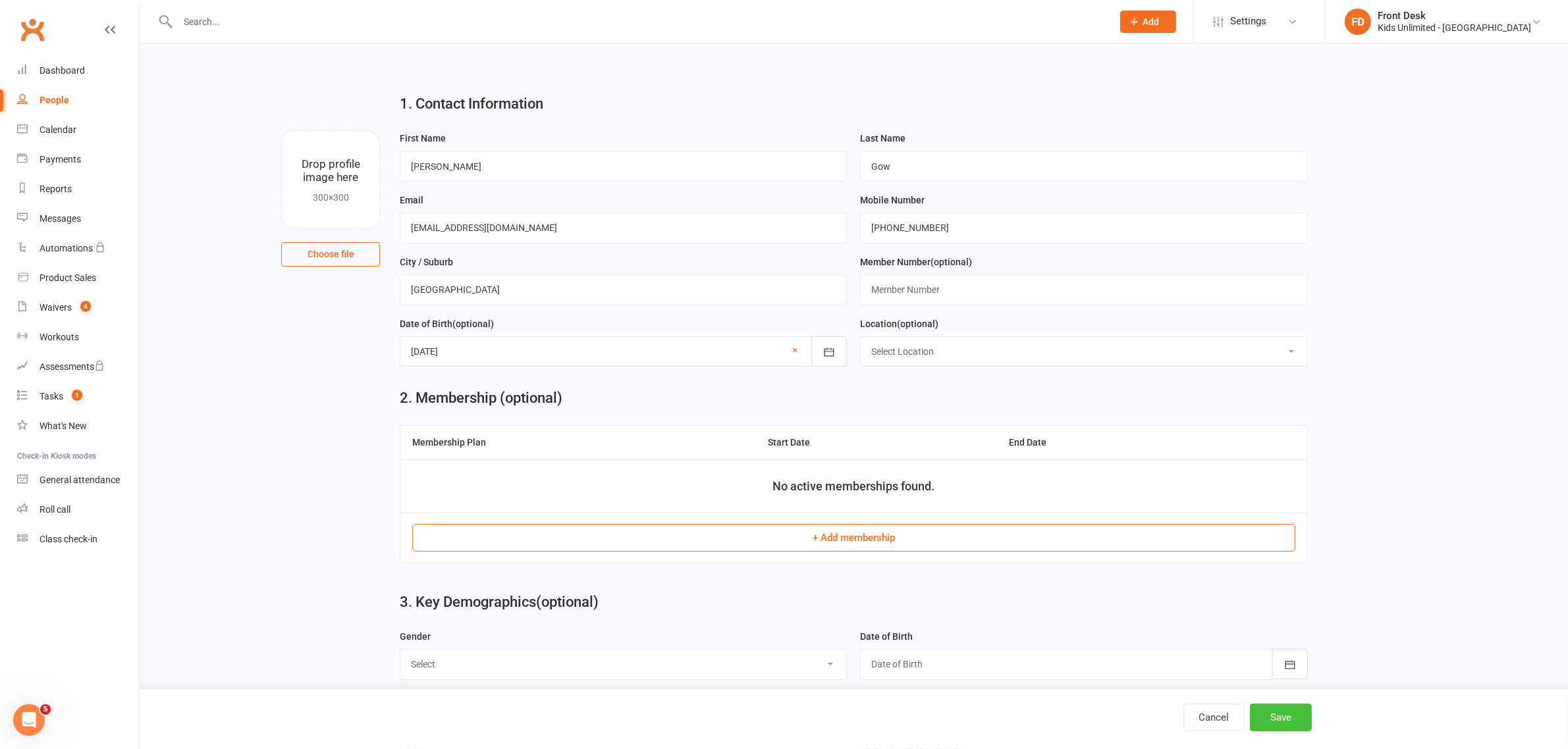
click at [1279, 711] on button "Save" at bounding box center [1281, 718] width 62 height 27
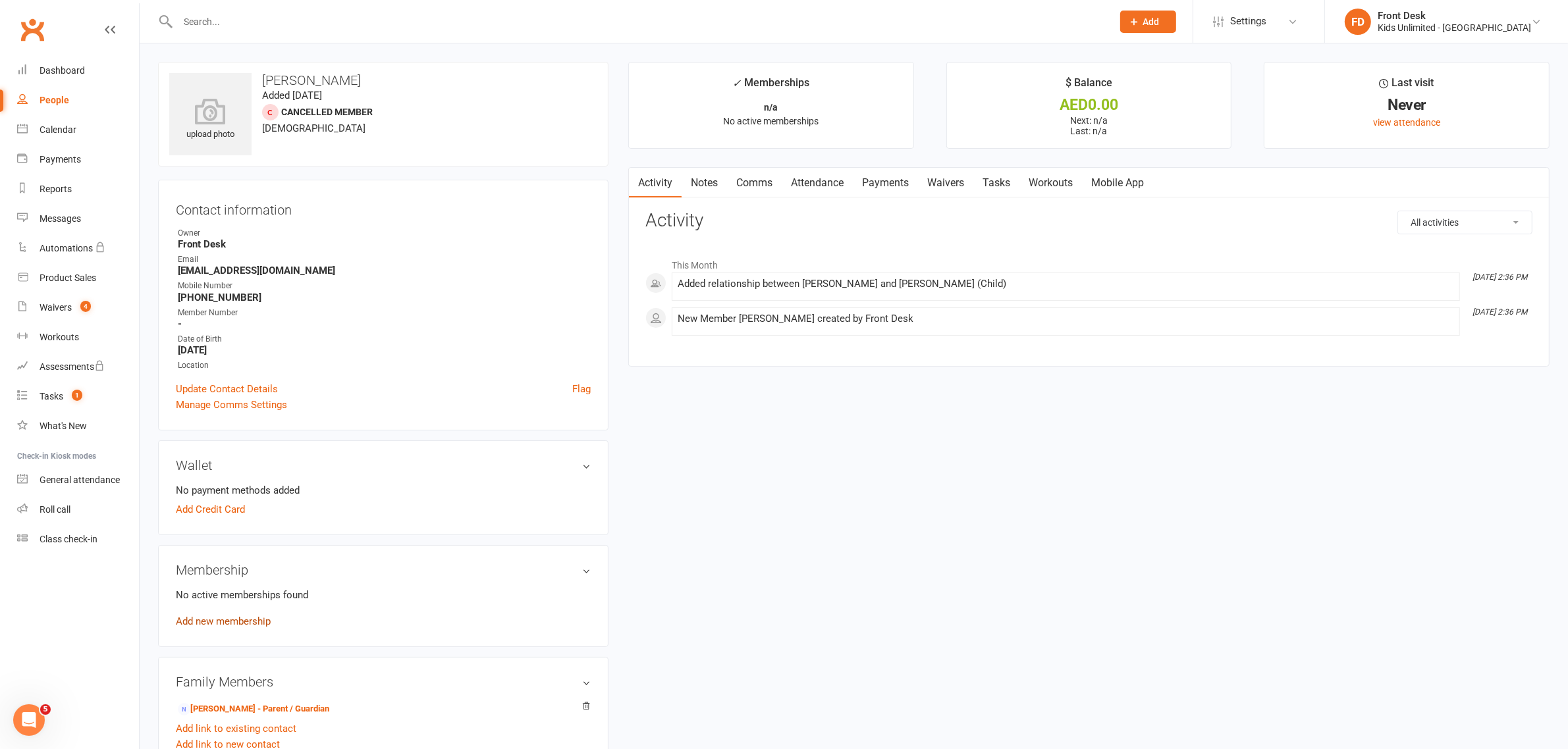
click at [235, 620] on link "Add new membership" at bounding box center [223, 622] width 95 height 12
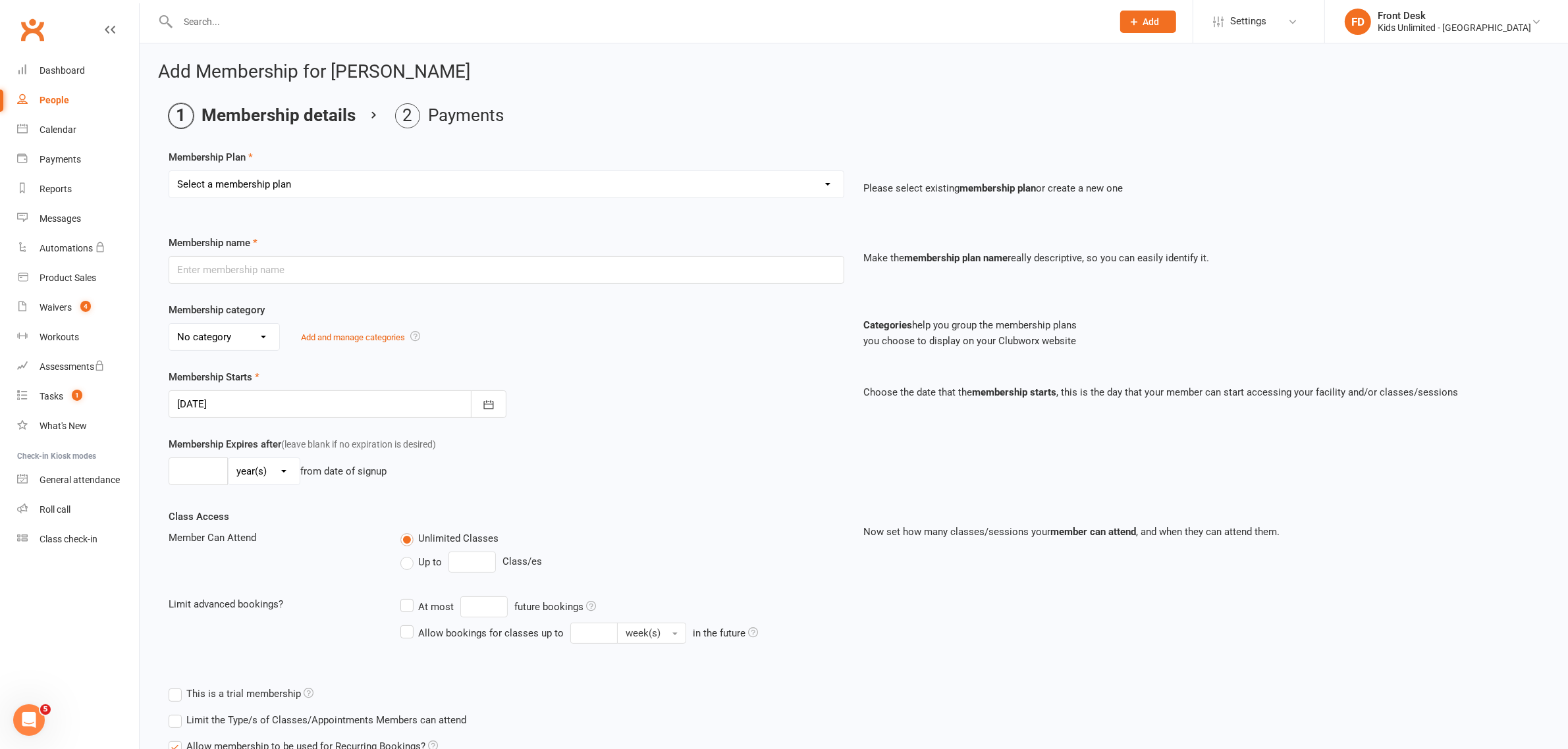
click at [825, 183] on select "Select a membership plan Create new Membership Plan Active Play - Free 1/2 Hour…" at bounding box center [507, 185] width 675 height 26
click at [806, 107] on ol "Membership details Payments" at bounding box center [853, 116] width 1370 height 25
click at [62, 278] on div "Product Sales" at bounding box center [68, 278] width 56 height 11
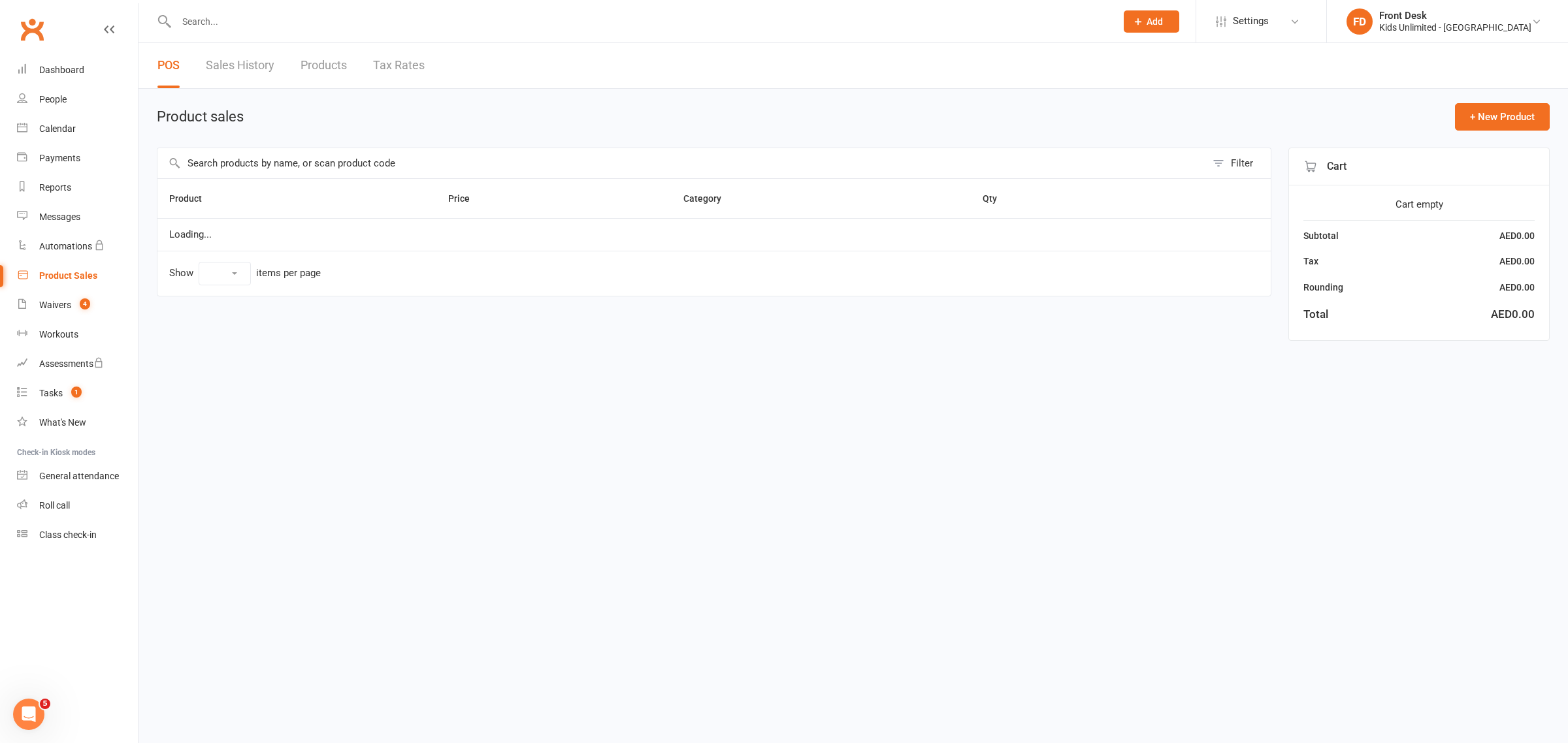
select select "100"
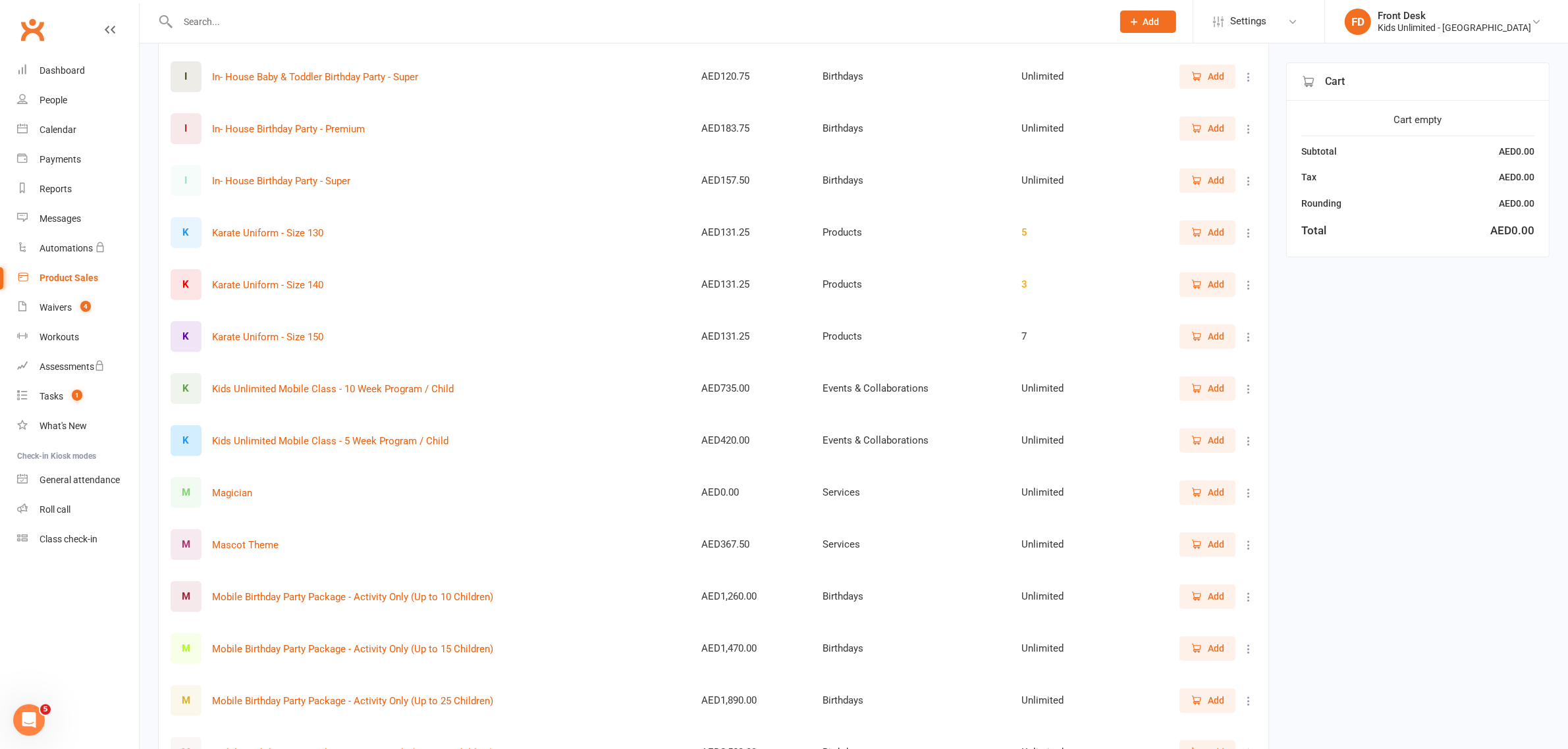
scroll to position [494, 0]
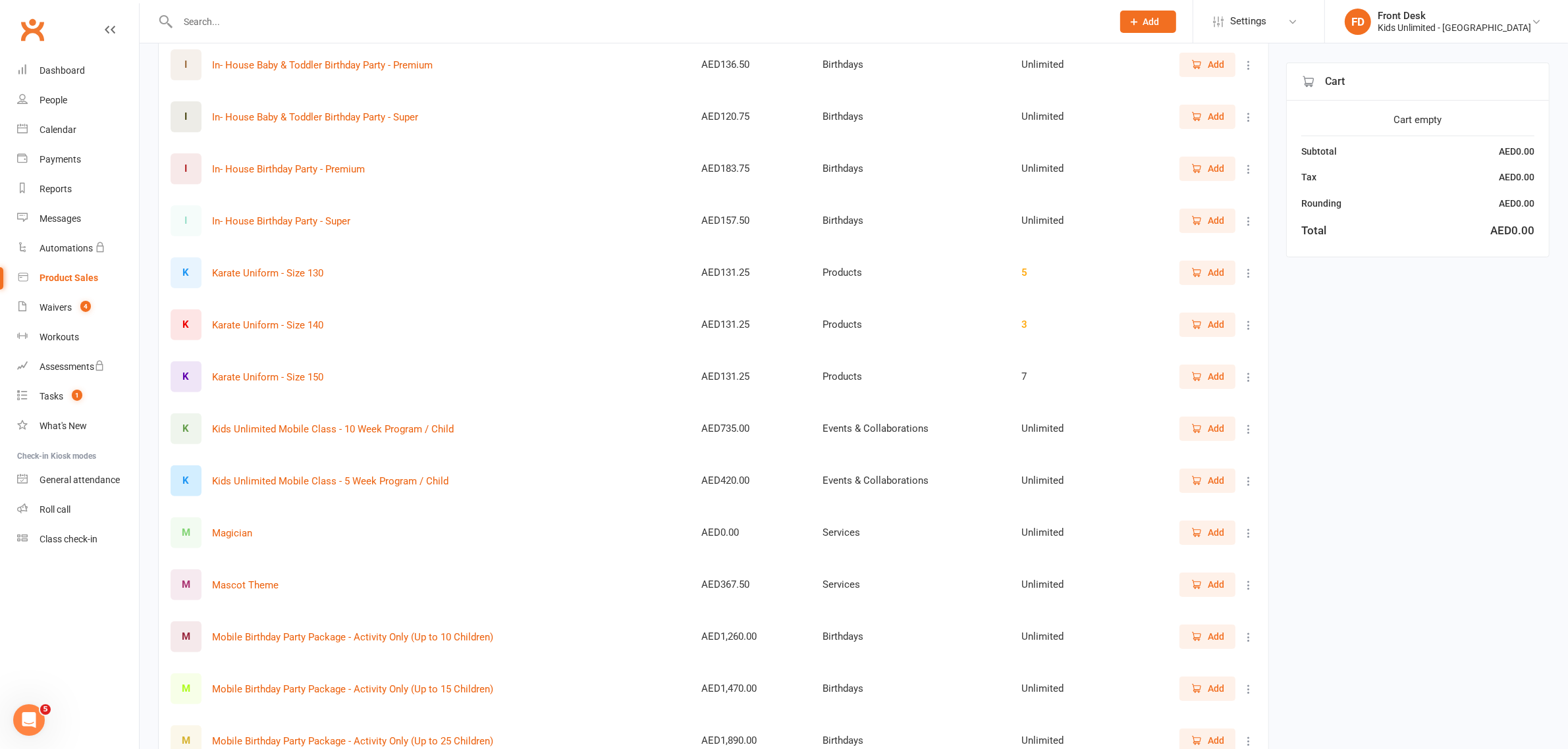
click at [1248, 217] on icon at bounding box center [1249, 221] width 13 height 13
click at [1195, 219] on icon "button" at bounding box center [1197, 221] width 7 height 7
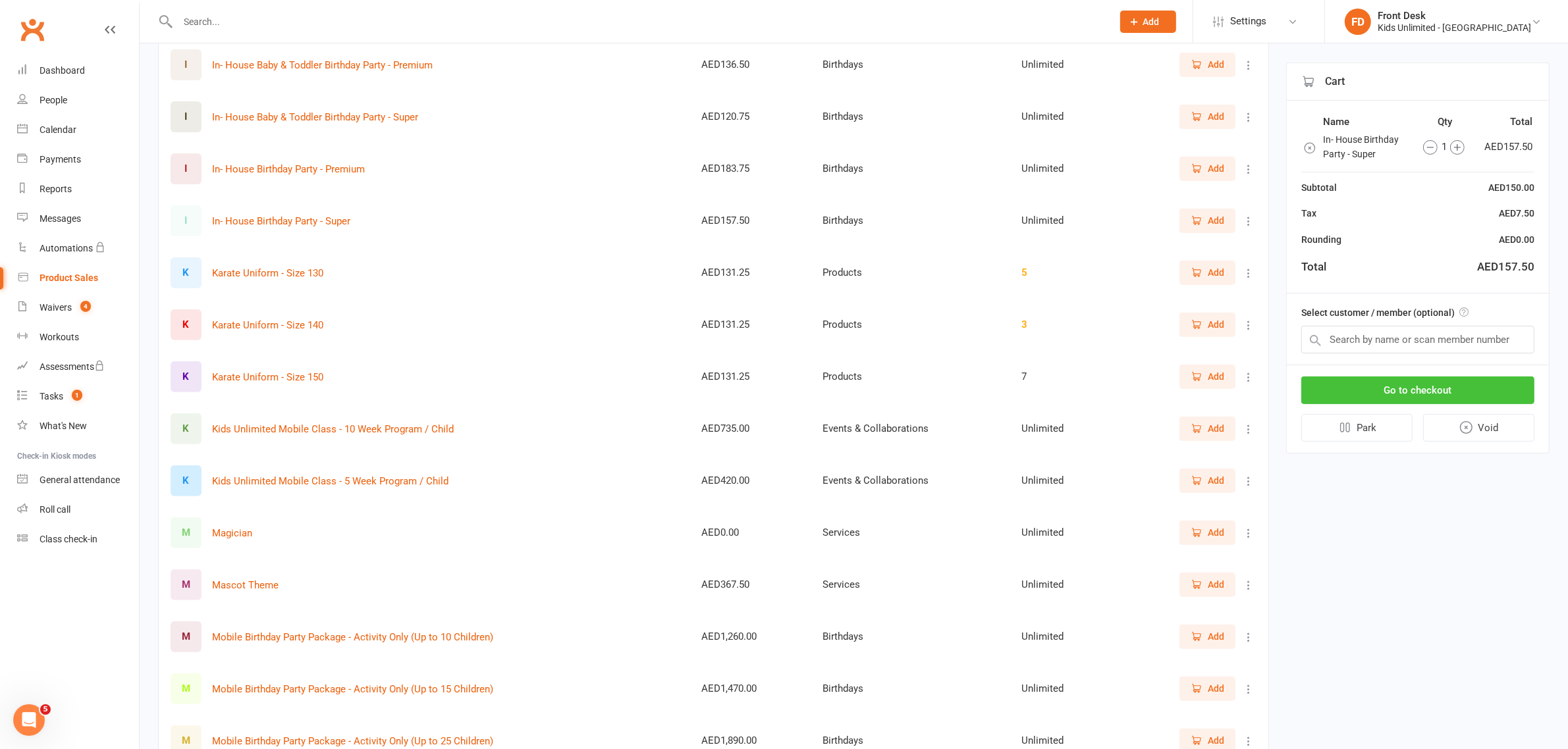
click at [1442, 384] on button "Go to checkout" at bounding box center [1418, 390] width 233 height 27
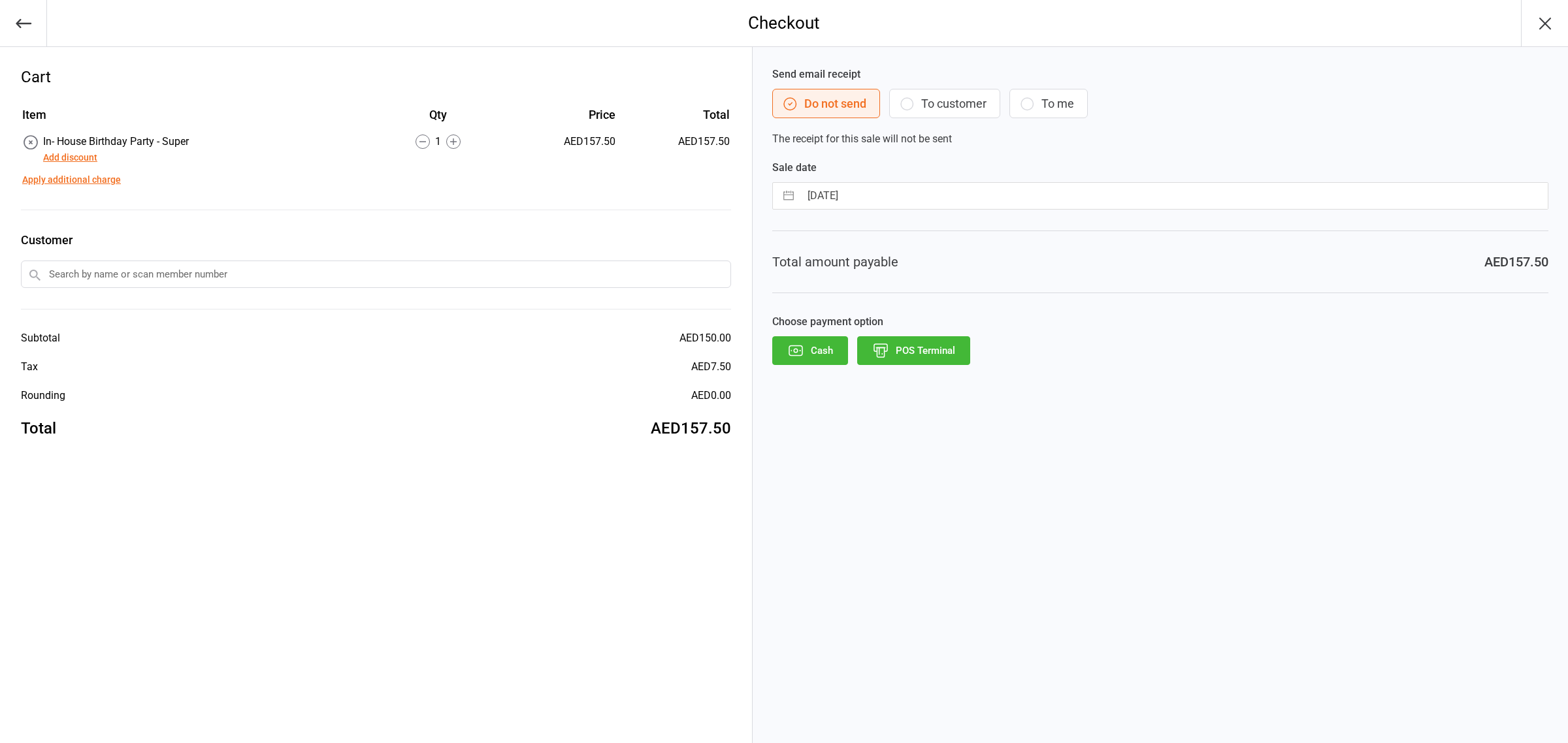
click at [152, 276] on input "text" at bounding box center [376, 274] width 710 height 27
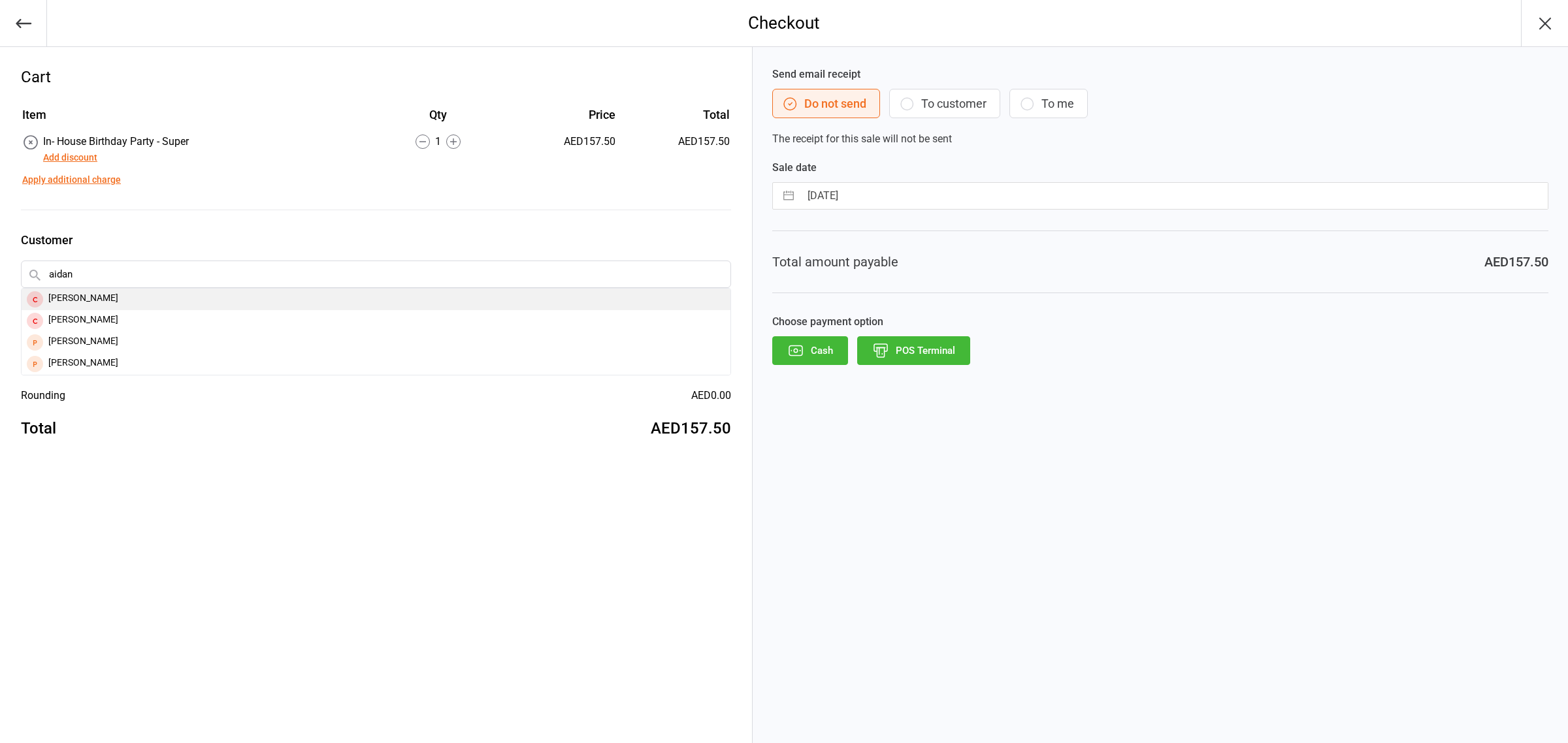
type input "aidan"
click at [60, 298] on div "[PERSON_NAME]" at bounding box center [376, 299] width 709 height 22
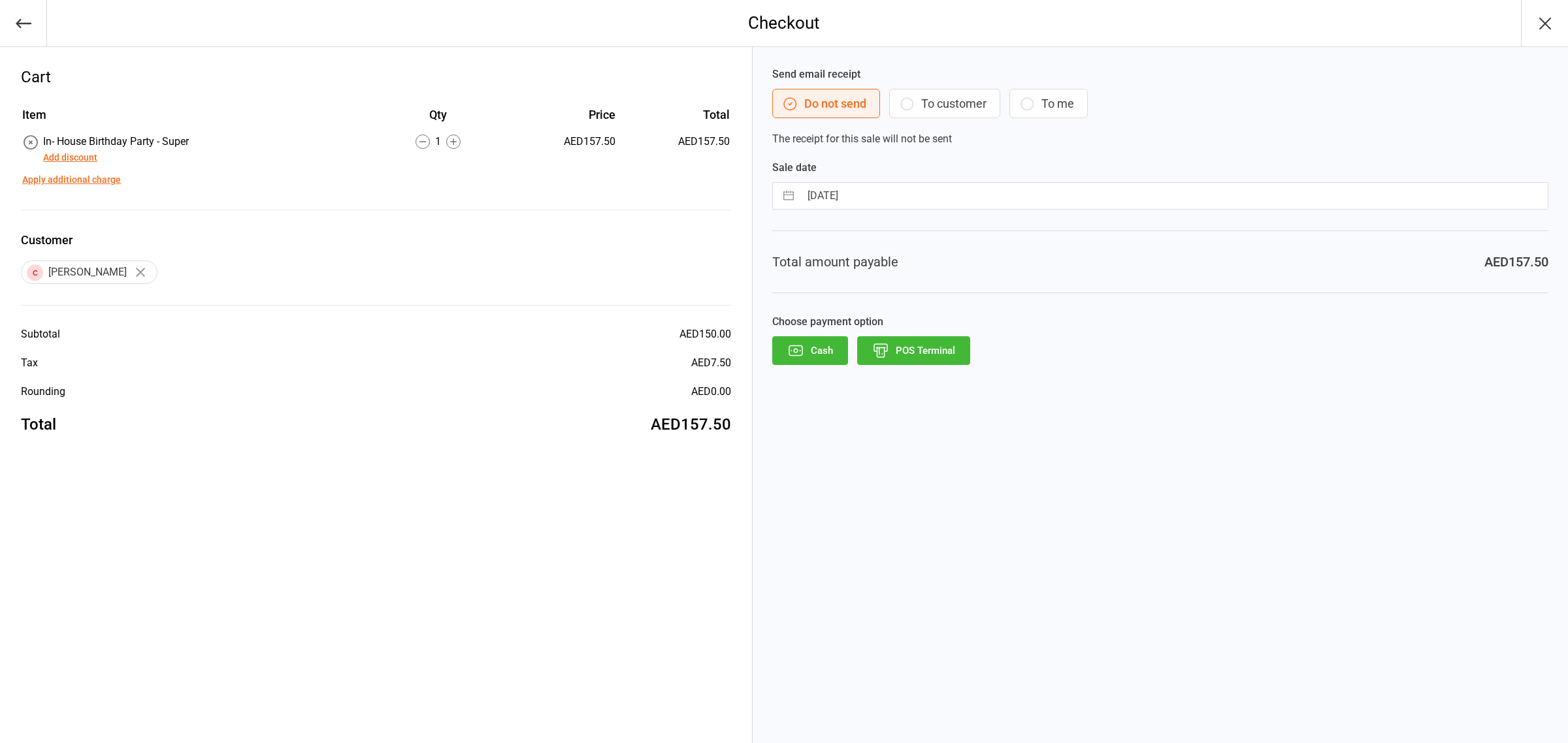
click at [720, 365] on div "AED7.50" at bounding box center [711, 363] width 40 height 16
click at [70, 156] on button "Add discount" at bounding box center [70, 157] width 55 height 14
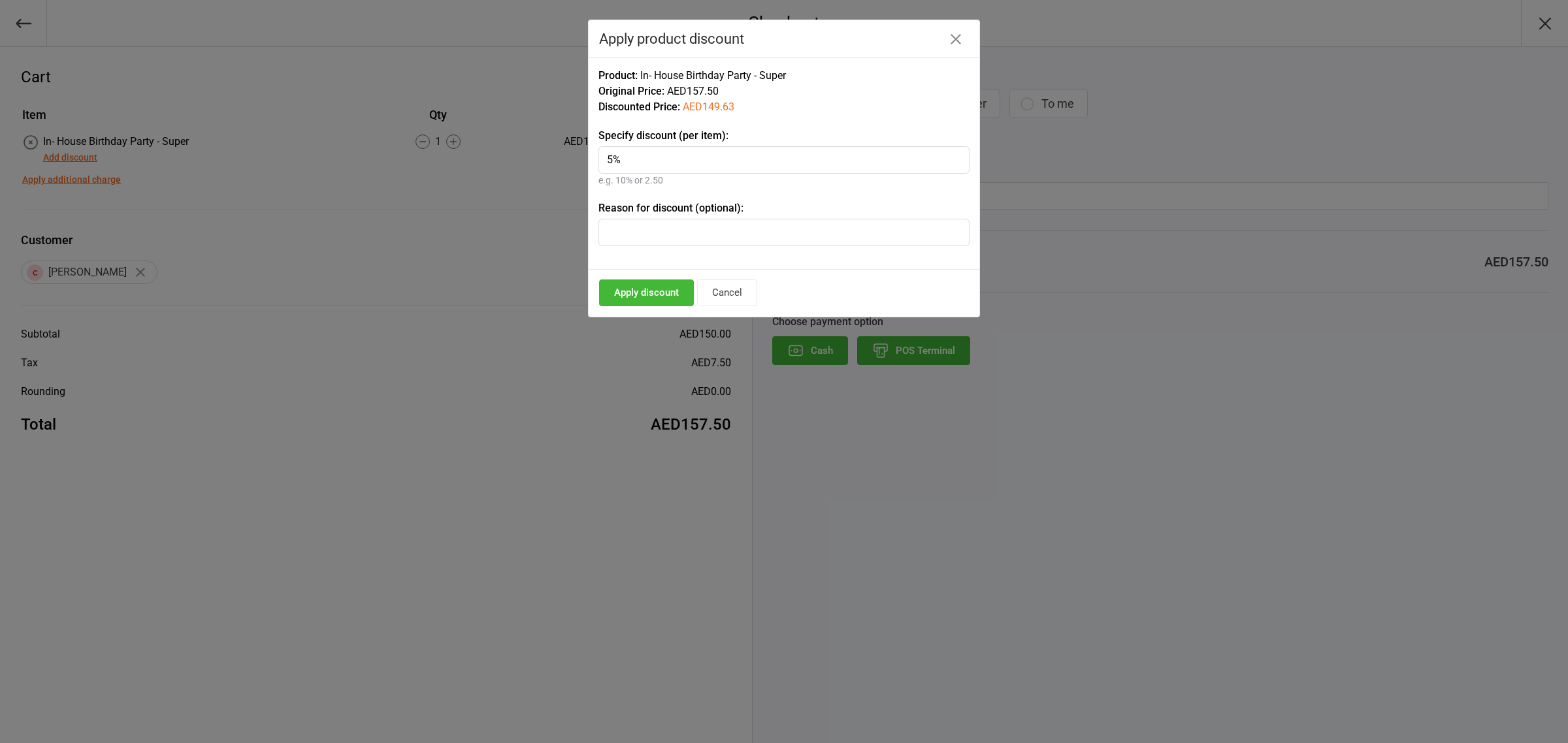
type input "5%"
click at [635, 233] on input "text" at bounding box center [784, 233] width 371 height 27
type input "vat waived"
click at [648, 289] on button "Apply discount" at bounding box center [646, 292] width 95 height 27
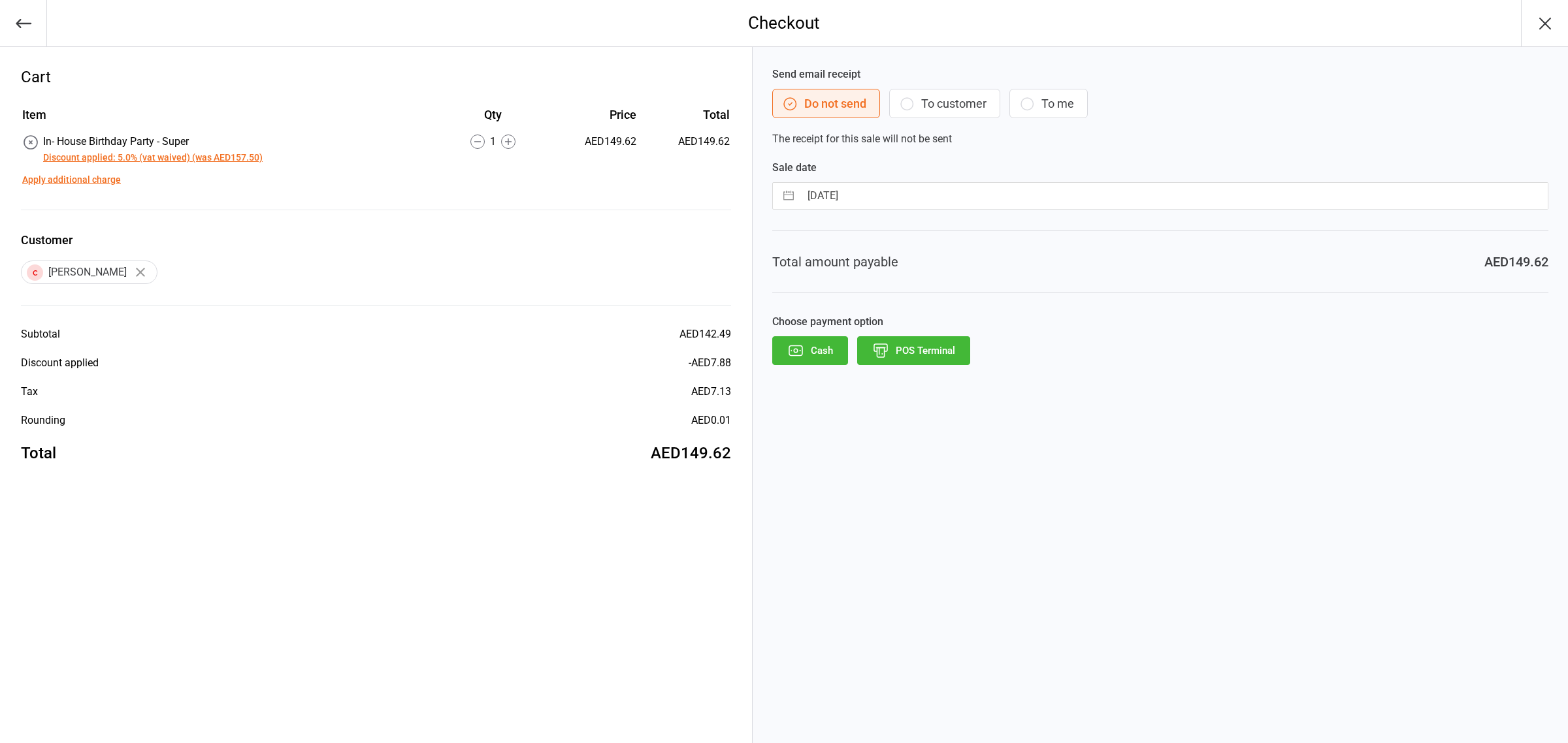
click at [32, 141] on icon at bounding box center [31, 143] width 17 height 17
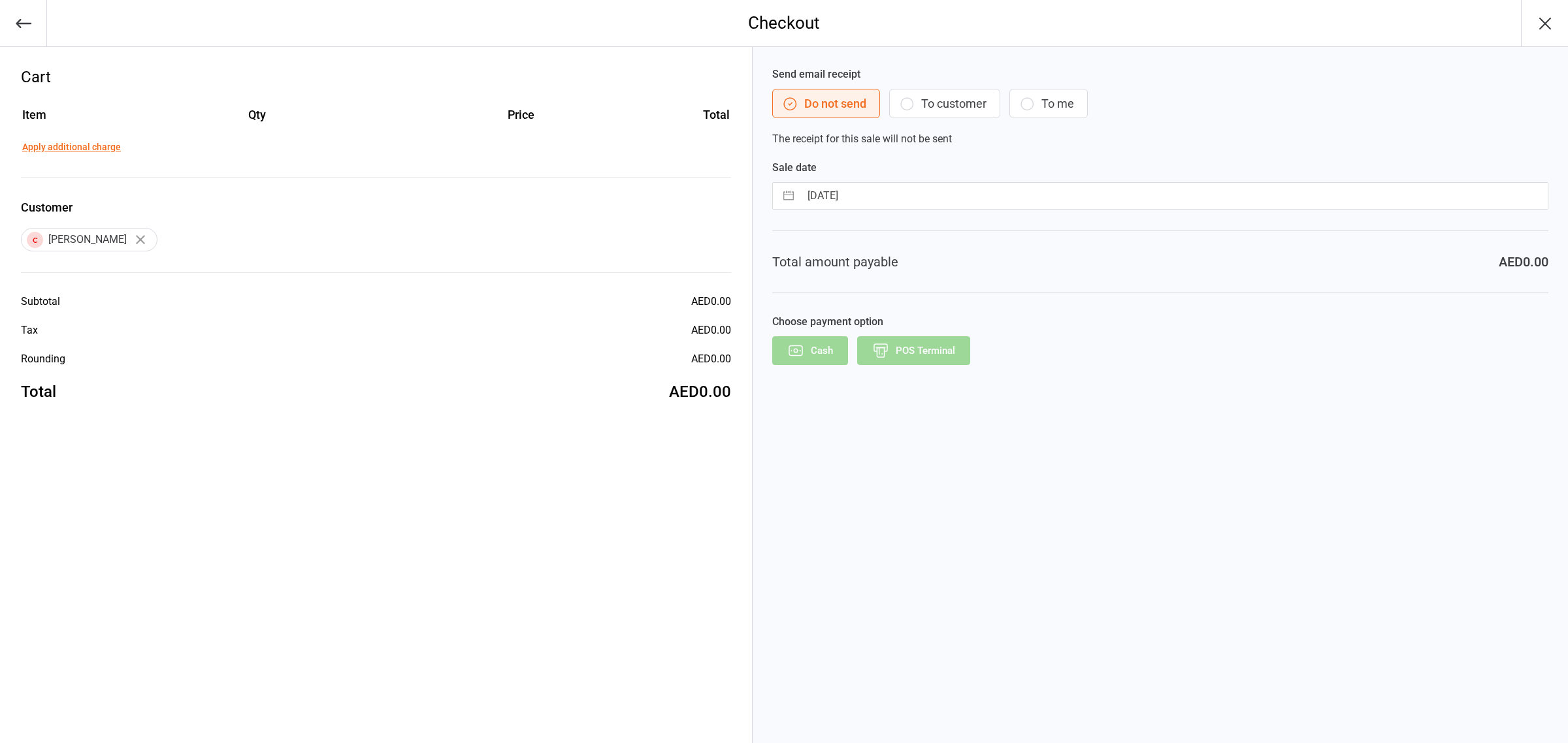
click at [75, 147] on button "Apply additional charge" at bounding box center [71, 147] width 98 height 14
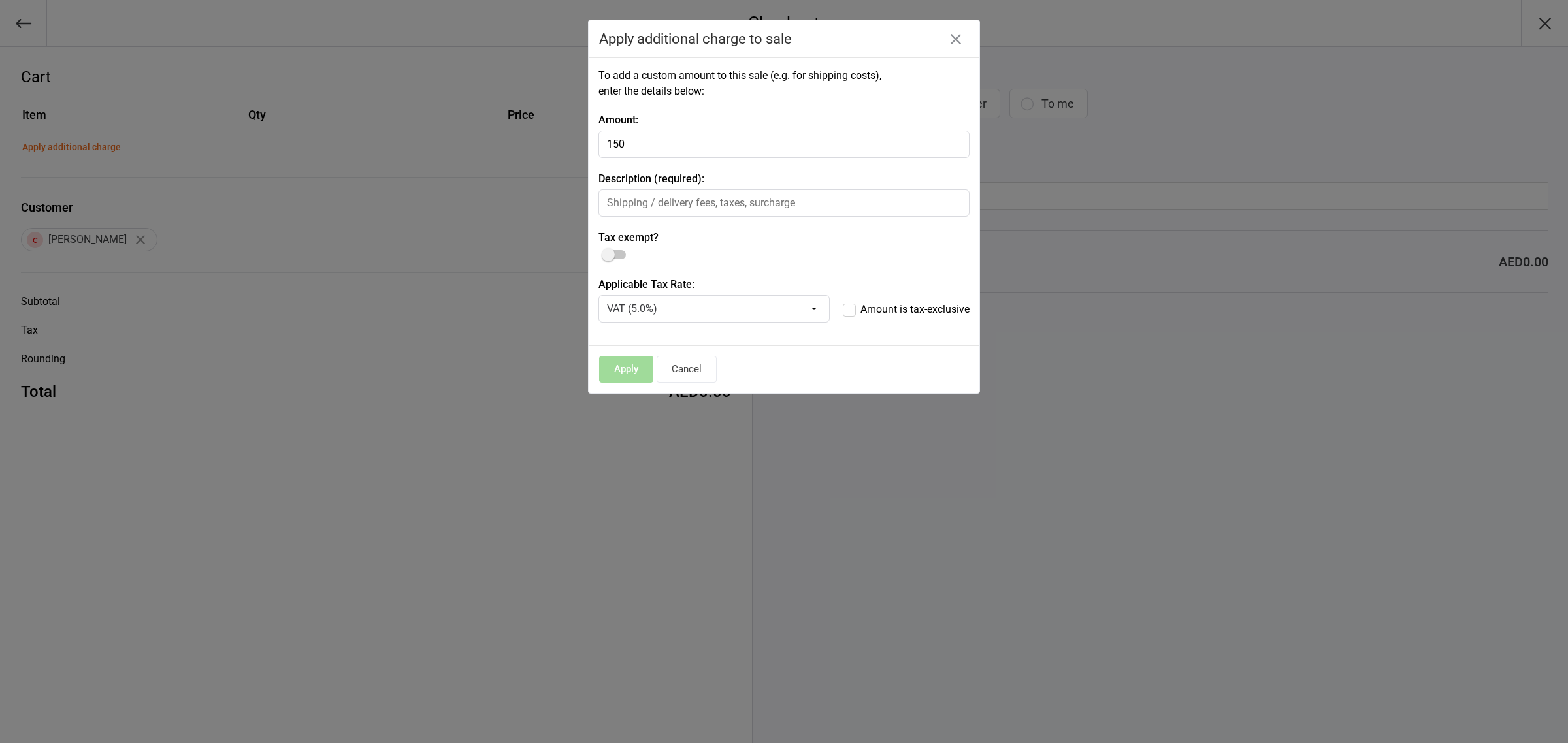
type input "150"
click at [812, 307] on select "VAT (5.0%)" at bounding box center [714, 309] width 231 height 27
click at [853, 312] on label "Amount is tax-exclusive" at bounding box center [906, 309] width 126 height 16
click at [853, 301] on input "Amount is tax-exclusive" at bounding box center [906, 301] width 126 height 0
click at [618, 253] on div at bounding box center [615, 254] width 22 height 9
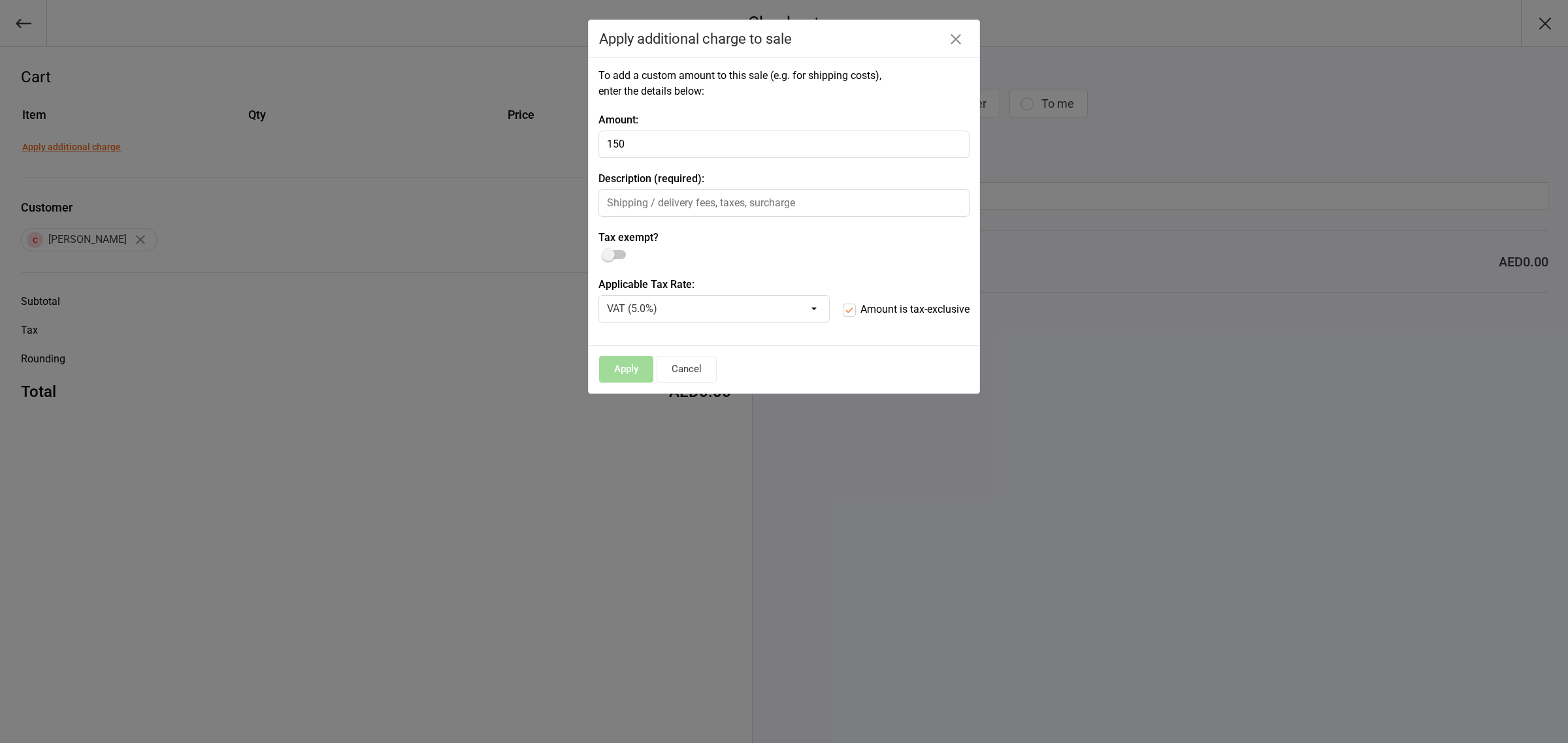
click at [604, 250] on input "checkbox" at bounding box center [604, 250] width 0 height 0
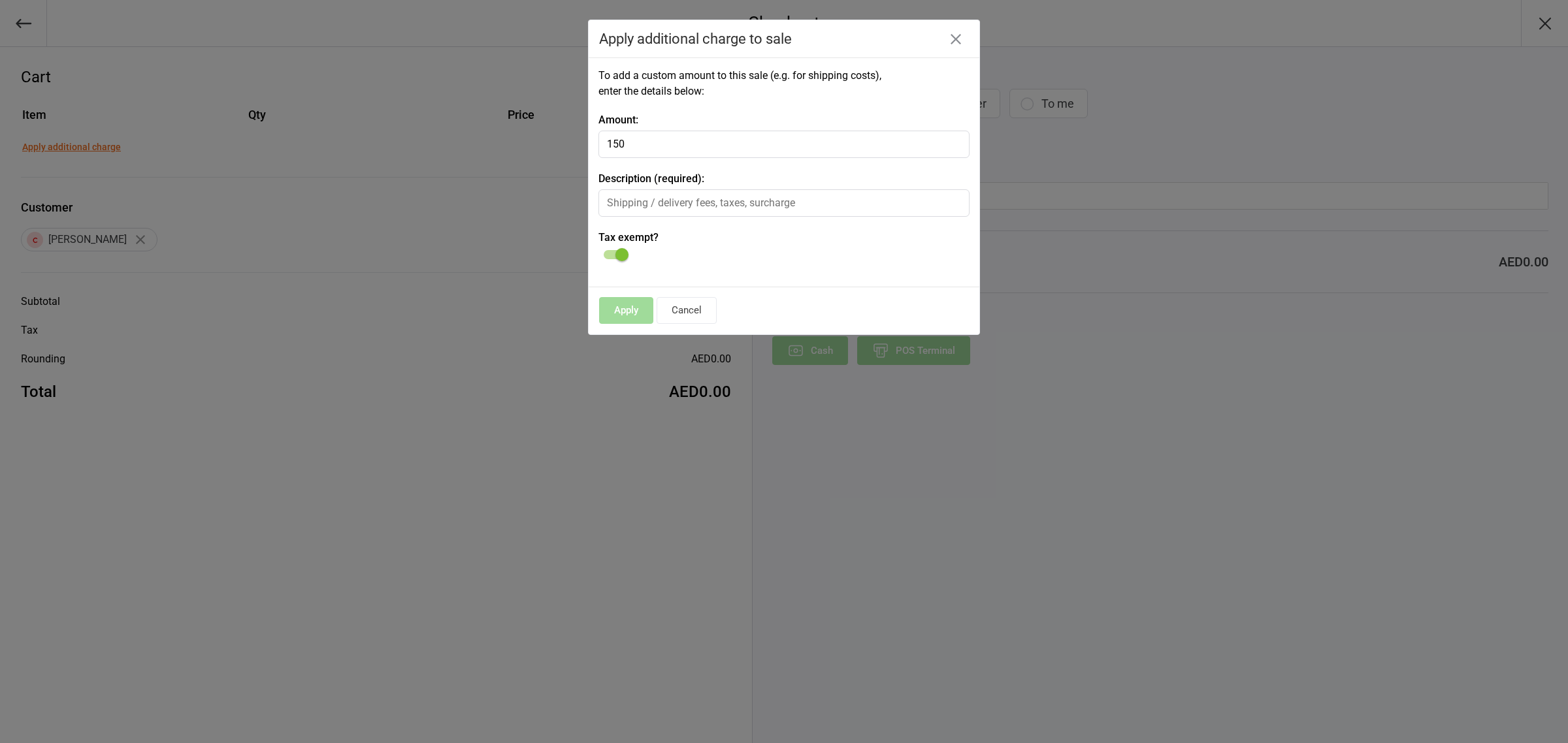
click at [641, 206] on input "text" at bounding box center [784, 203] width 371 height 27
type input "Birthday deposit"
drag, startPoint x: 644, startPoint y: 139, endPoint x: 637, endPoint y: 141, distance: 7.3
click at [644, 141] on input "150" at bounding box center [784, 144] width 371 height 27
type input "1"
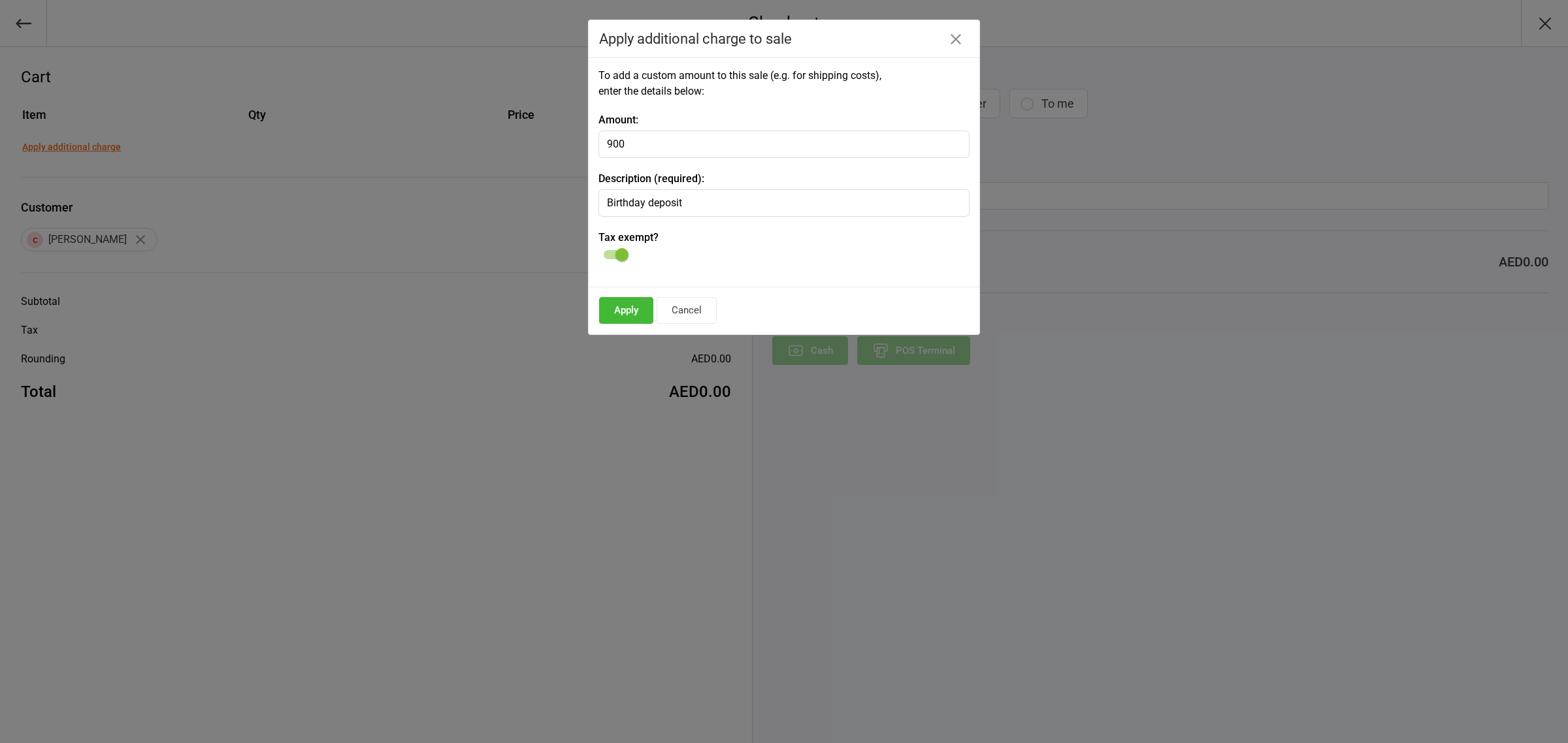
type input "900"
click at [619, 312] on button "Apply" at bounding box center [626, 310] width 55 height 27
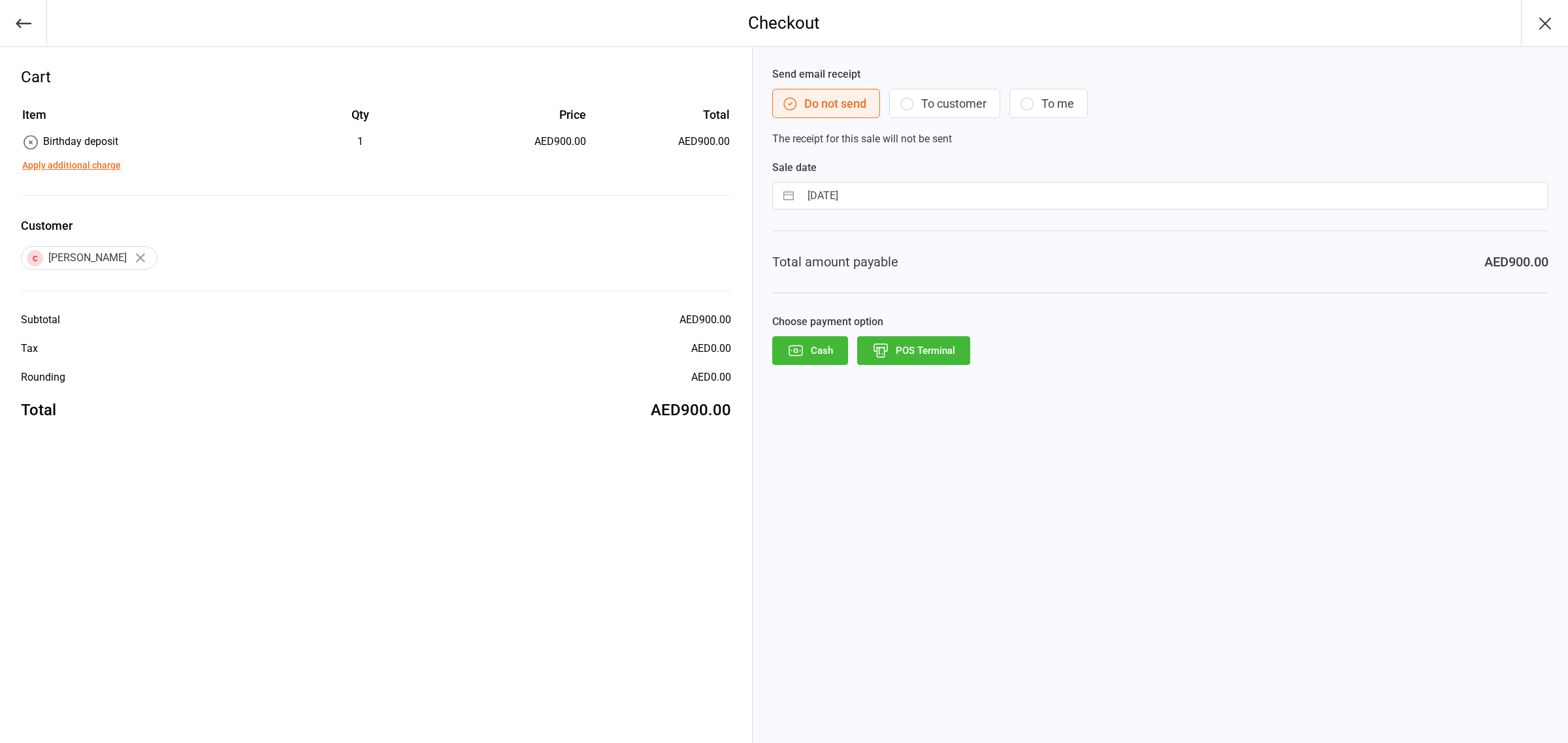
click at [917, 351] on button "POS Terminal" at bounding box center [914, 351] width 113 height 29
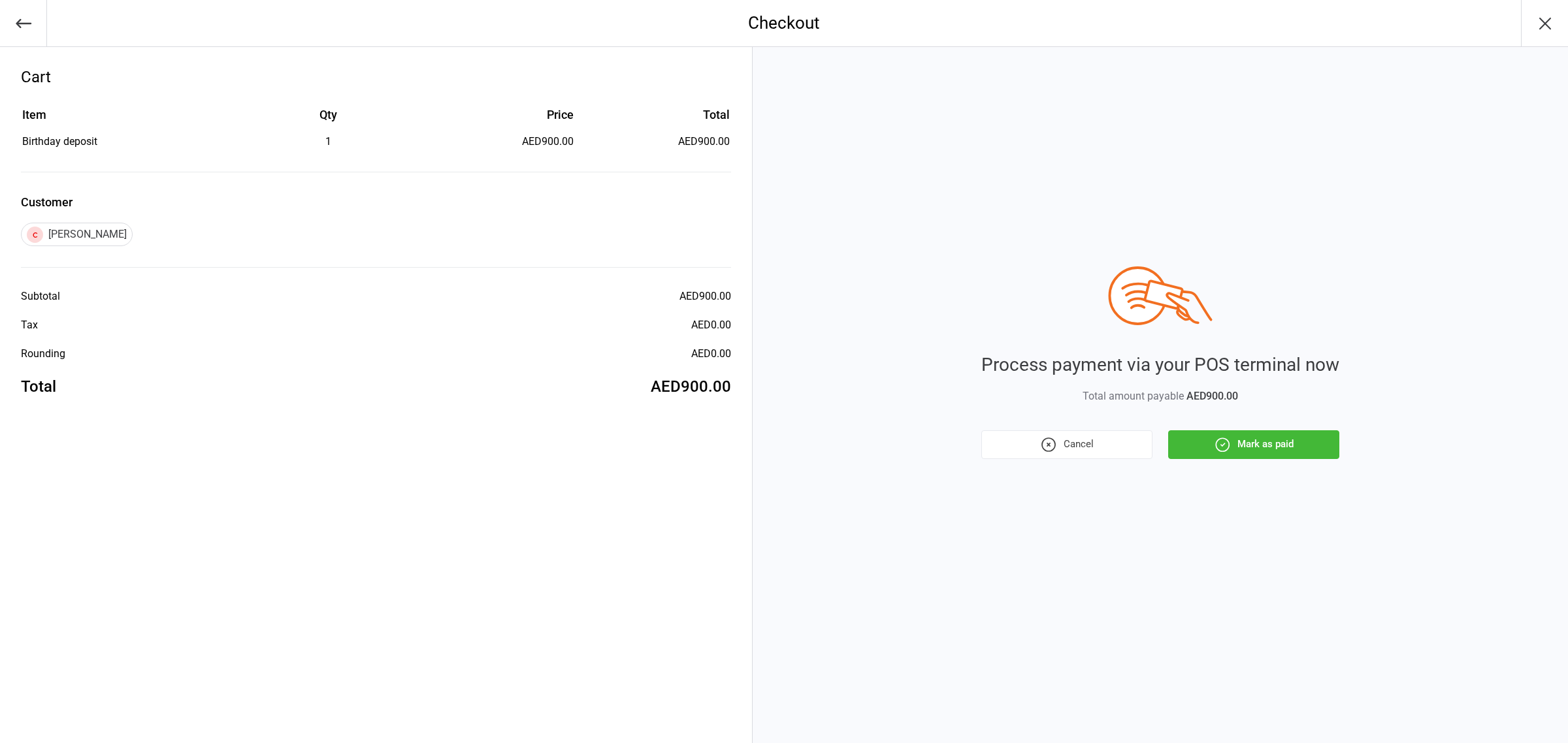
click at [1258, 438] on button "Mark as paid" at bounding box center [1254, 445] width 171 height 29
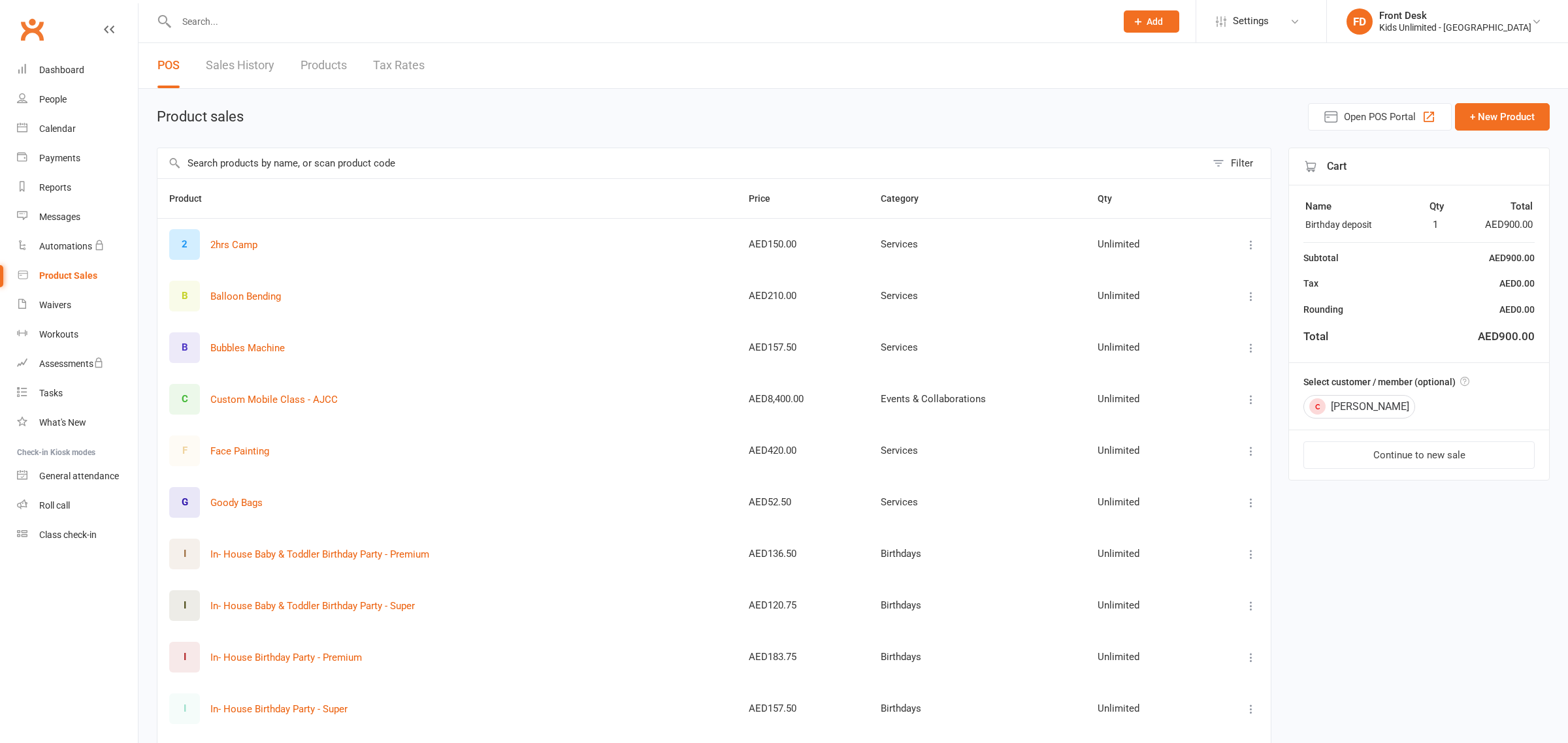
select select "100"
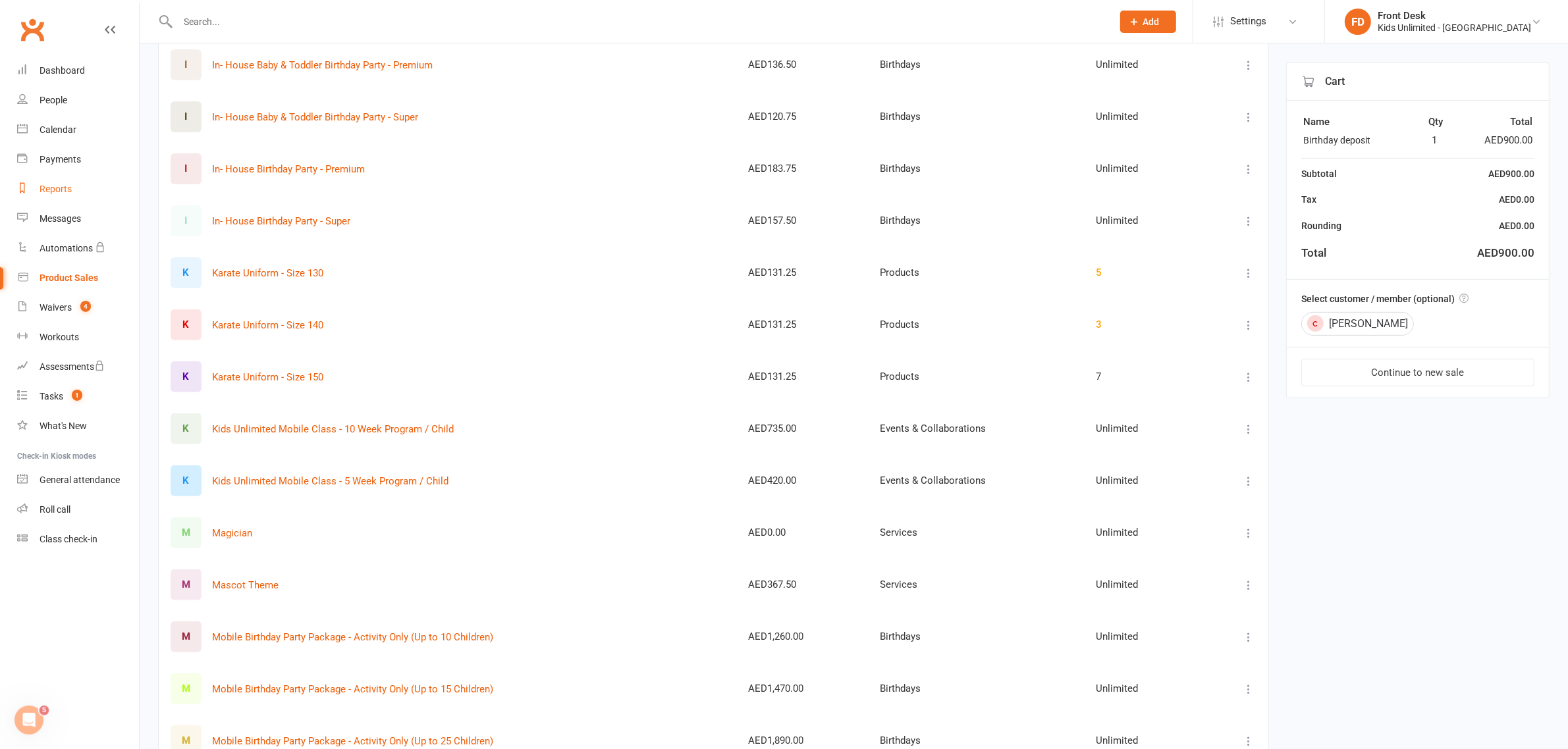
click at [54, 190] on div "Reports" at bounding box center [56, 189] width 33 height 11
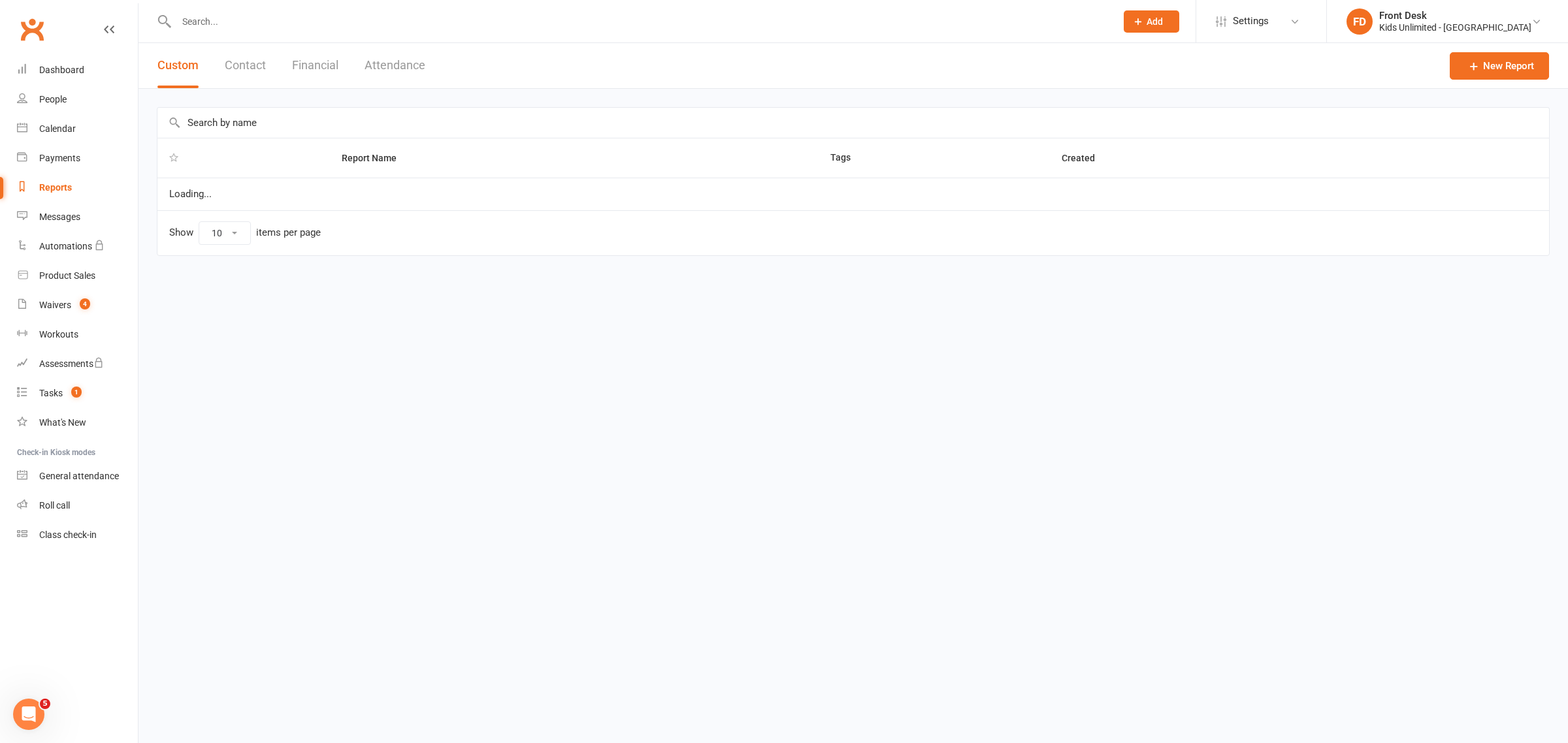
select select "100"
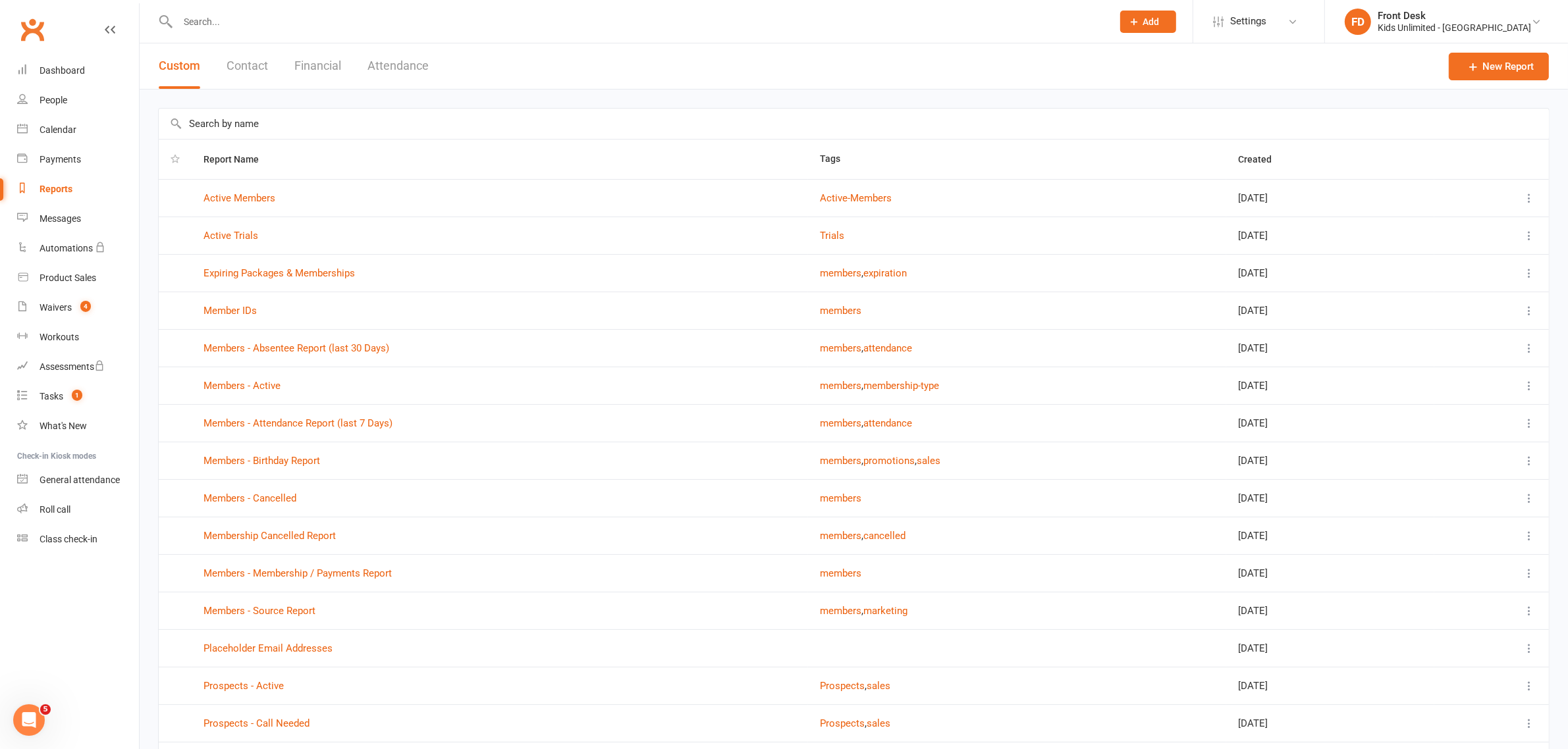
click at [326, 61] on button "Financial" at bounding box center [318, 66] width 47 height 46
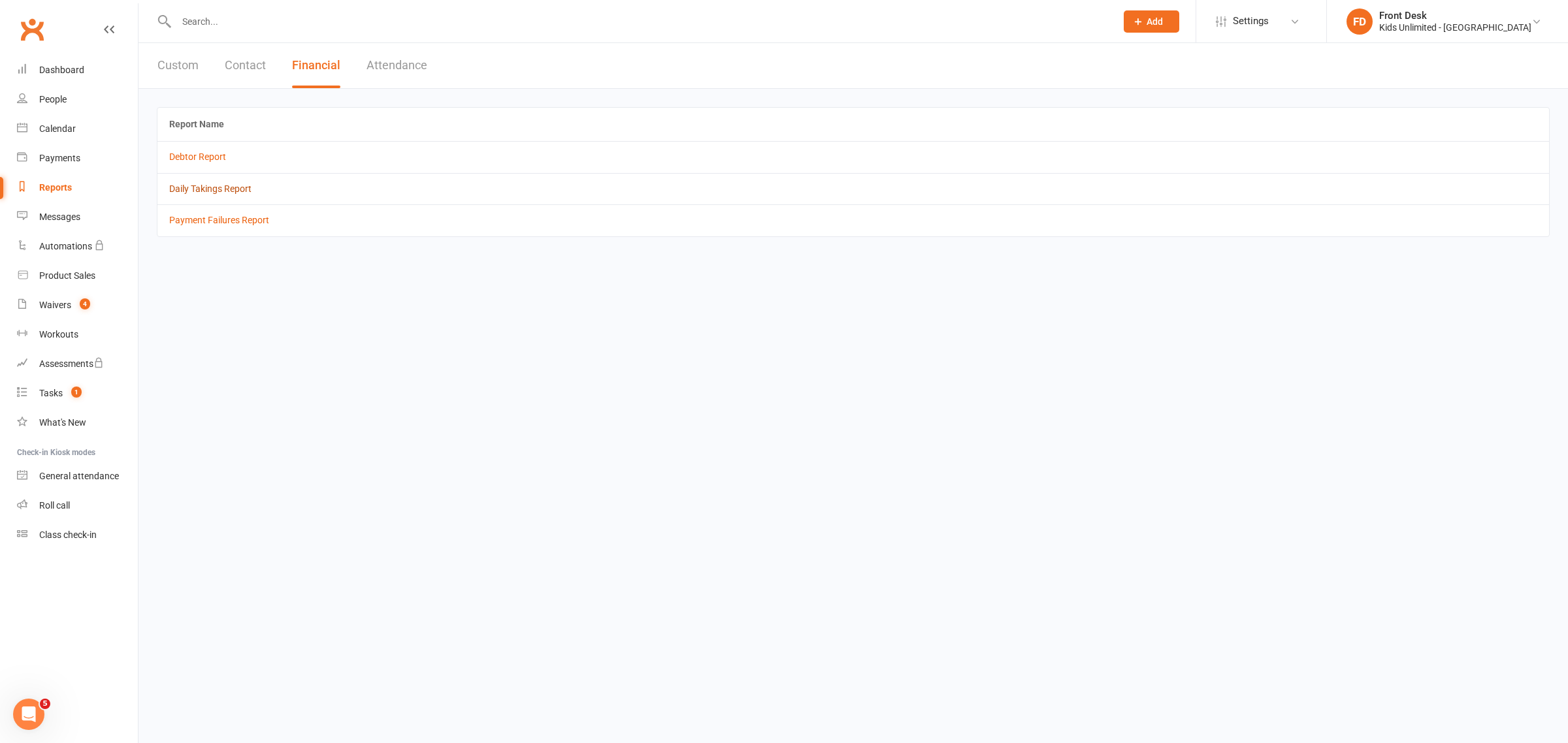
click at [234, 188] on link "Daily Takings Report" at bounding box center [210, 189] width 83 height 11
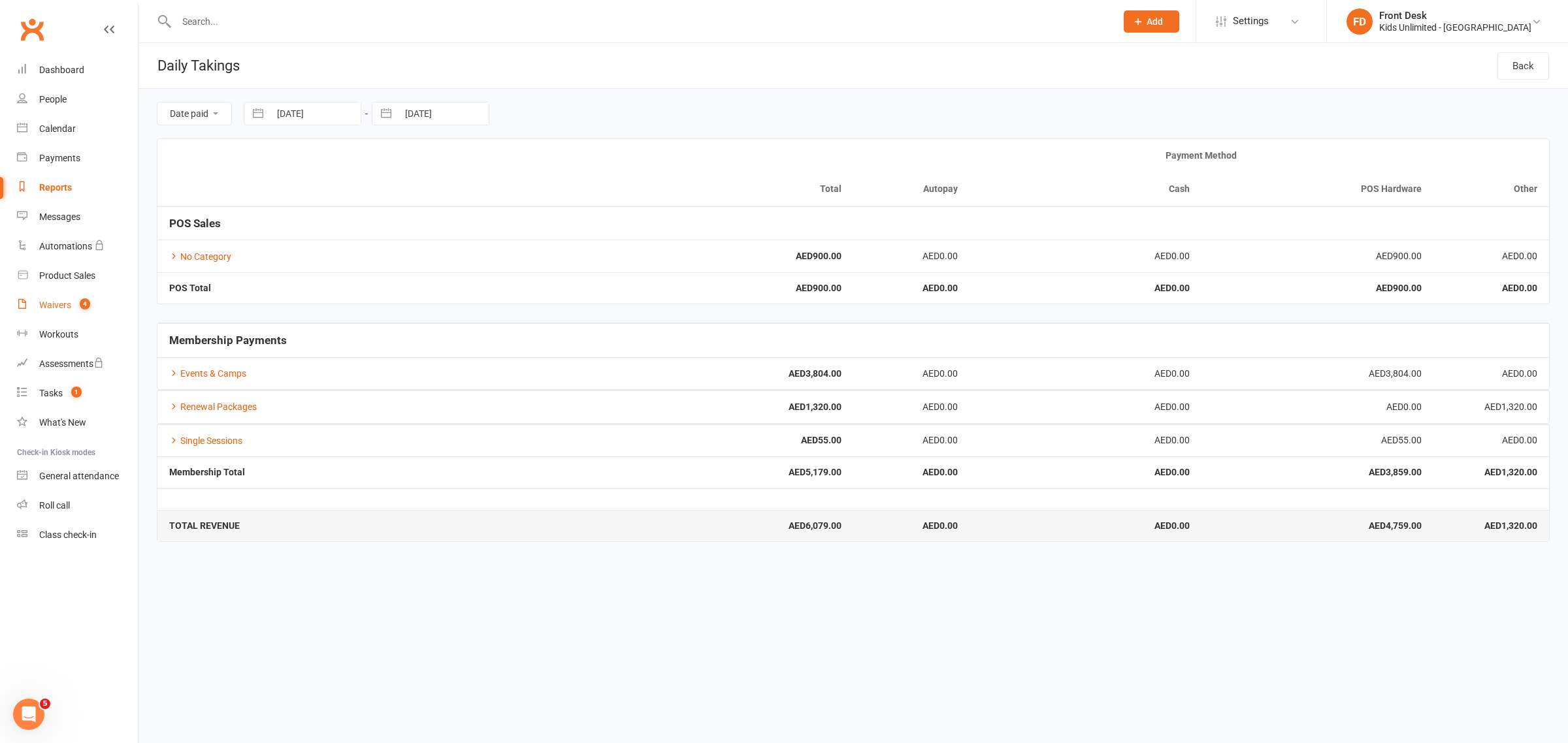
click at [63, 308] on div "Waivers" at bounding box center [55, 305] width 32 height 11
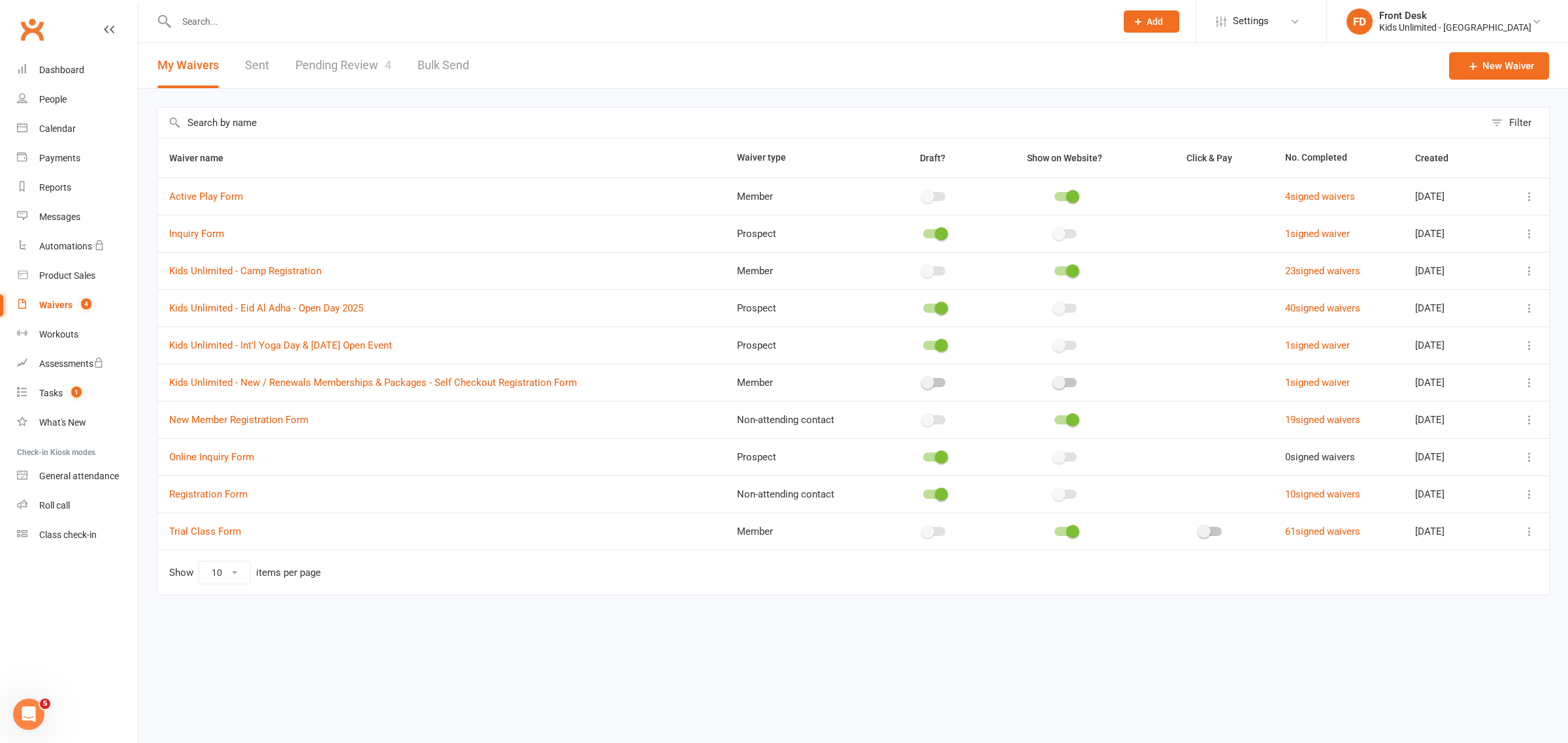
click at [338, 62] on link "Pending Review 4" at bounding box center [343, 65] width 96 height 45
